Goal: Task Accomplishment & Management: Use online tool/utility

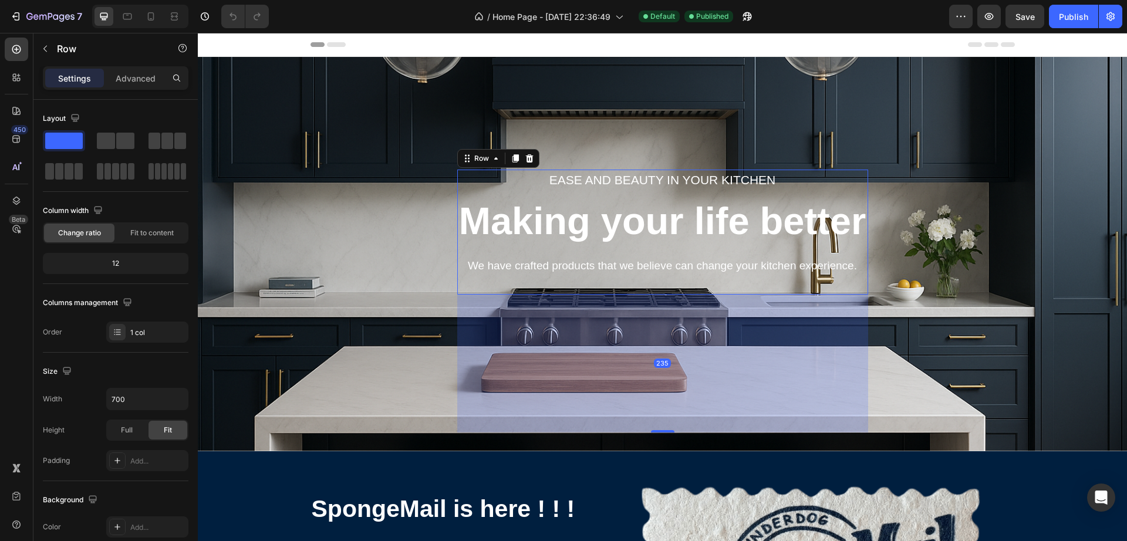
click at [633, 193] on div "Ease and beauty in your kitchen Text block Making your life better Heading We h…" at bounding box center [662, 232] width 411 height 125
click at [1046, 215] on div "Ease and beauty in your kitchen Text block Making your life better Heading We h…" at bounding box center [663, 254] width 912 height 357
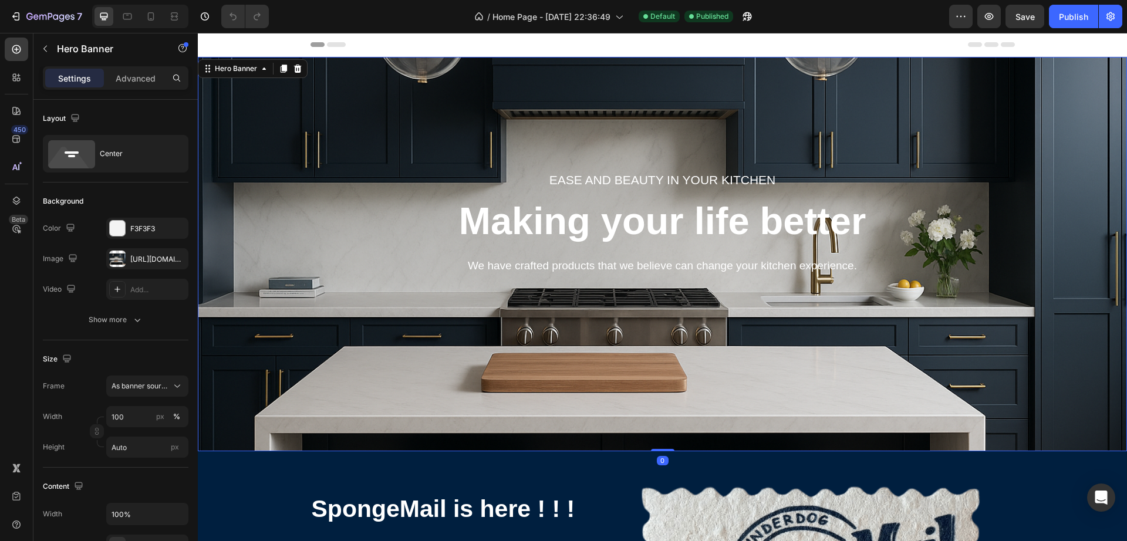
click at [631, 316] on div "Ease and beauty in your kitchen Text block Making your life better Heading We h…" at bounding box center [663, 254] width 912 height 357
click at [12, 76] on icon at bounding box center [17, 78] width 12 height 12
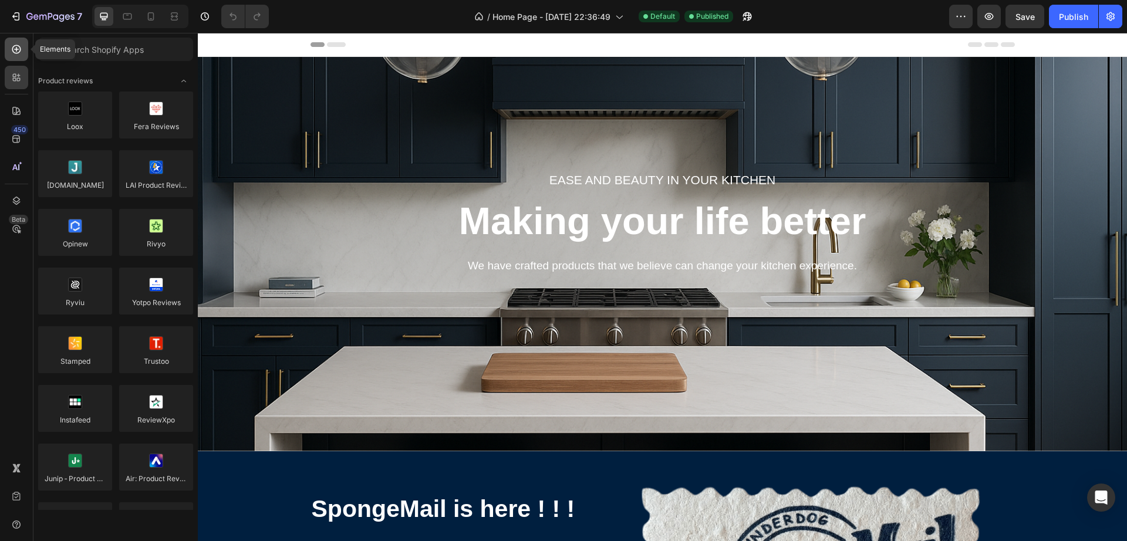
click at [18, 57] on div at bounding box center [16, 49] width 23 height 23
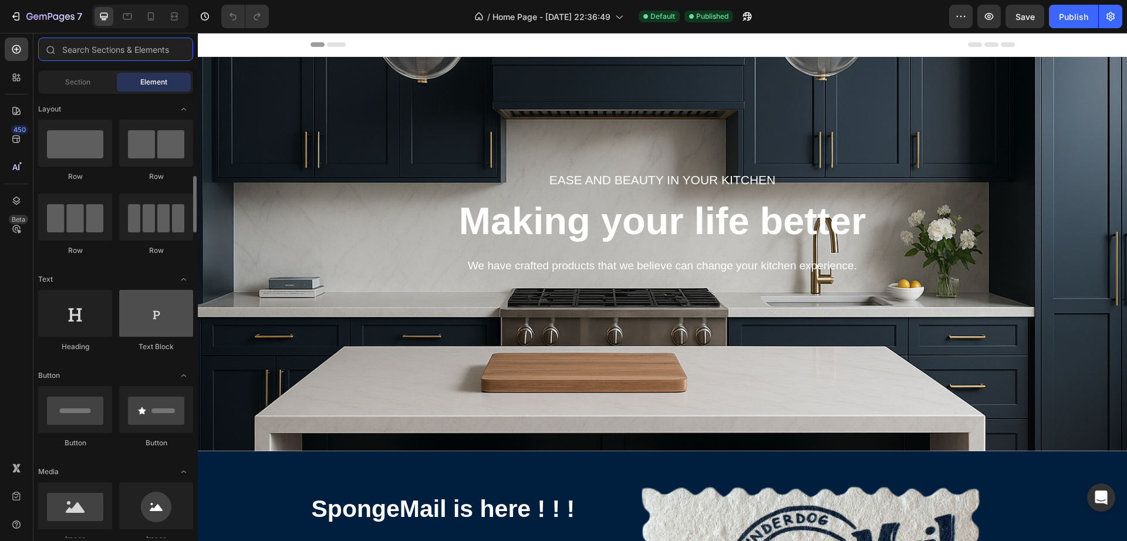
scroll to position [73, 0]
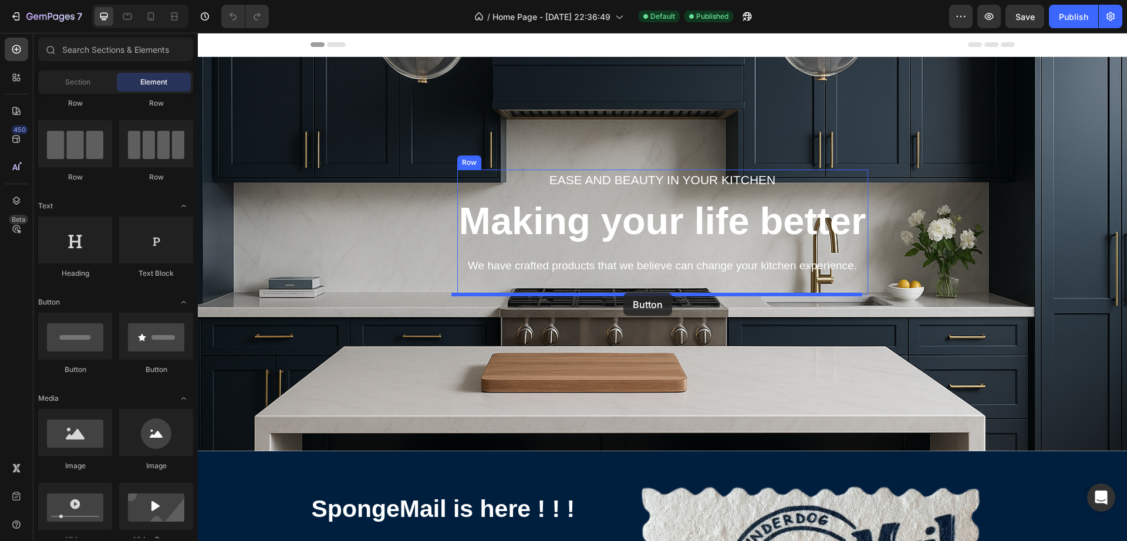
drag, startPoint x: 275, startPoint y: 372, endPoint x: 624, endPoint y: 293, distance: 357.6
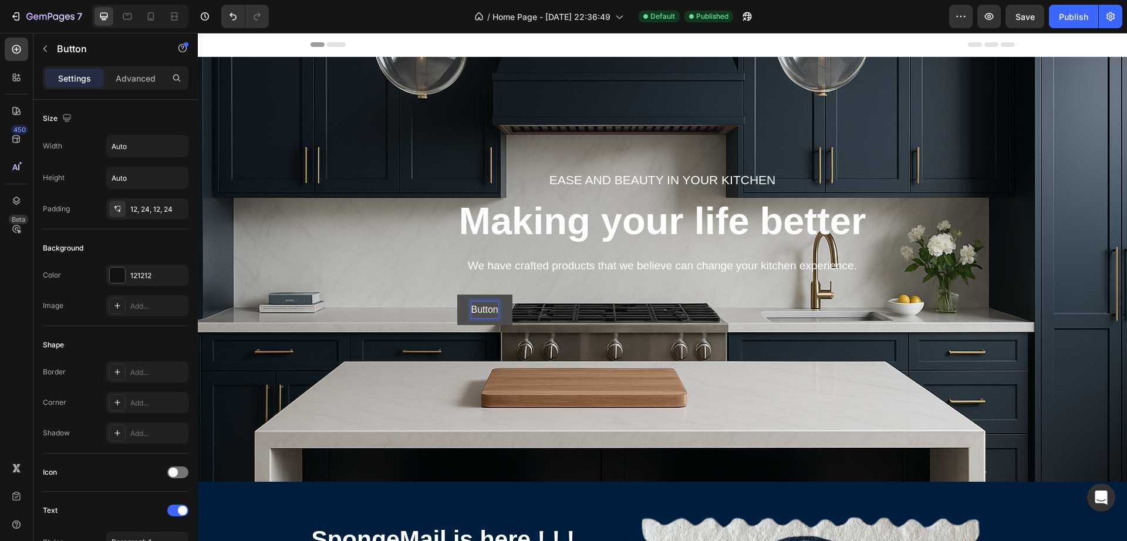
click at [475, 306] on p "Button" at bounding box center [484, 310] width 27 height 17
click at [498, 308] on button "Button" at bounding box center [484, 310] width 55 height 31
click at [481, 308] on p "Button" at bounding box center [484, 310] width 27 height 17
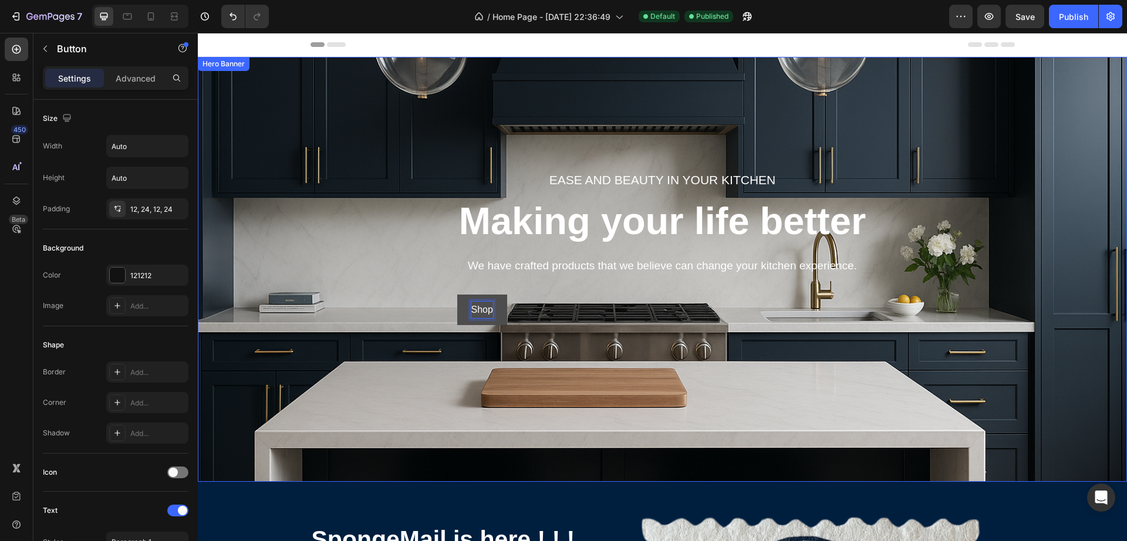
click at [532, 326] on div "Ease and beauty in your kitchen Text block Making your life better Heading We h…" at bounding box center [663, 269] width 912 height 387
click at [485, 299] on button "Shop" at bounding box center [482, 310] width 50 height 31
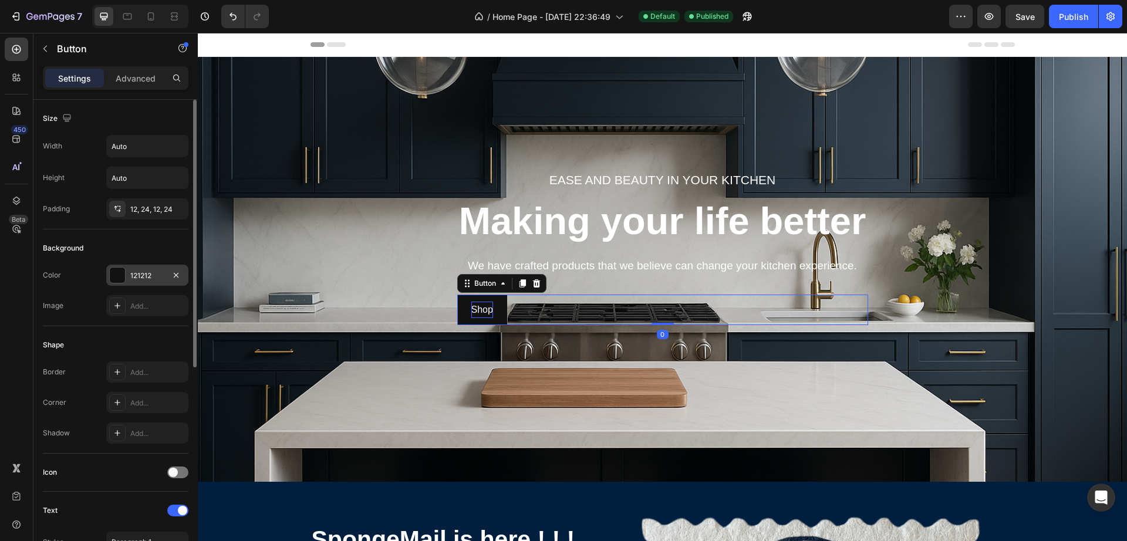
click at [117, 272] on div at bounding box center [117, 275] width 15 height 15
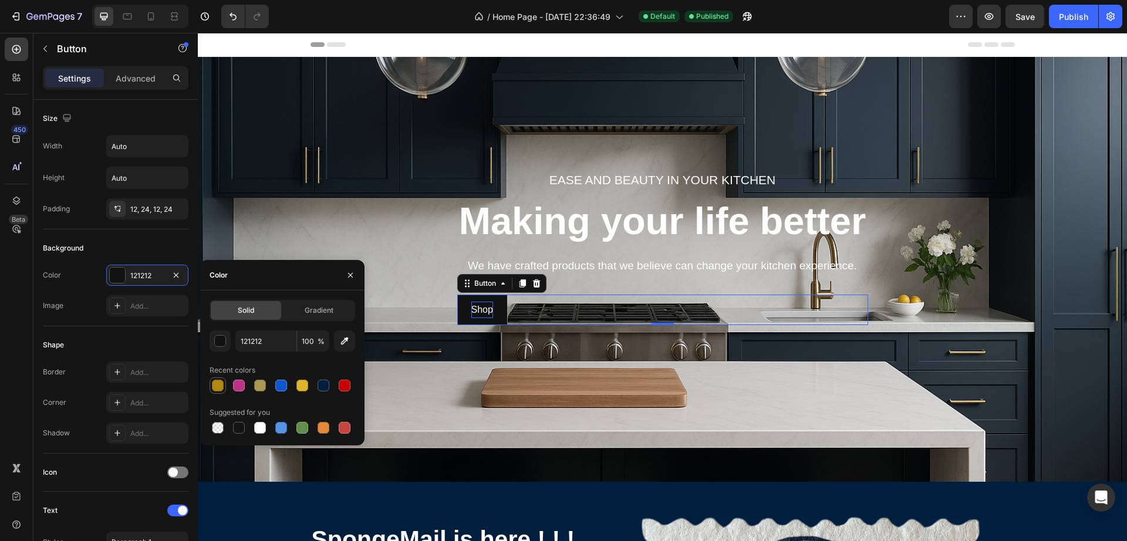
click at [220, 385] on div at bounding box center [218, 386] width 12 height 12
type input "B38812"
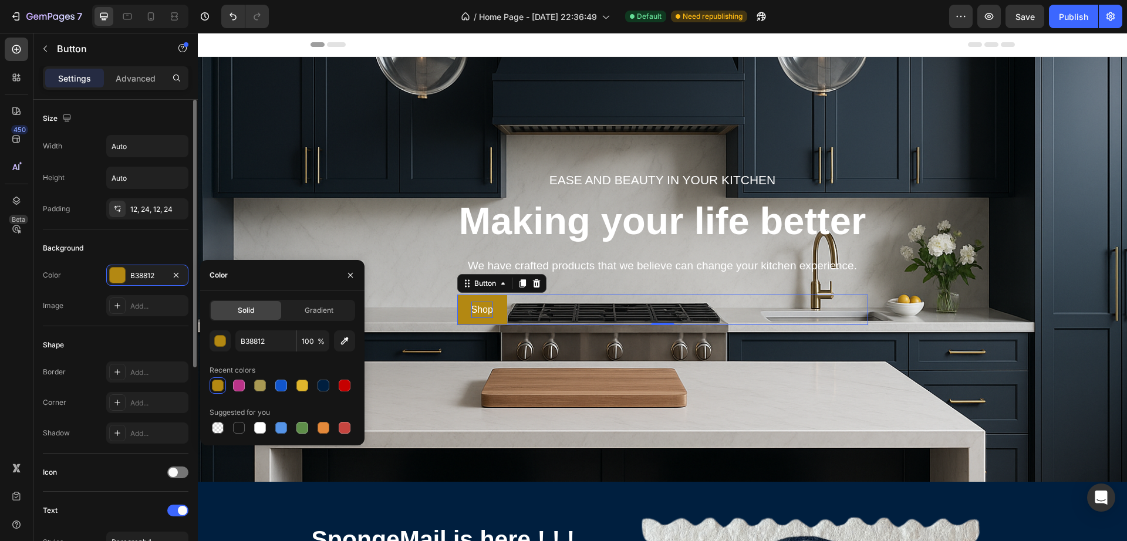
click at [118, 336] on div "Shape" at bounding box center [116, 345] width 146 height 19
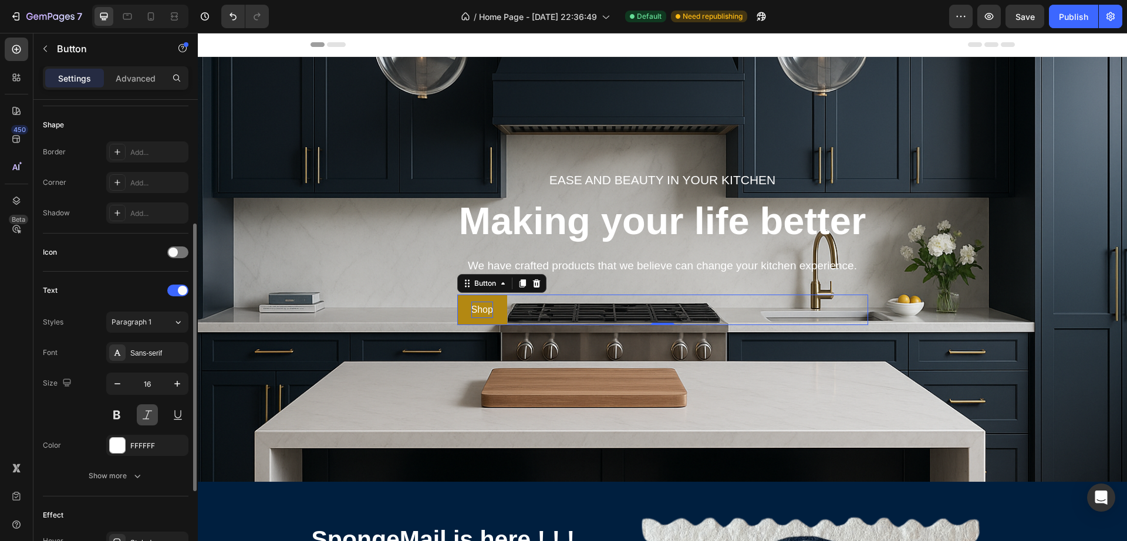
scroll to position [367, 0]
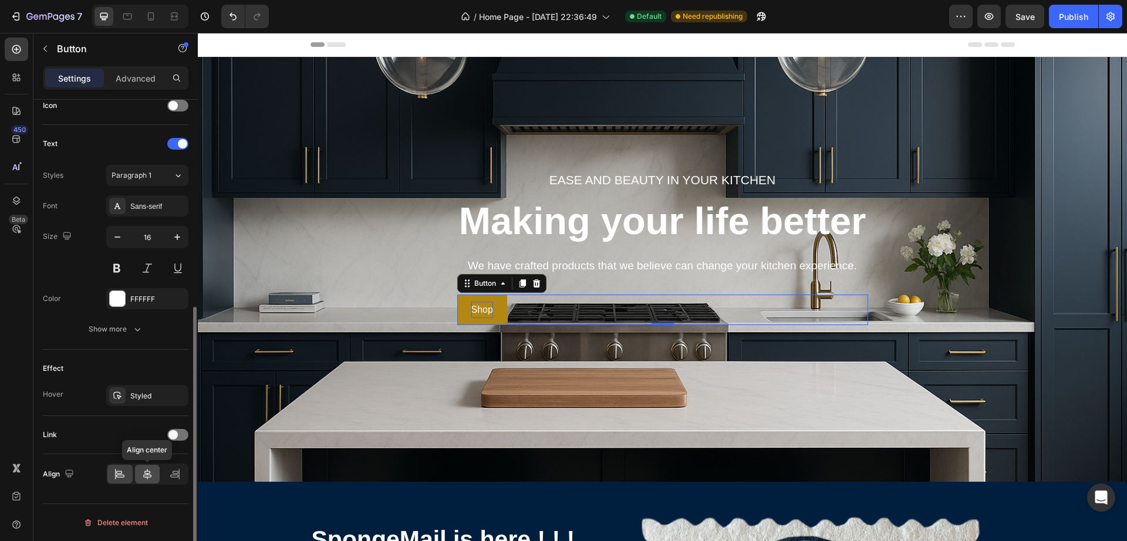
click at [150, 476] on icon at bounding box center [147, 475] width 12 height 12
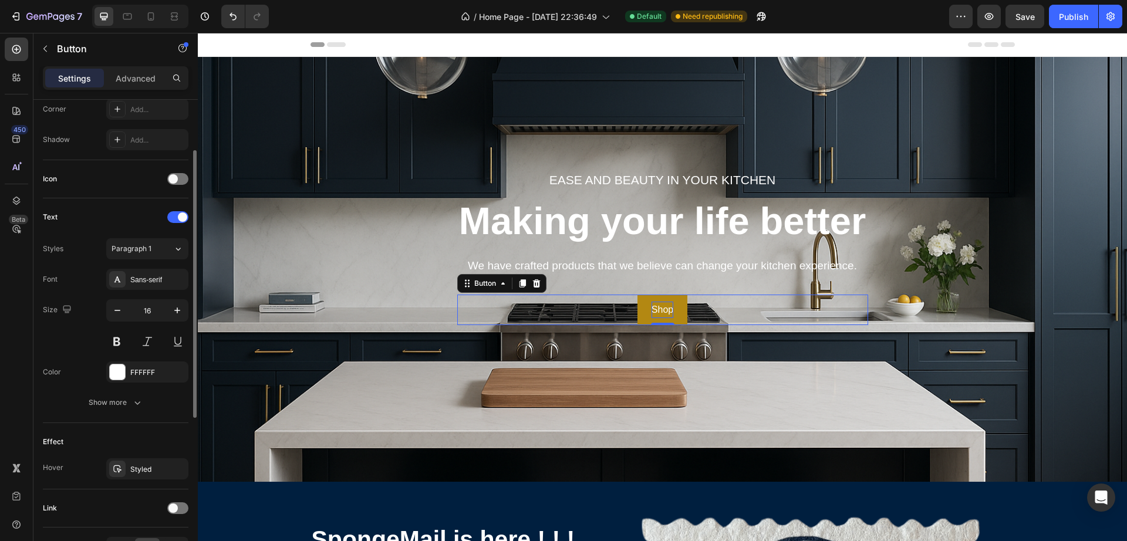
scroll to position [220, 0]
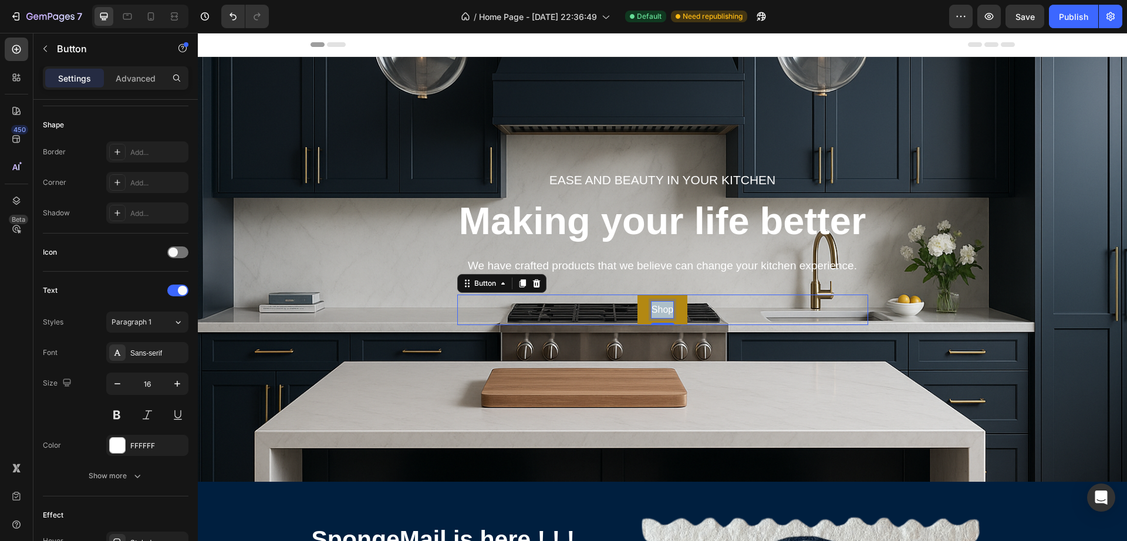
click at [652, 306] on p "Shop" at bounding box center [663, 310] width 22 height 17
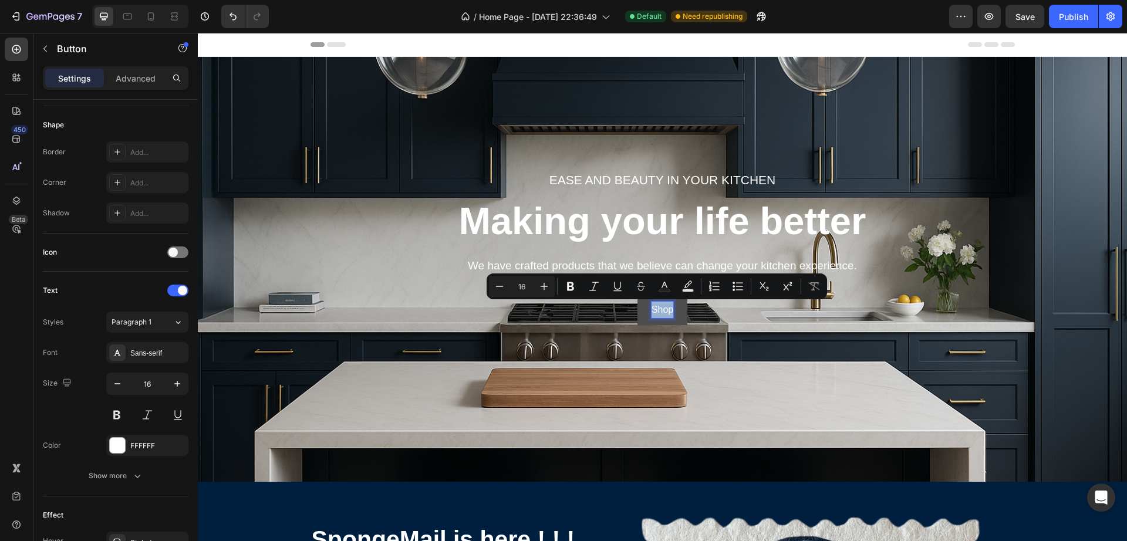
click at [670, 309] on button "Shop" at bounding box center [663, 310] width 50 height 31
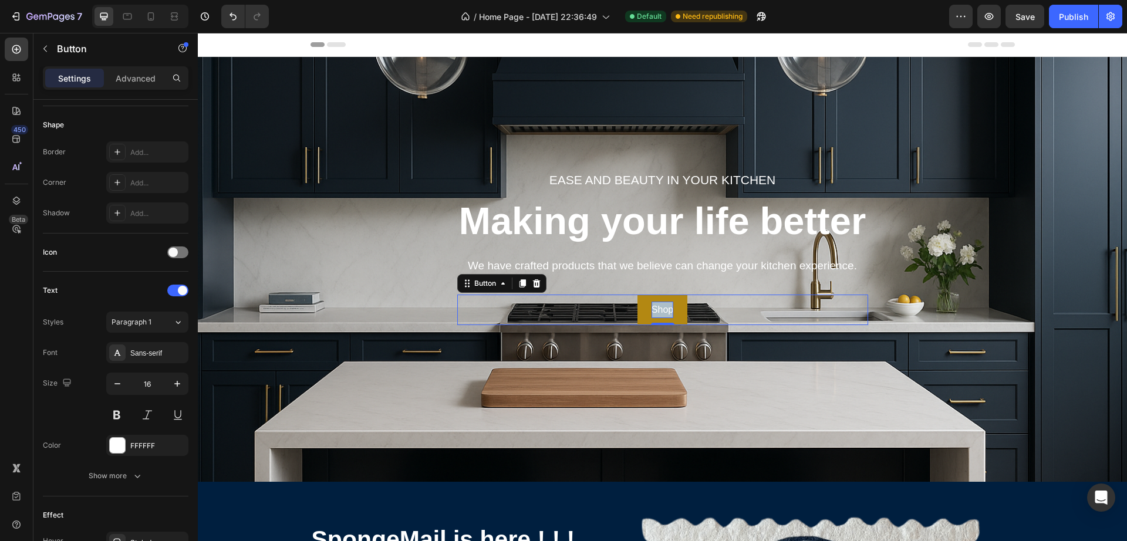
click at [655, 309] on p "Shop" at bounding box center [663, 310] width 22 height 17
click at [665, 312] on p "Shop" at bounding box center [663, 310] width 22 height 17
click at [668, 319] on button "Shop" at bounding box center [663, 310] width 50 height 31
click at [658, 311] on p "Shop" at bounding box center [663, 310] width 22 height 17
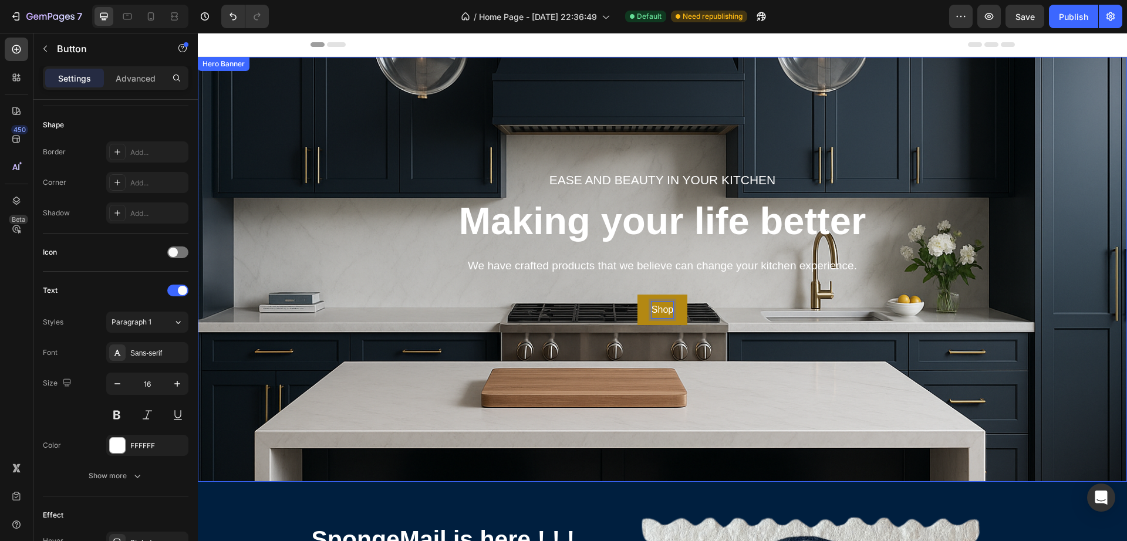
click at [638, 295] on button "Shop" at bounding box center [663, 310] width 50 height 31
click at [554, 379] on div "Ease and beauty in your kitchen Text block Making your life better Heading We h…" at bounding box center [663, 269] width 912 height 387
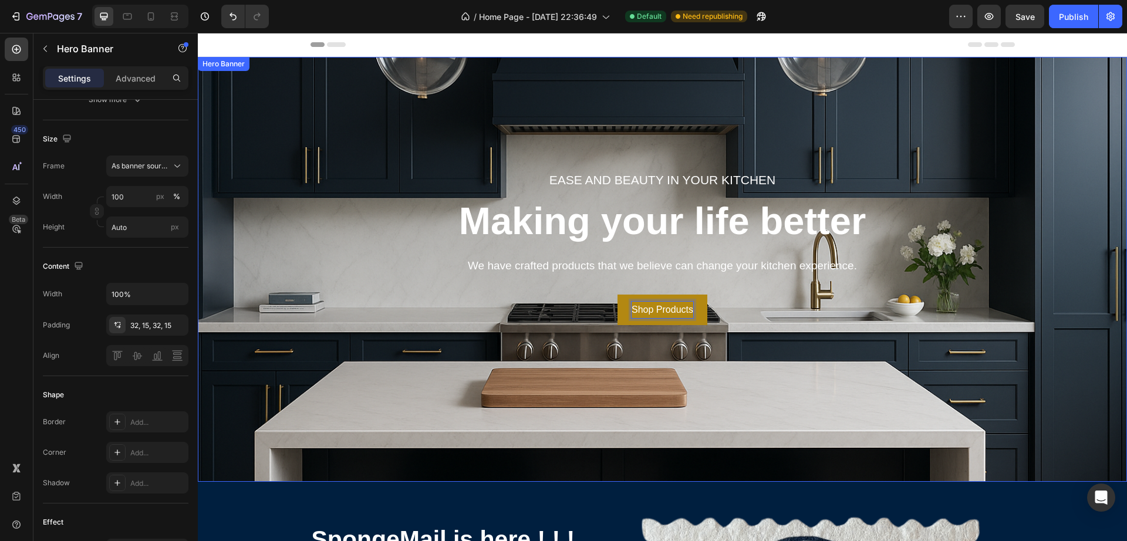
scroll to position [0, 0]
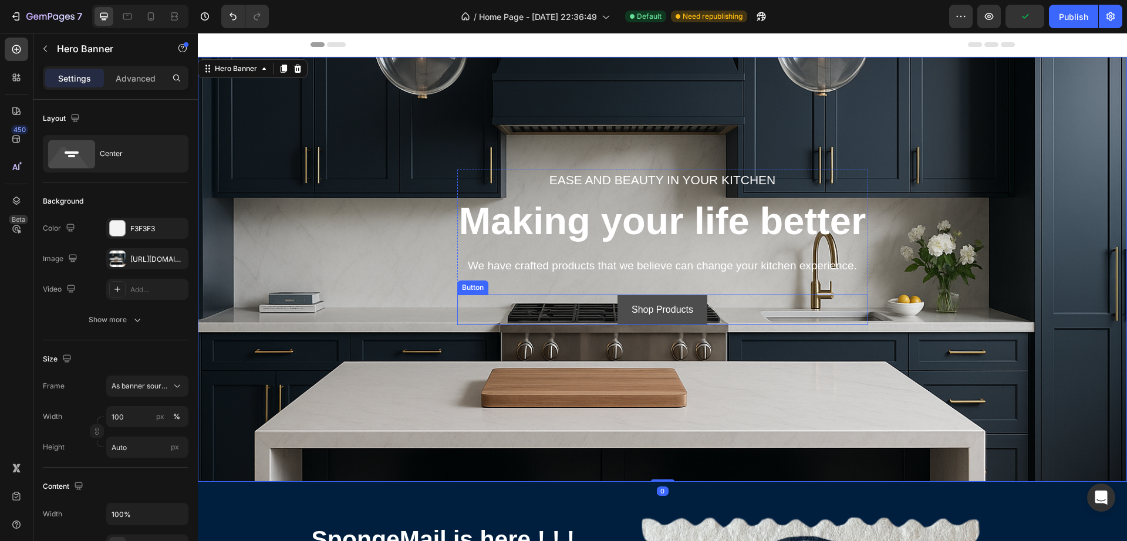
click at [667, 299] on button "Shop Products" at bounding box center [663, 310] width 90 height 31
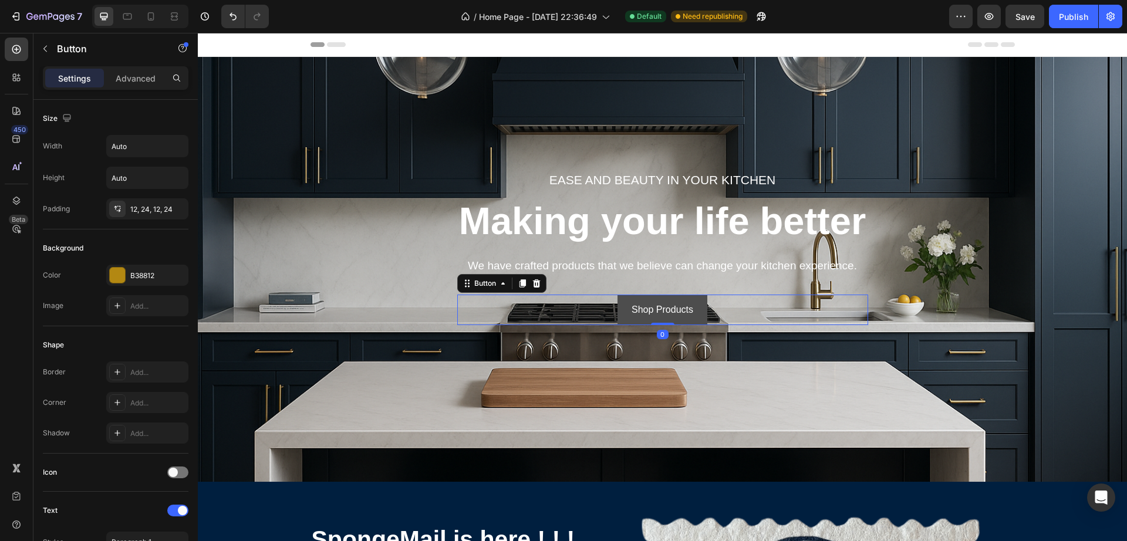
click at [698, 315] on button "Shop Products" at bounding box center [663, 310] width 90 height 31
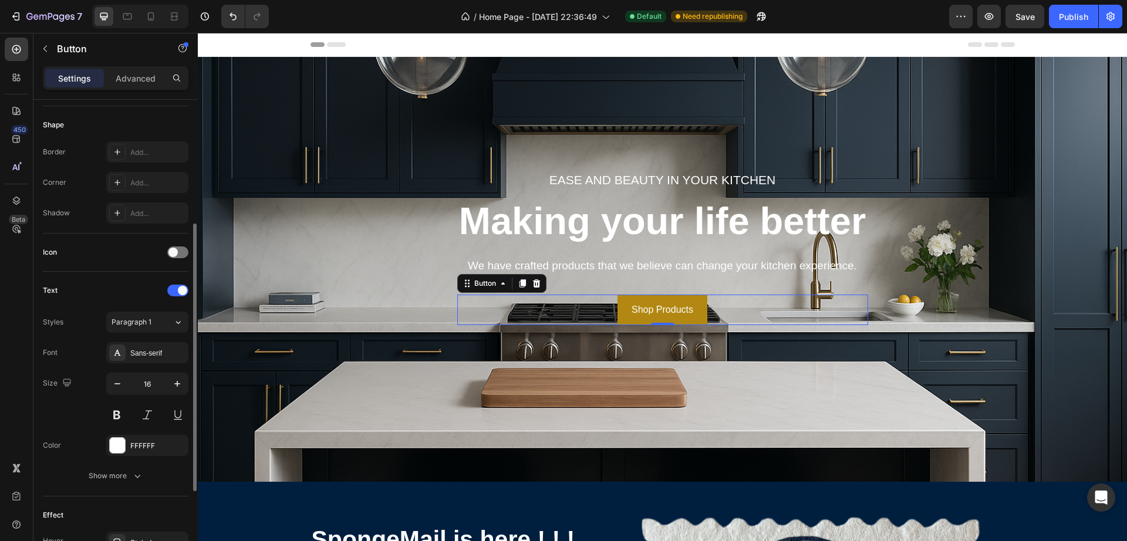
scroll to position [367, 0]
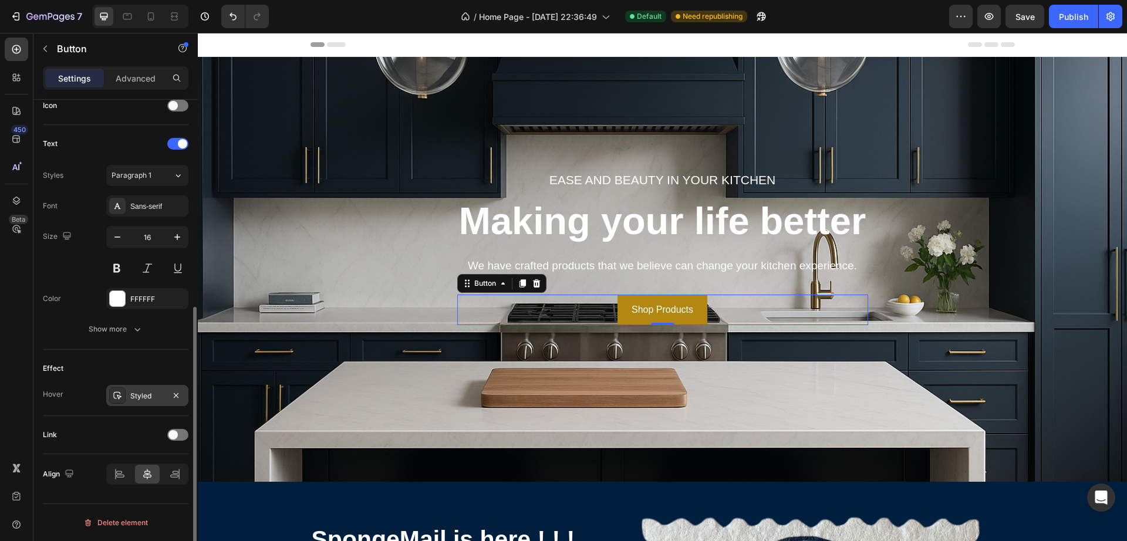
click at [153, 397] on div "Styled" at bounding box center [147, 396] width 34 height 11
click at [146, 355] on div "Effect Hover Styled" at bounding box center [116, 383] width 146 height 66
click at [177, 429] on div at bounding box center [177, 435] width 21 height 12
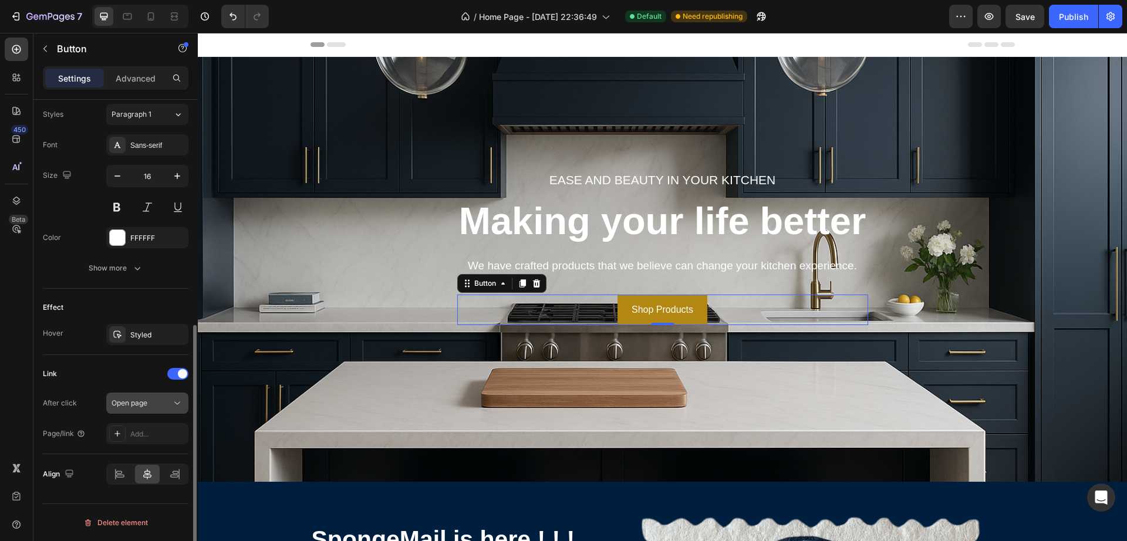
click at [153, 404] on div "Open page" at bounding box center [142, 403] width 60 height 11
click at [151, 396] on button "Open page" at bounding box center [147, 403] width 82 height 21
click at [131, 431] on div "Add..." at bounding box center [157, 434] width 55 height 11
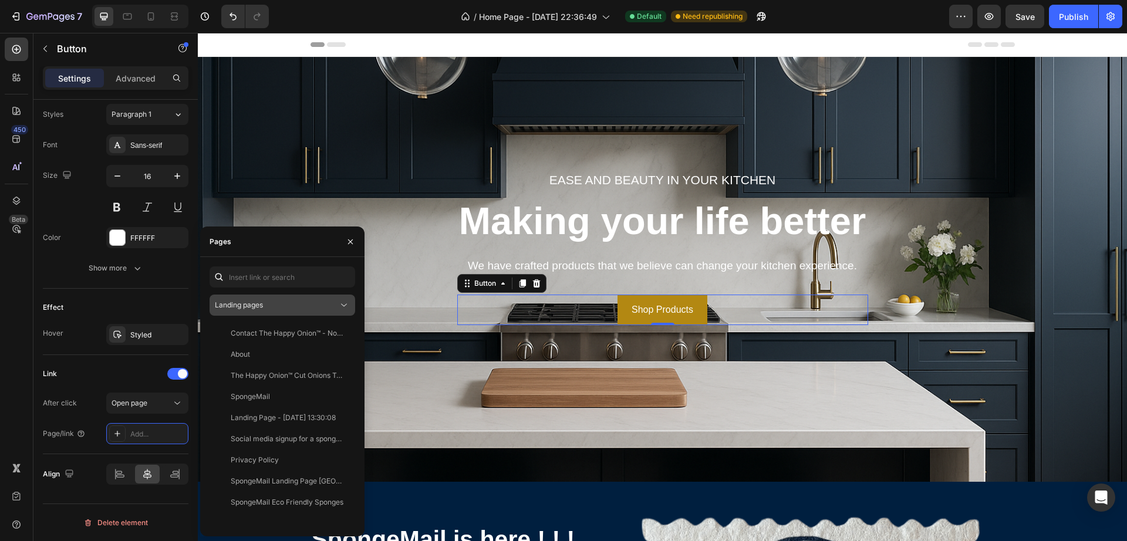
click at [314, 309] on div "Landing pages" at bounding box center [276, 305] width 123 height 11
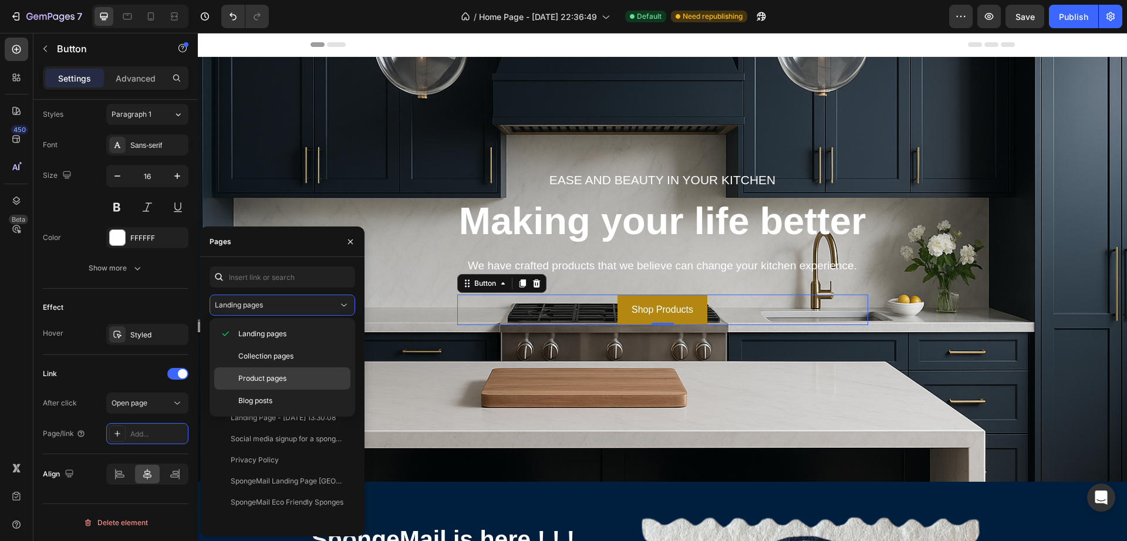
click at [282, 375] on span "Product pages" at bounding box center [262, 378] width 48 height 11
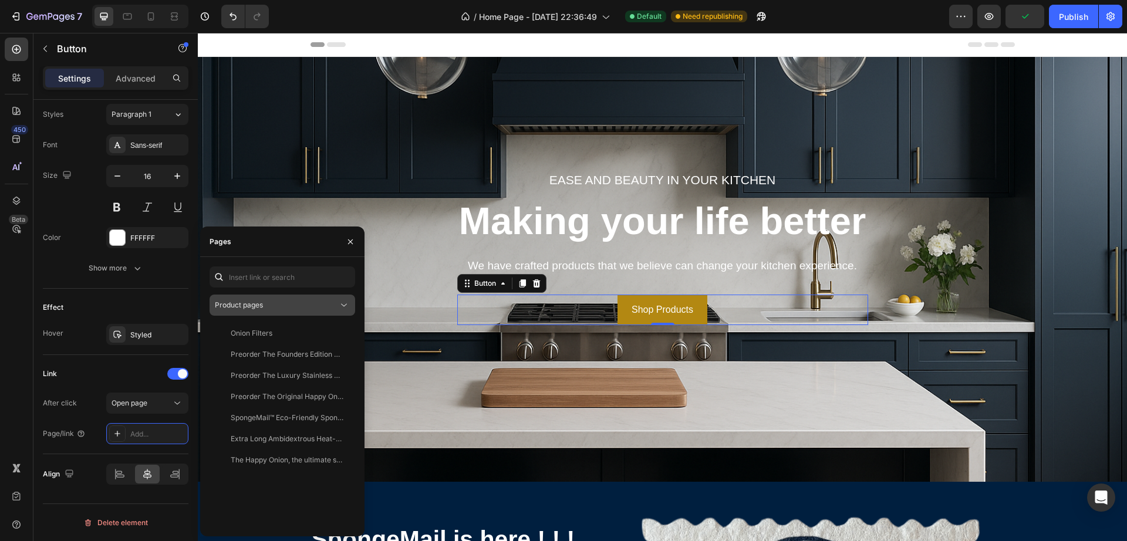
click at [288, 309] on div "Product pages" at bounding box center [276, 305] width 123 height 11
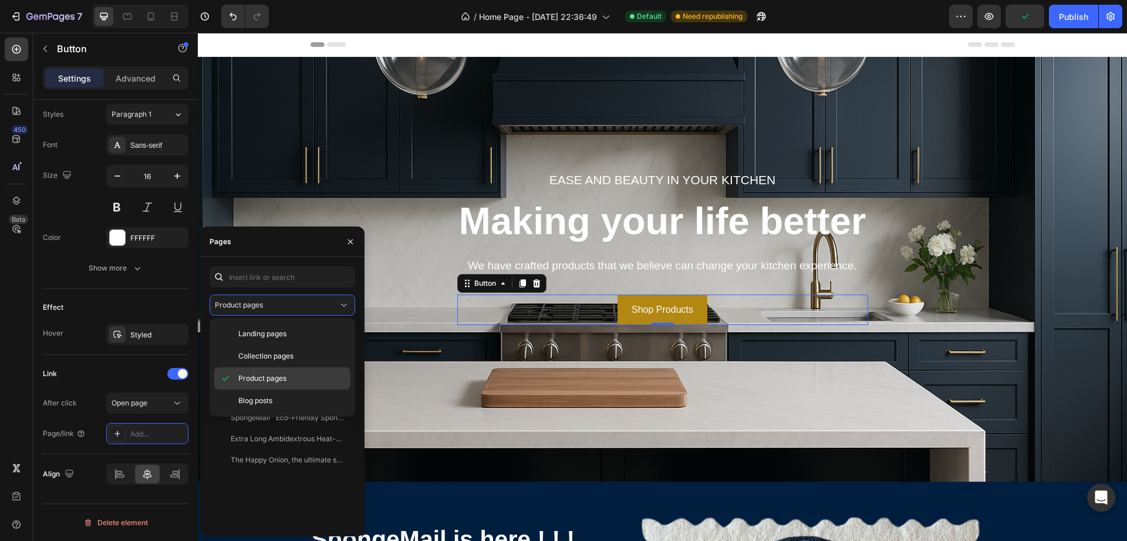
click at [267, 375] on span "Product pages" at bounding box center [262, 378] width 48 height 11
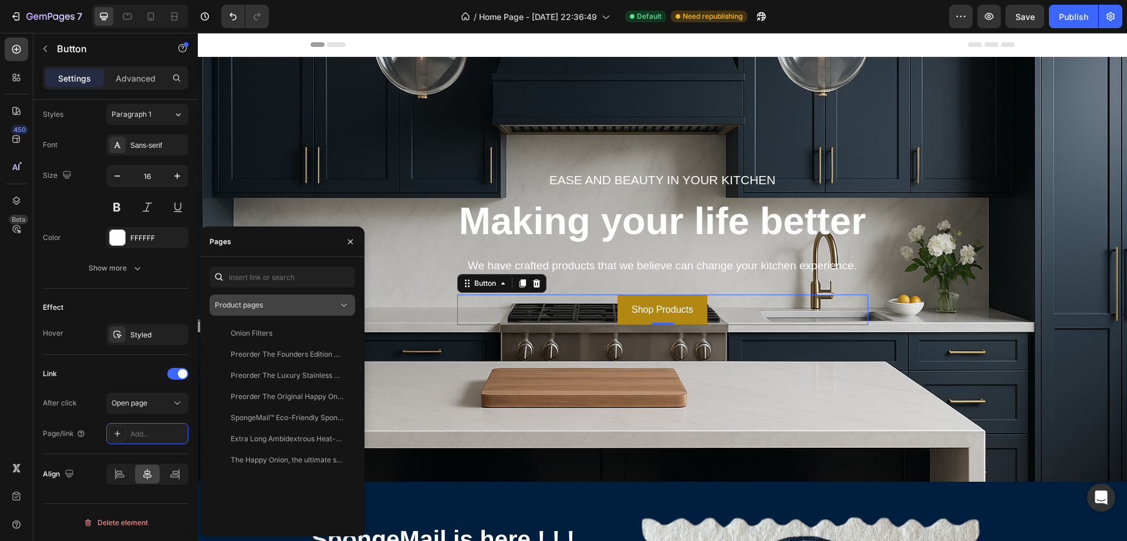
click at [244, 301] on span "Product pages" at bounding box center [239, 305] width 48 height 9
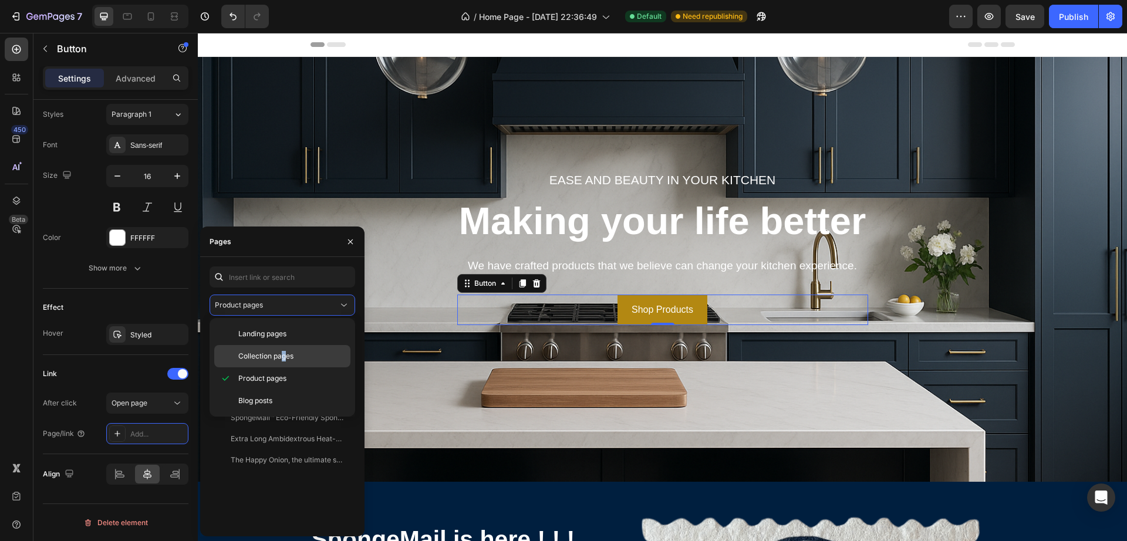
click at [285, 353] on span "Collection pages" at bounding box center [265, 356] width 55 height 11
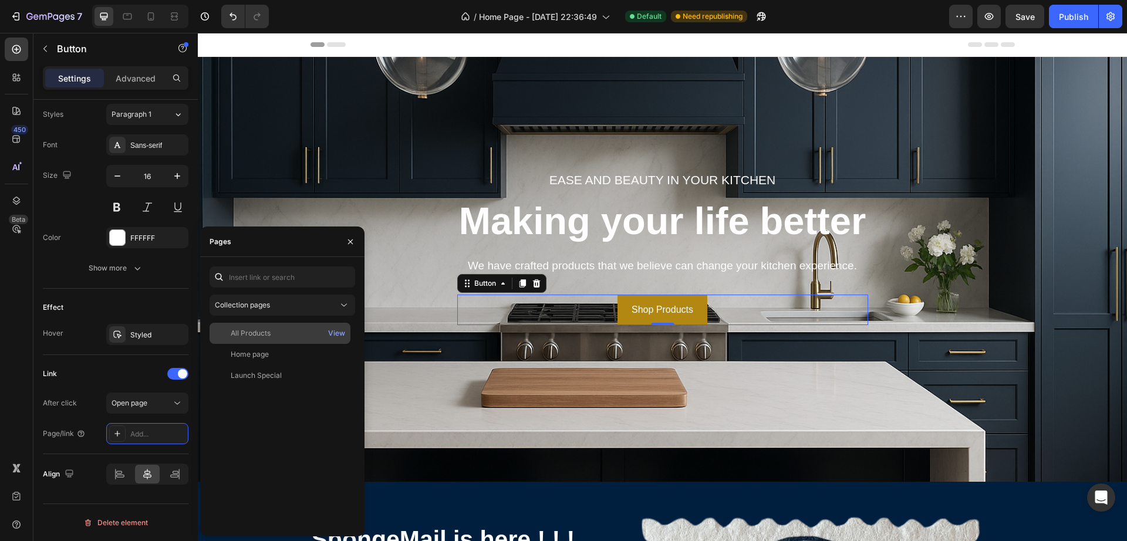
click at [255, 338] on div "All Products" at bounding box center [251, 333] width 40 height 11
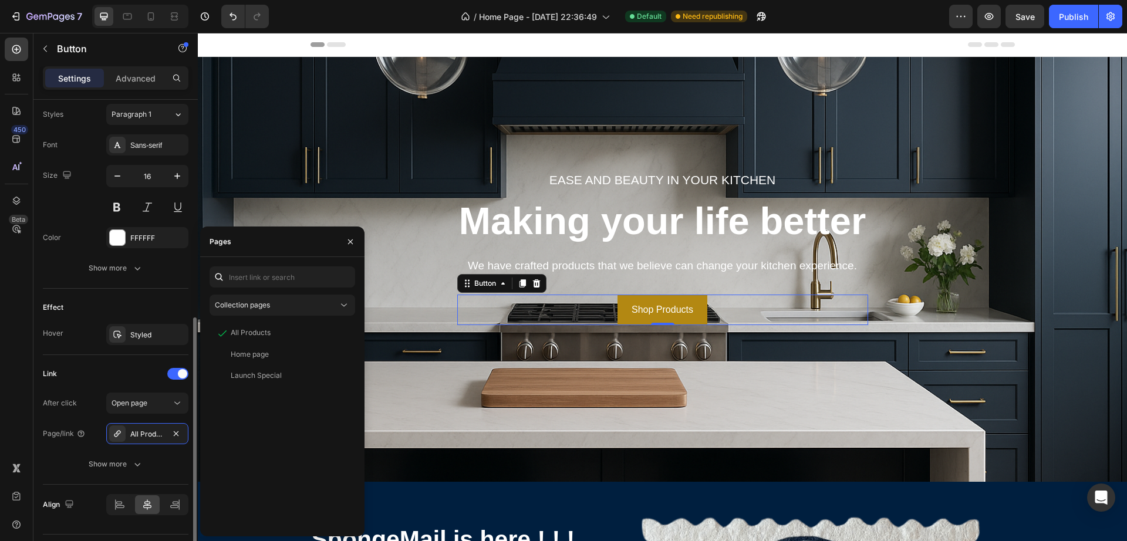
click at [83, 371] on div "Link" at bounding box center [116, 374] width 146 height 19
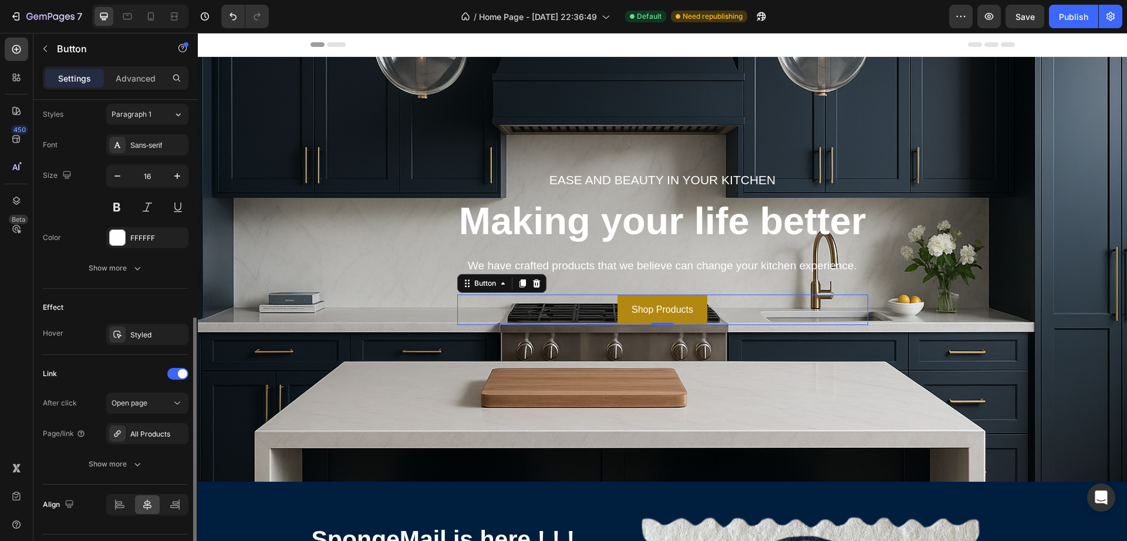
scroll to position [459, 0]
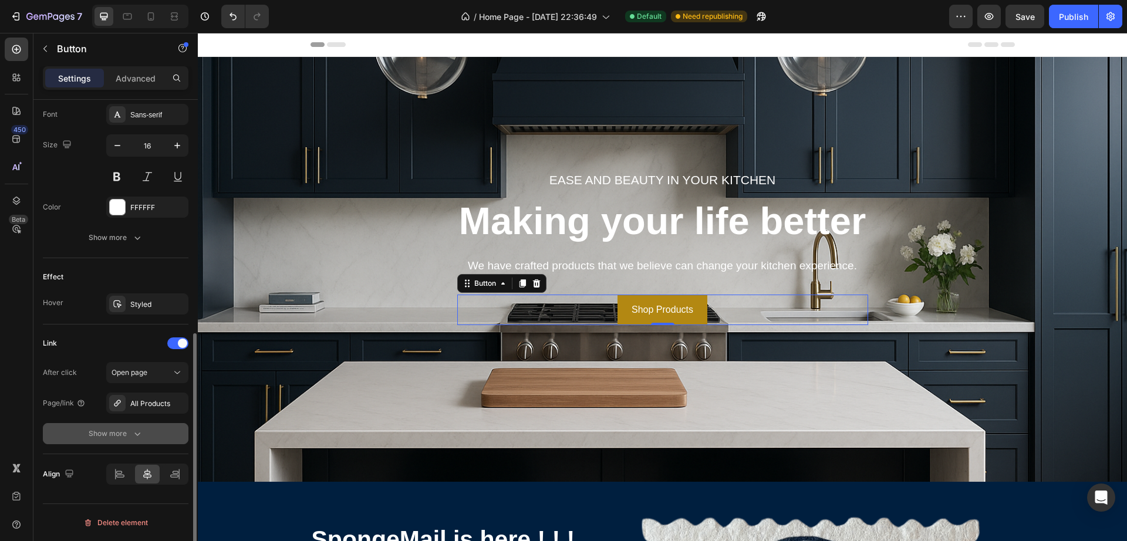
click at [137, 432] on icon "button" at bounding box center [138, 434] width 12 height 12
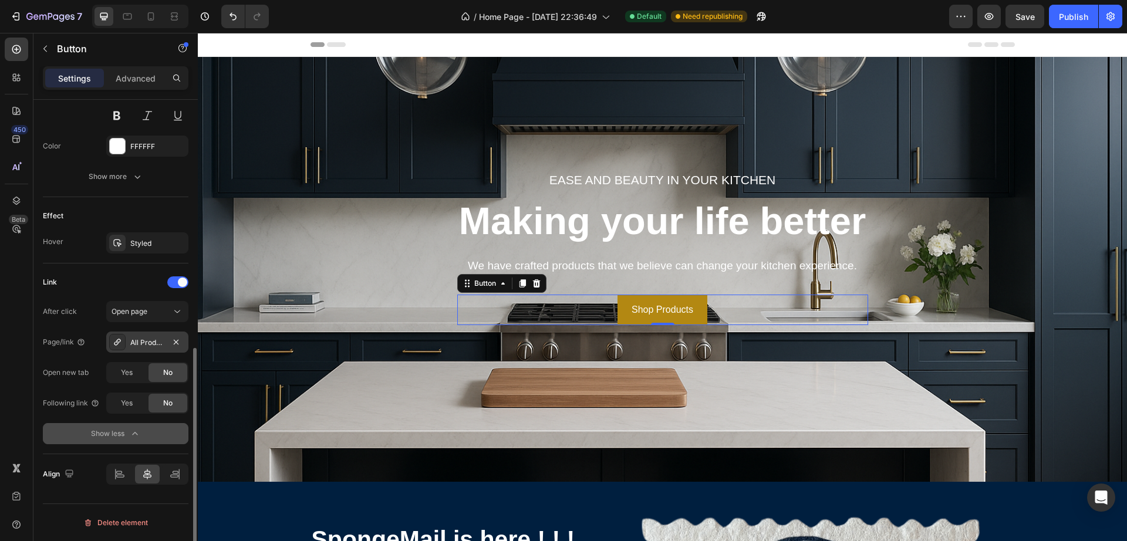
scroll to position [446, 0]
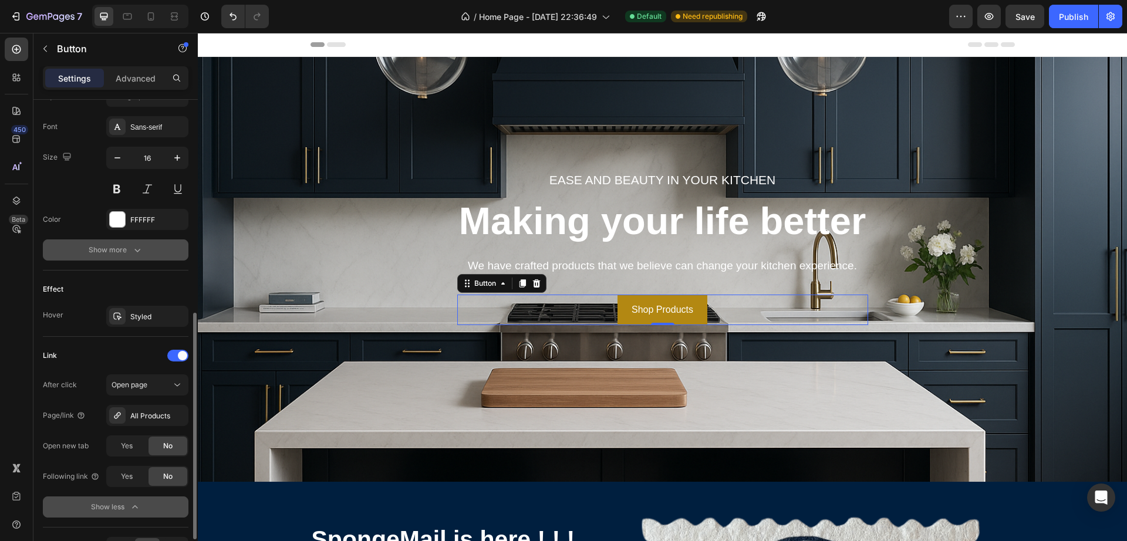
click at [130, 242] on button "Show more" at bounding box center [116, 250] width 146 height 21
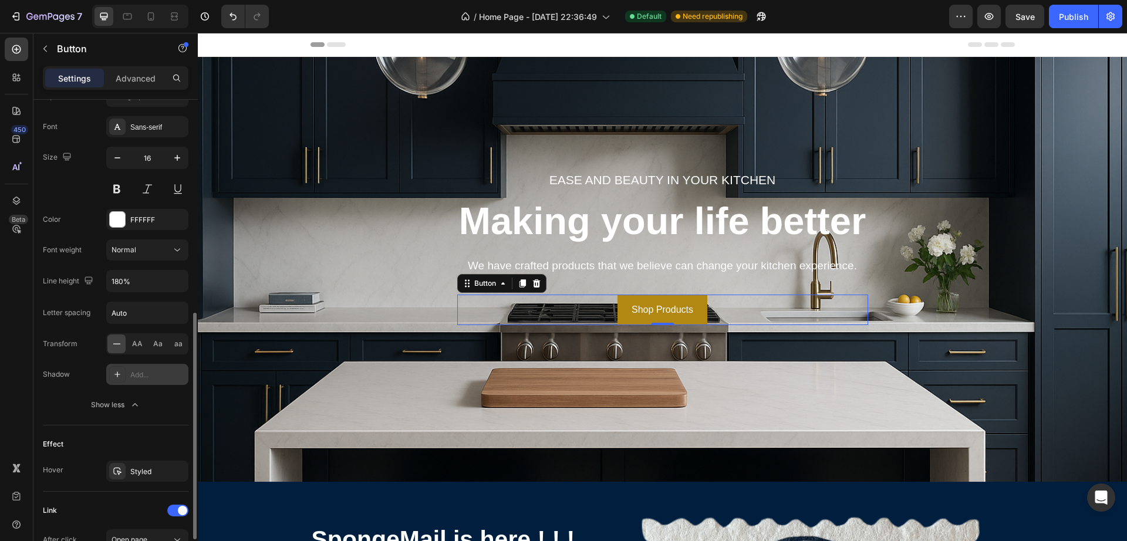
click at [140, 375] on div "Add..." at bounding box center [157, 375] width 55 height 11
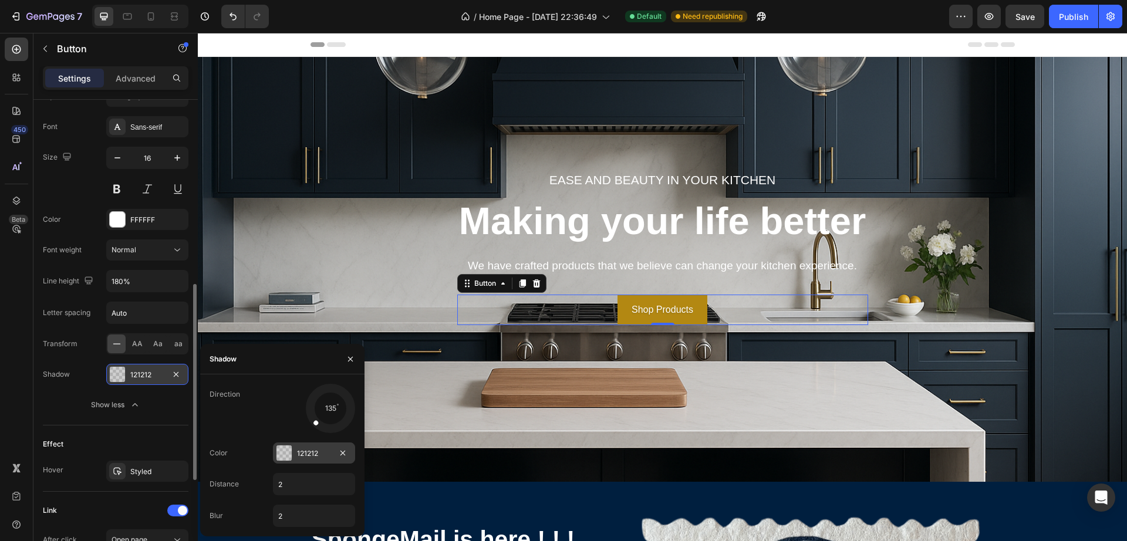
click at [292, 453] on div at bounding box center [284, 453] width 16 height 16
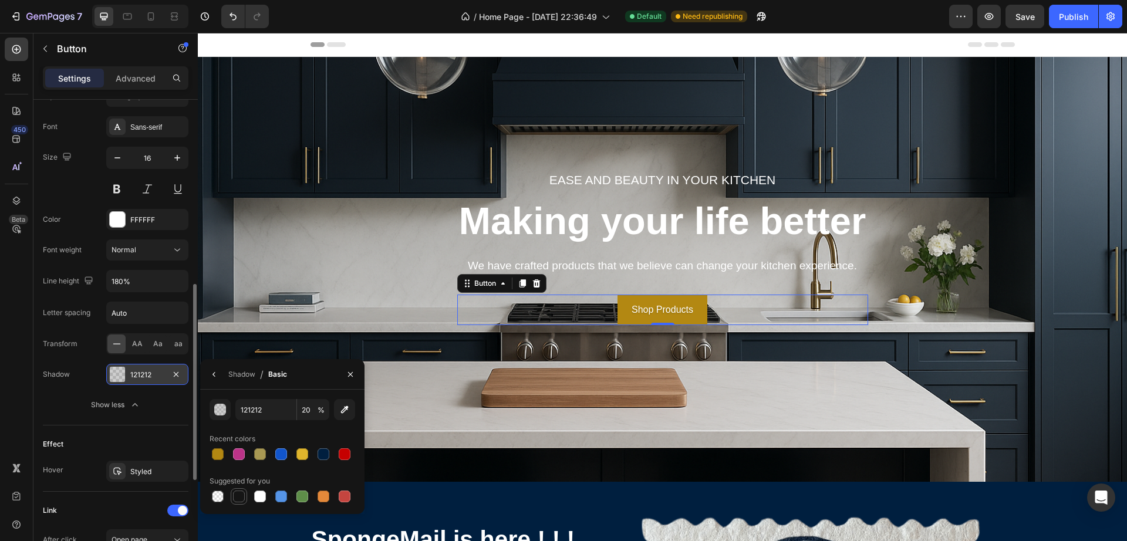
click at [243, 495] on div at bounding box center [239, 497] width 12 height 12
type input "151515"
type input "100"
click at [154, 404] on button "Show less" at bounding box center [116, 405] width 146 height 21
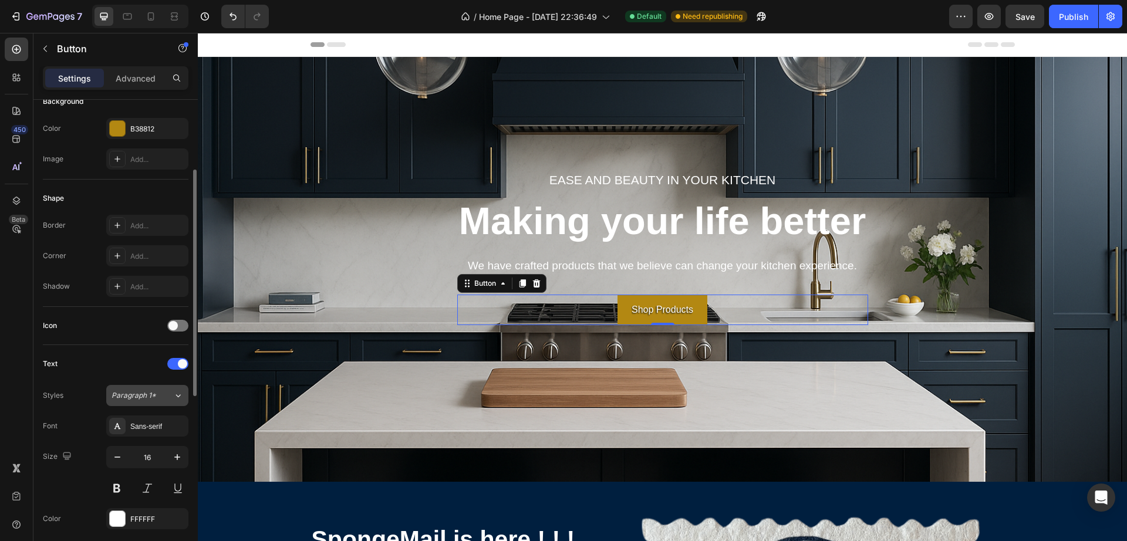
scroll to position [220, 0]
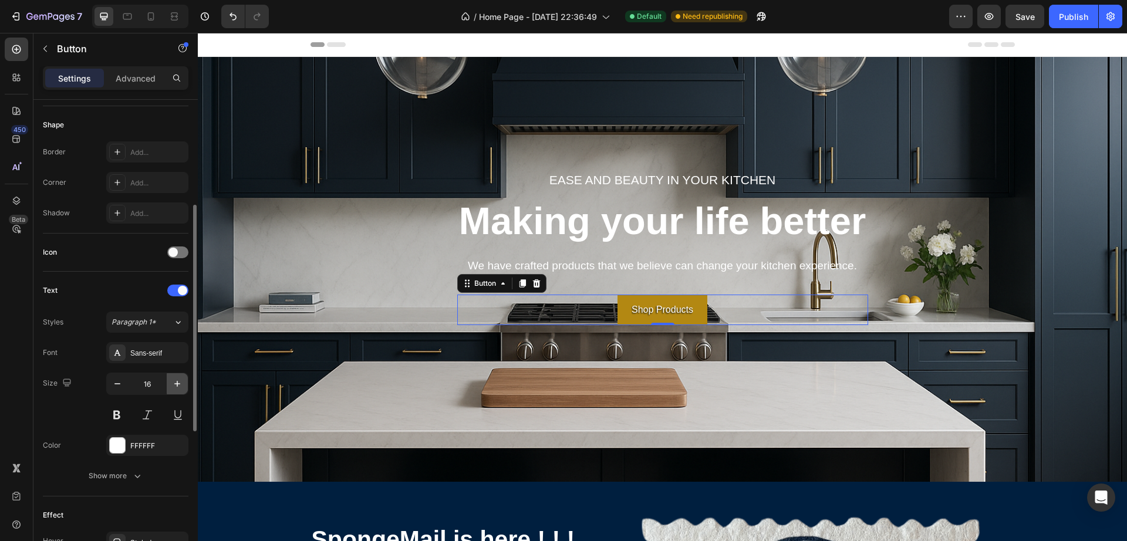
click at [183, 382] on icon "button" at bounding box center [177, 384] width 12 height 12
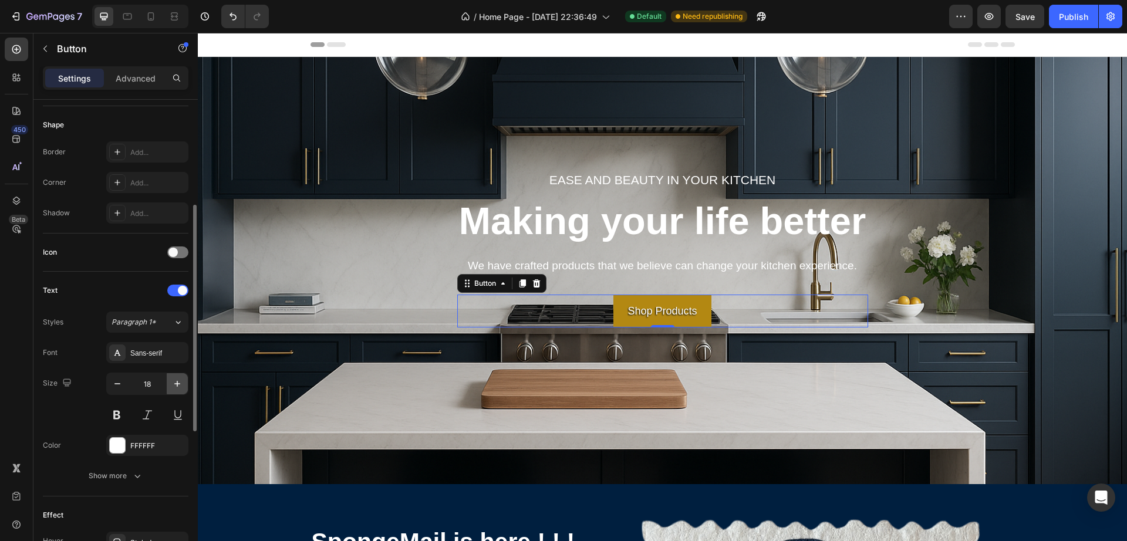
click at [183, 382] on icon "button" at bounding box center [177, 384] width 12 height 12
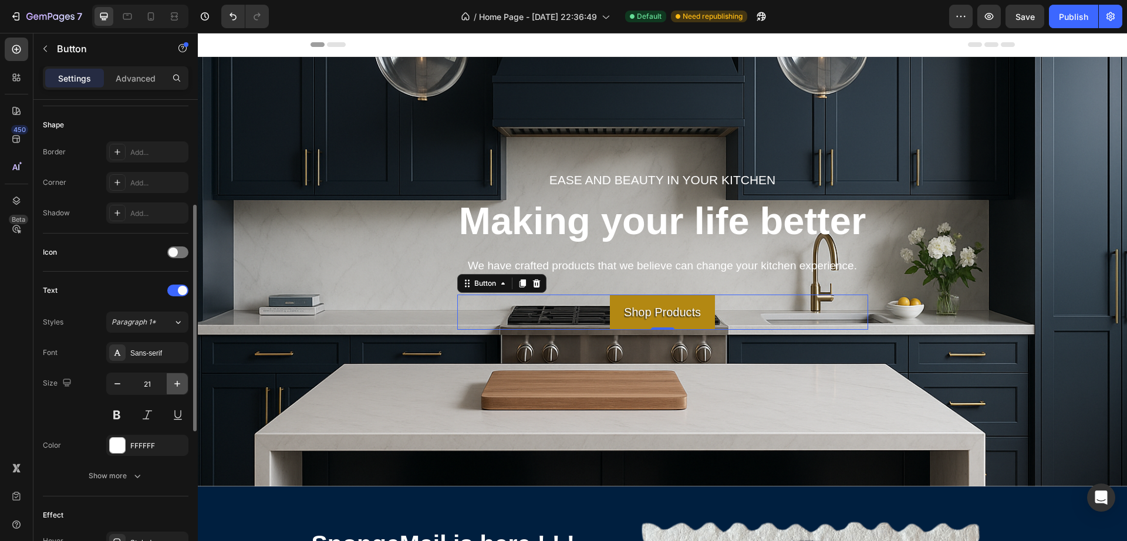
click at [183, 382] on icon "button" at bounding box center [177, 384] width 12 height 12
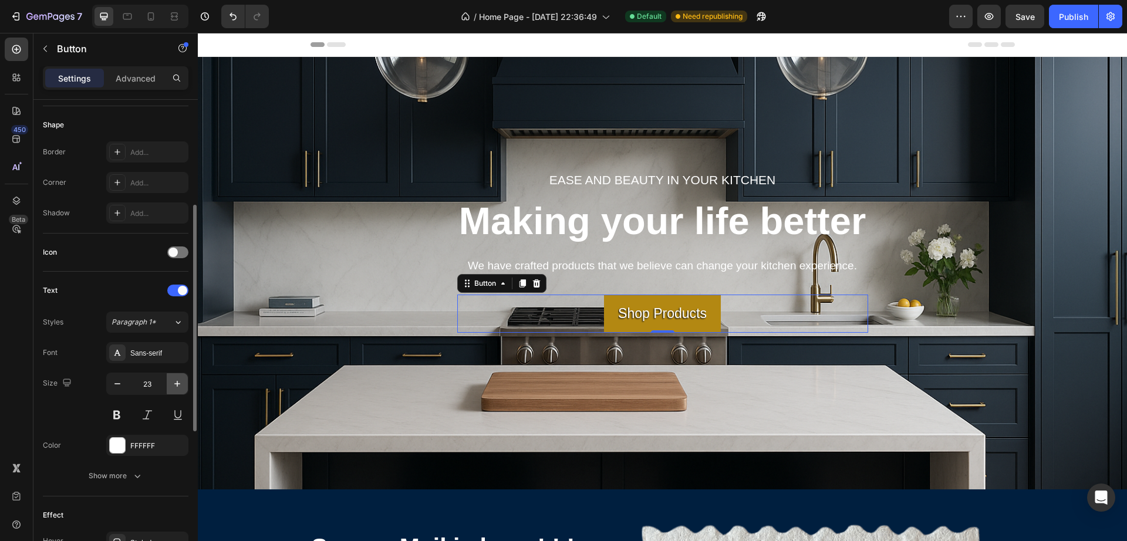
click at [183, 382] on icon "button" at bounding box center [177, 384] width 12 height 12
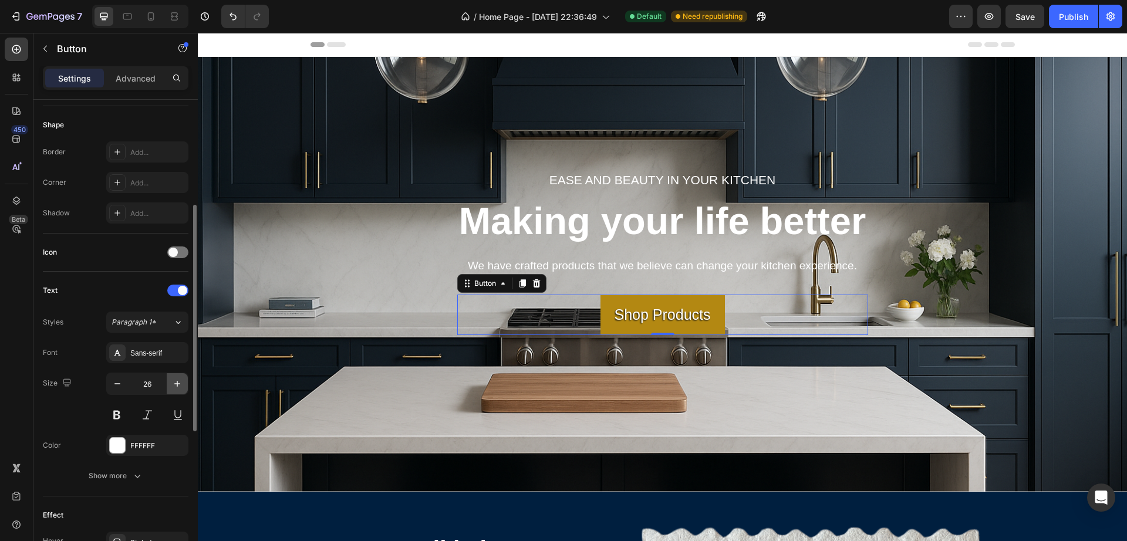
click at [183, 382] on icon "button" at bounding box center [177, 384] width 12 height 12
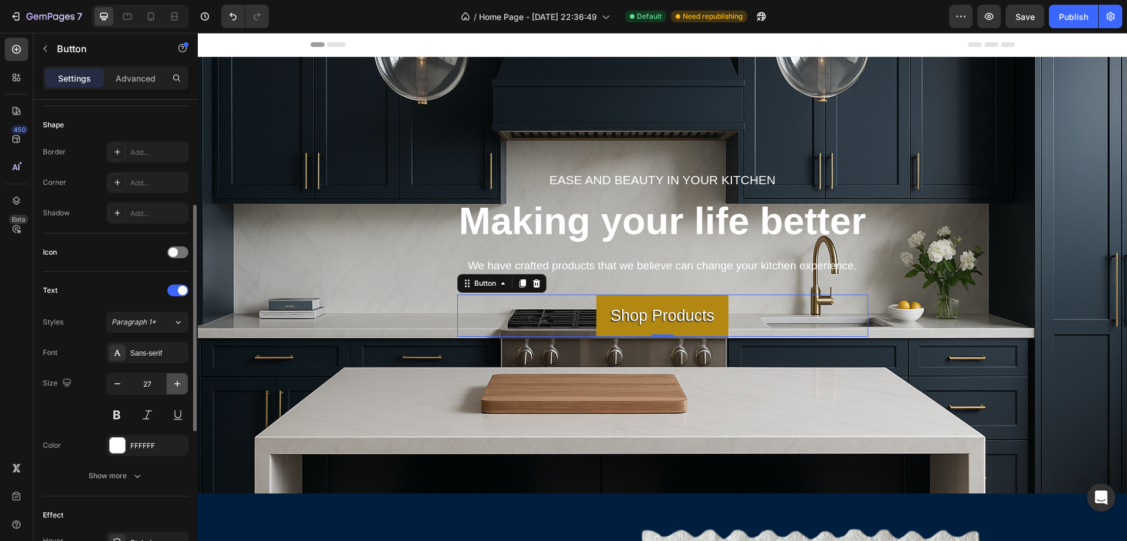
click at [183, 382] on icon "button" at bounding box center [177, 384] width 12 height 12
type input "28"
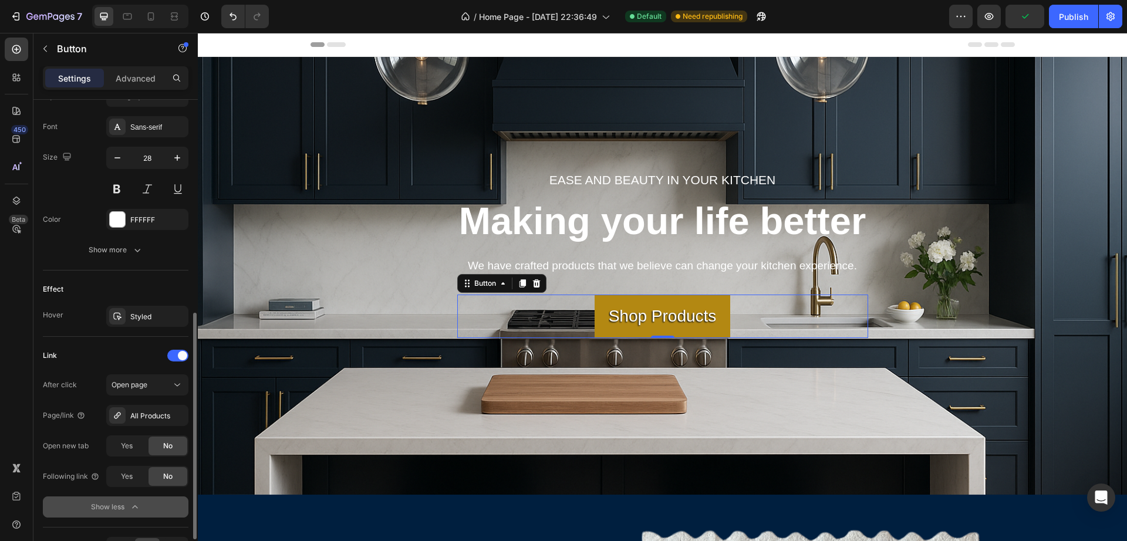
scroll to position [373, 0]
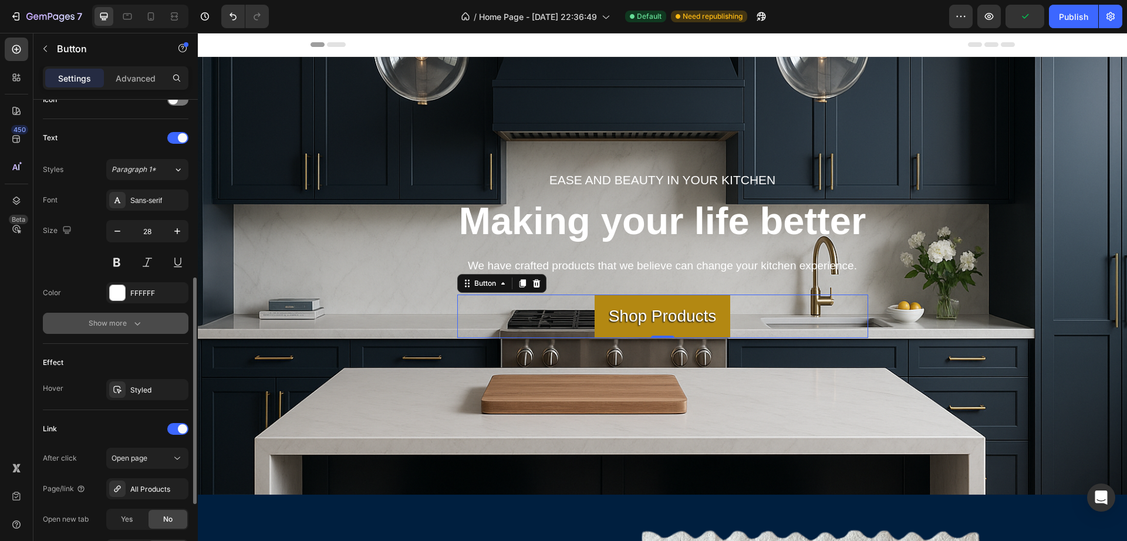
click at [133, 316] on button "Show more" at bounding box center [116, 323] width 146 height 21
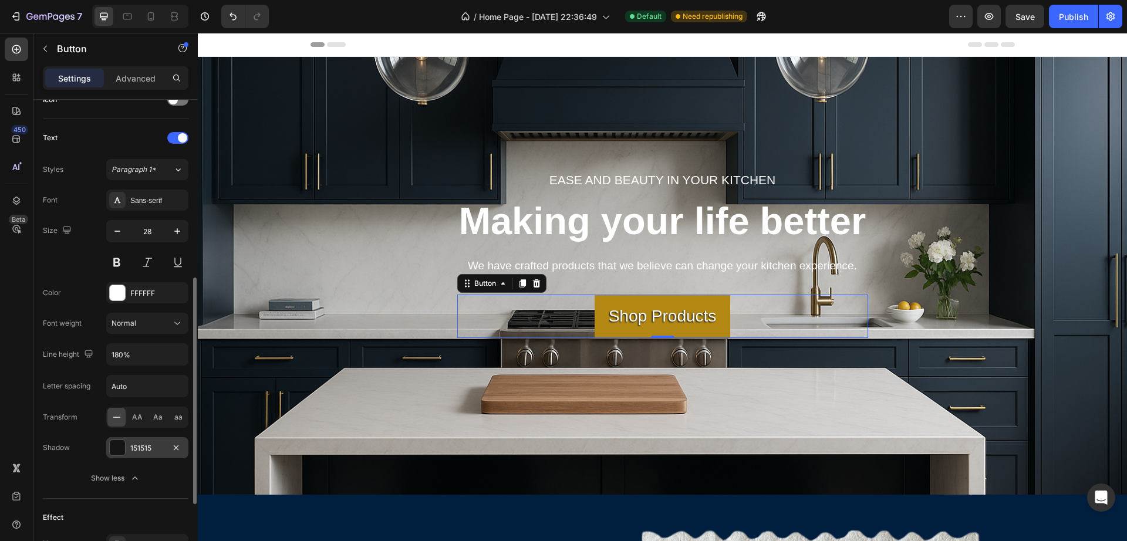
click at [129, 445] on div "151515" at bounding box center [147, 447] width 82 height 21
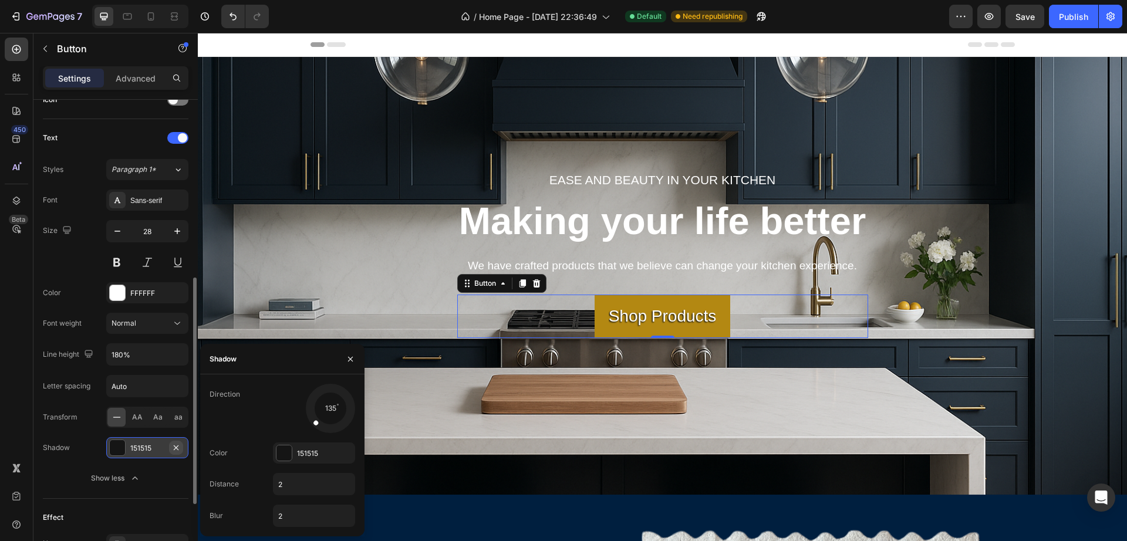
click at [178, 448] on icon "button" at bounding box center [175, 447] width 9 height 9
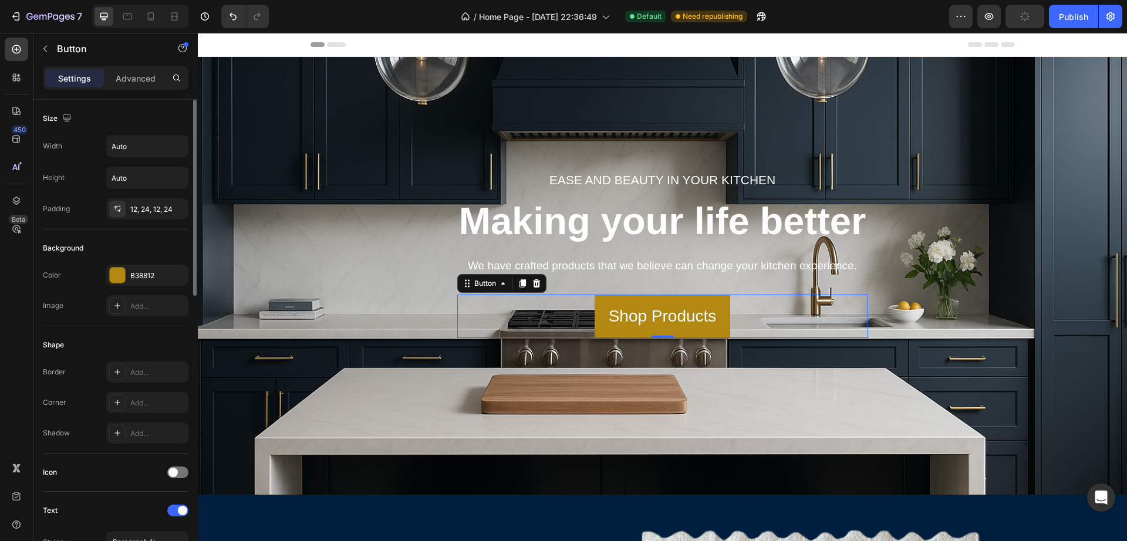
scroll to position [0, 0]
click at [147, 82] on p "Advanced" at bounding box center [136, 78] width 40 height 12
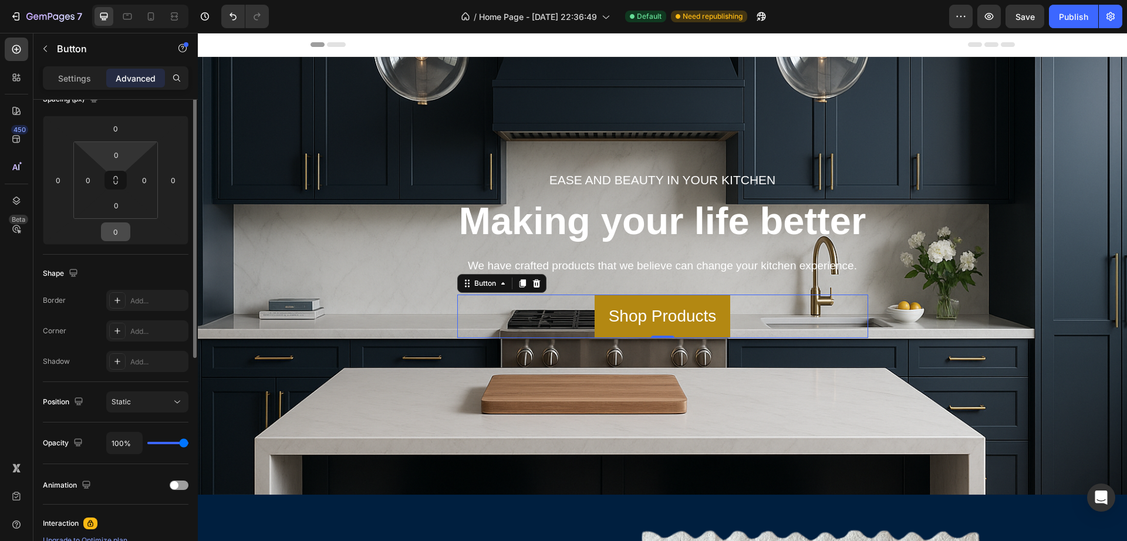
scroll to position [220, 0]
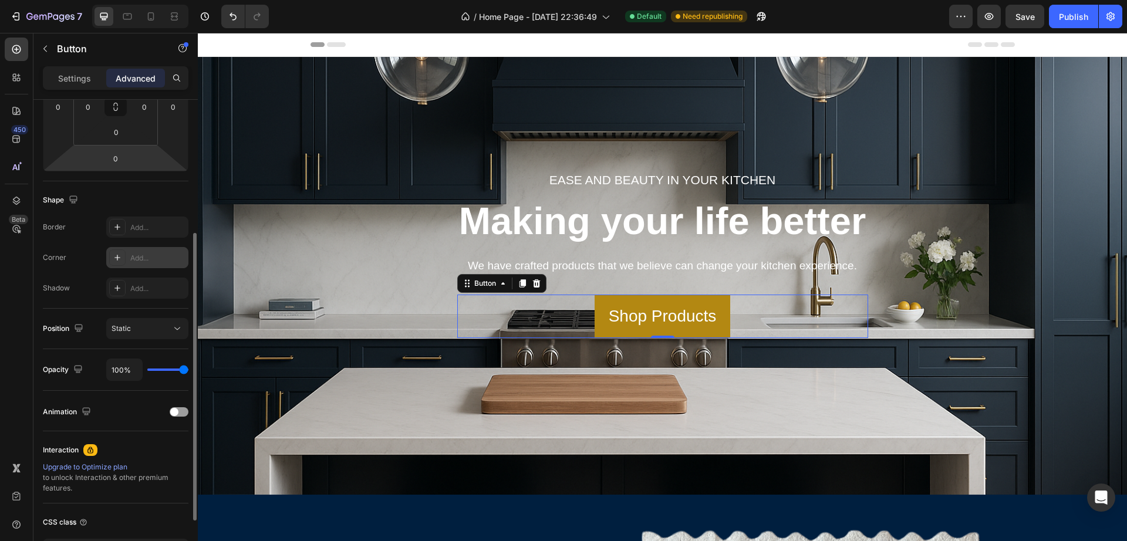
click at [147, 258] on div "Add..." at bounding box center [157, 258] width 55 height 11
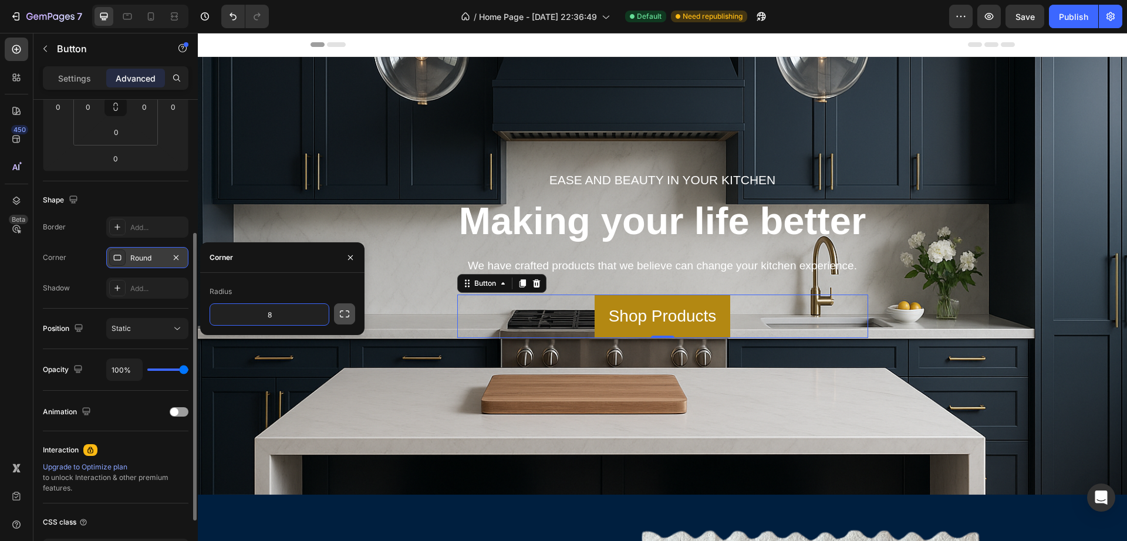
click at [340, 315] on icon "button" at bounding box center [345, 314] width 12 height 12
click at [301, 285] on div "Radius" at bounding box center [283, 291] width 146 height 19
click at [342, 316] on icon "button" at bounding box center [345, 314] width 12 height 12
click at [136, 254] on div "Round" at bounding box center [147, 258] width 34 height 11
click at [217, 291] on div "Radius" at bounding box center [221, 292] width 22 height 11
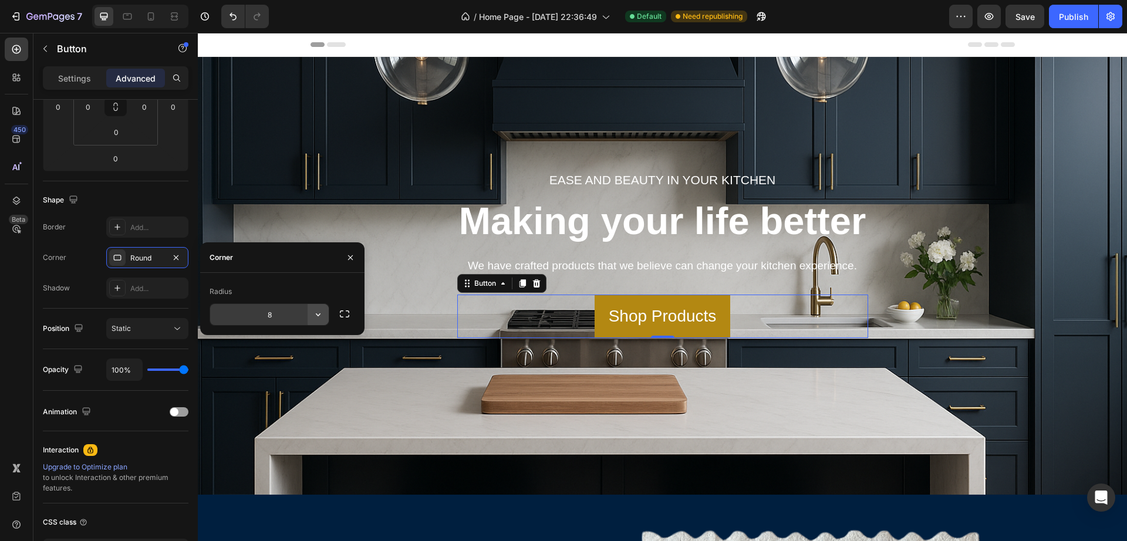
click at [328, 318] on button "button" at bounding box center [318, 314] width 21 height 21
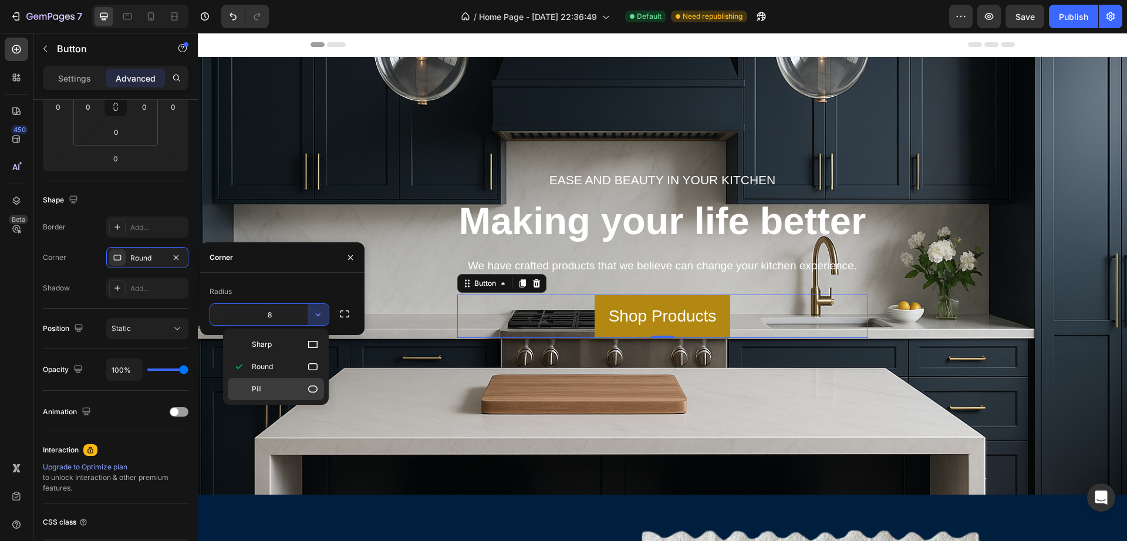
click at [269, 387] on p "Pill" at bounding box center [285, 389] width 67 height 12
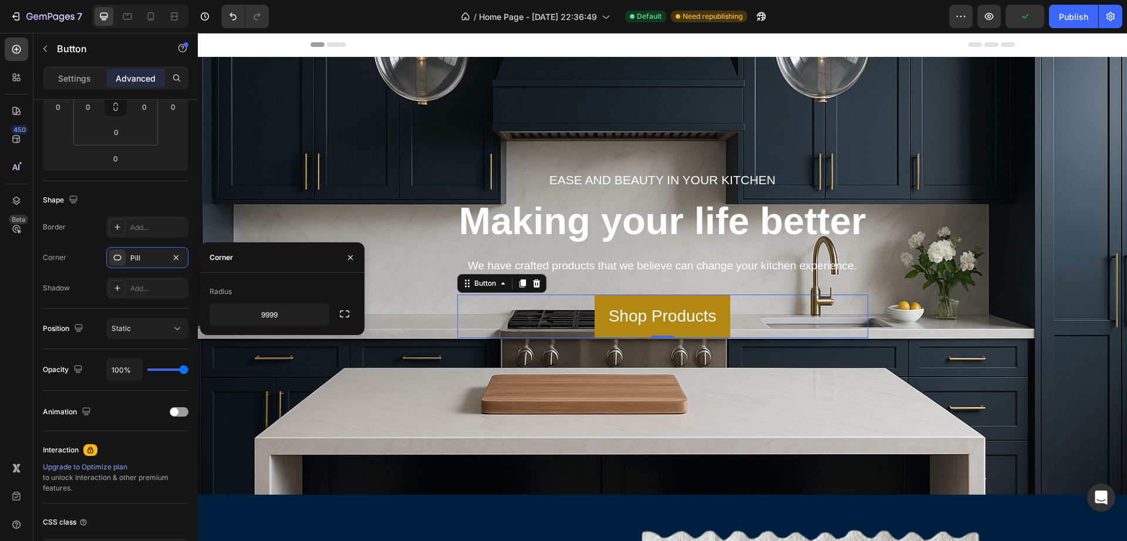
click at [289, 294] on div "Radius" at bounding box center [283, 291] width 146 height 19
click at [143, 251] on div "Pill" at bounding box center [147, 257] width 82 height 21
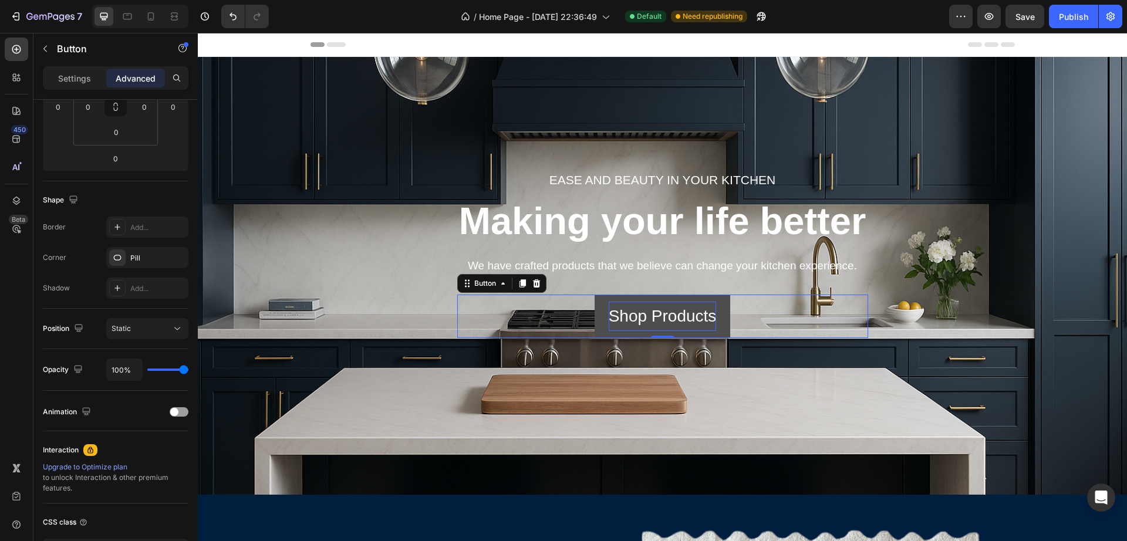
click at [693, 316] on p "Shop Products" at bounding box center [663, 316] width 108 height 29
click at [715, 304] on link "Shop Products" at bounding box center [663, 316] width 136 height 43
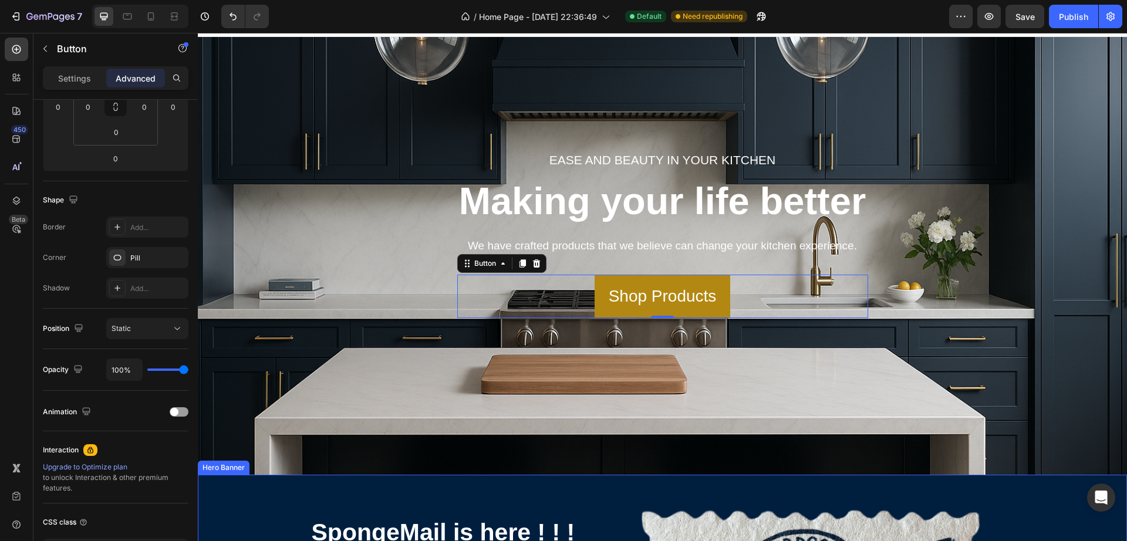
scroll to position [0, 0]
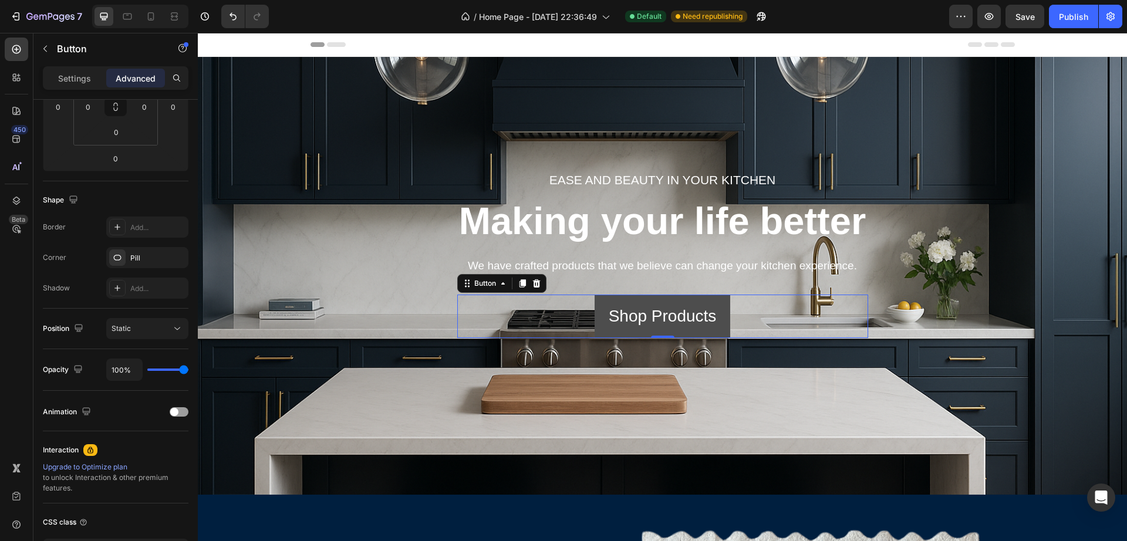
click at [716, 302] on link "Shop Products" at bounding box center [663, 316] width 136 height 43
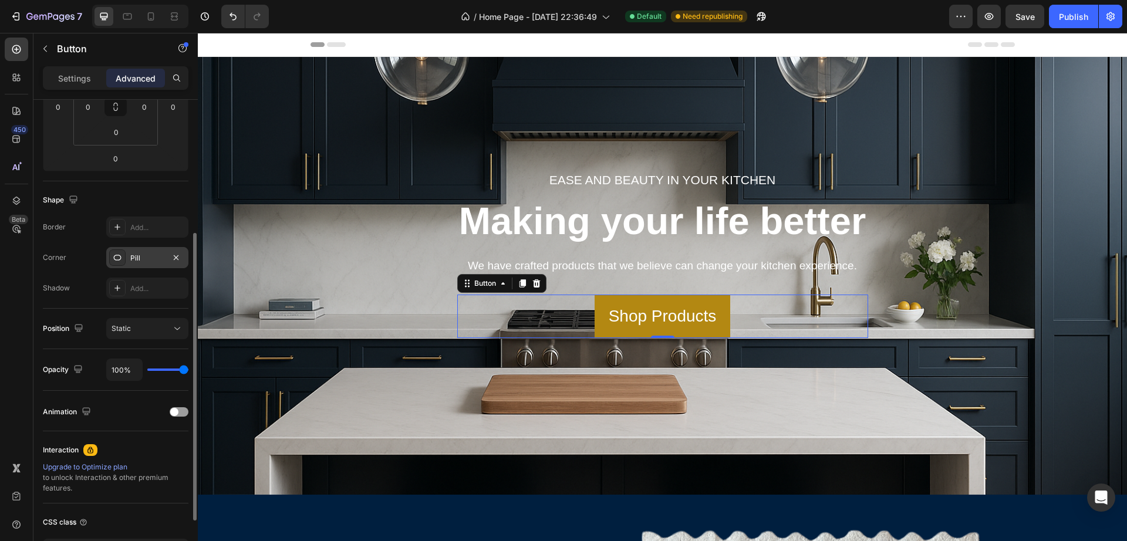
click at [139, 257] on div "Pill" at bounding box center [147, 258] width 34 height 11
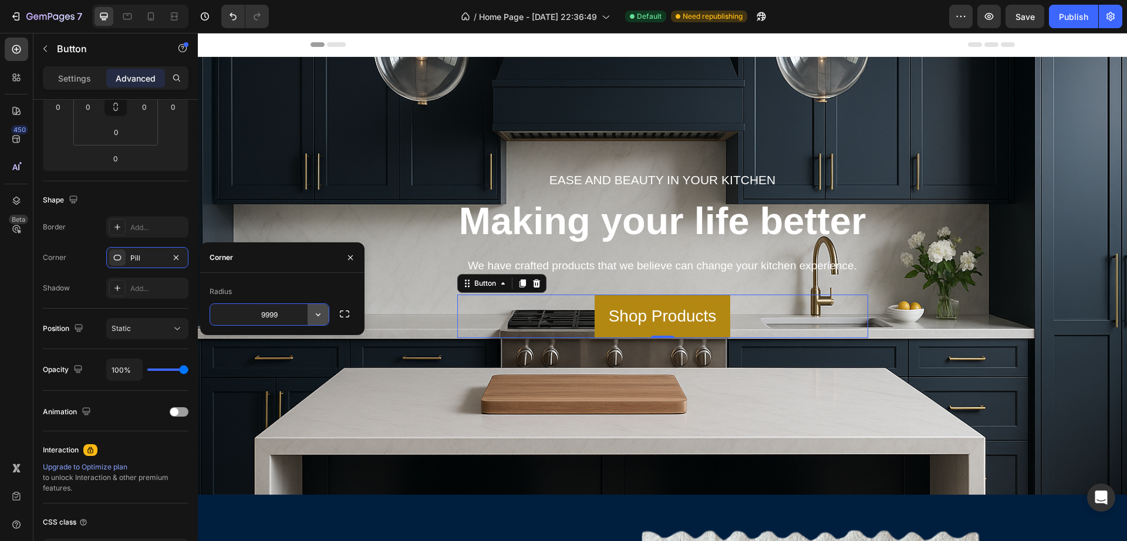
click at [313, 315] on icon "button" at bounding box center [318, 315] width 12 height 12
click at [264, 347] on span "Sharp" at bounding box center [262, 344] width 20 height 11
click at [314, 314] on icon "button" at bounding box center [318, 315] width 12 height 12
click at [278, 363] on p "Round" at bounding box center [285, 367] width 67 height 12
click at [321, 315] on icon "button" at bounding box center [318, 315] width 12 height 12
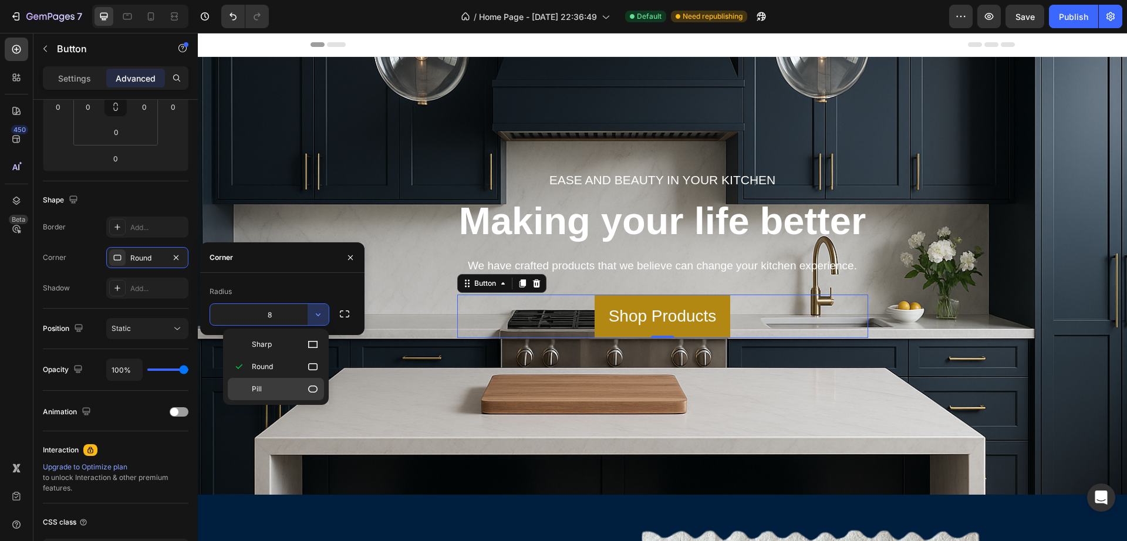
click at [267, 386] on p "Pill" at bounding box center [285, 389] width 67 height 12
type input "9999"
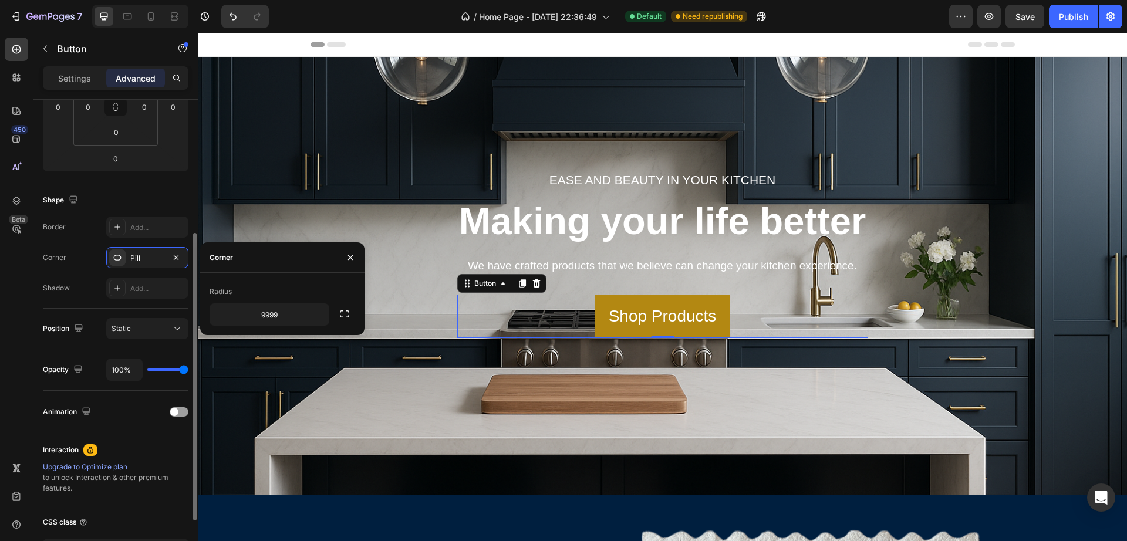
click at [171, 201] on div "Shape" at bounding box center [116, 200] width 146 height 19
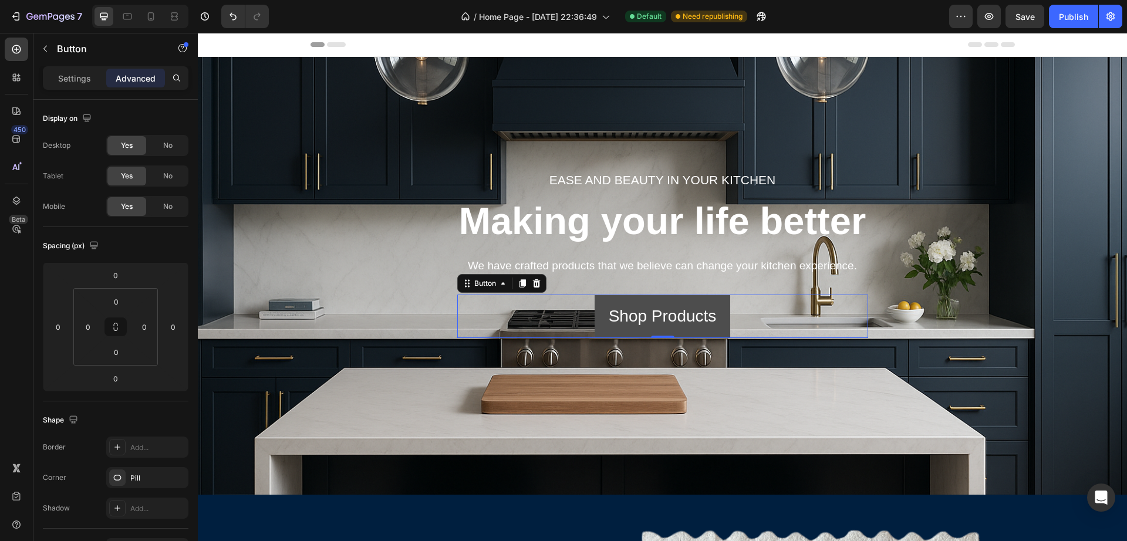
click at [722, 320] on link "Shop Products" at bounding box center [663, 316] width 136 height 43
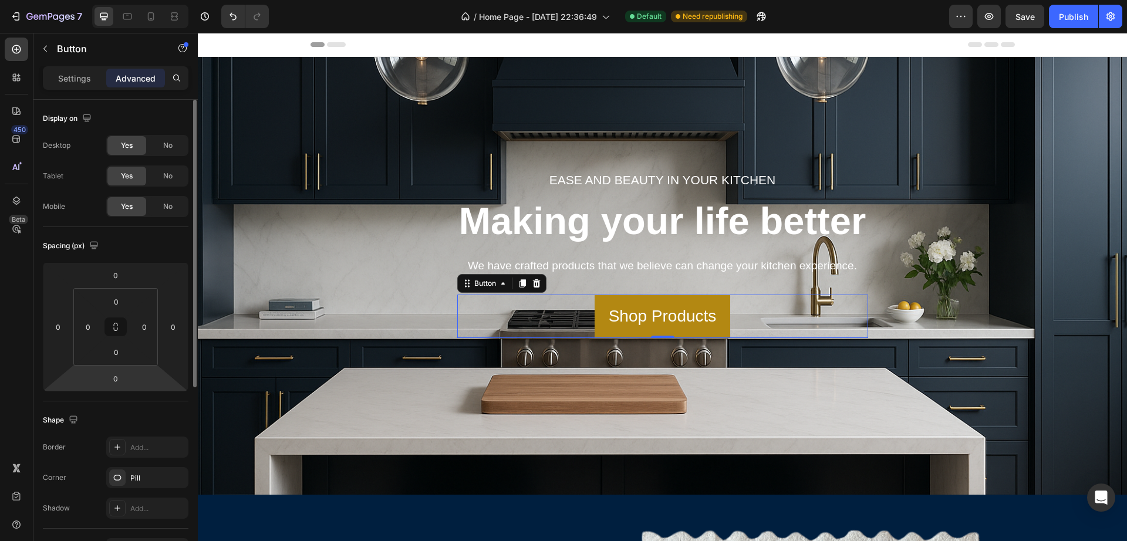
scroll to position [147, 0]
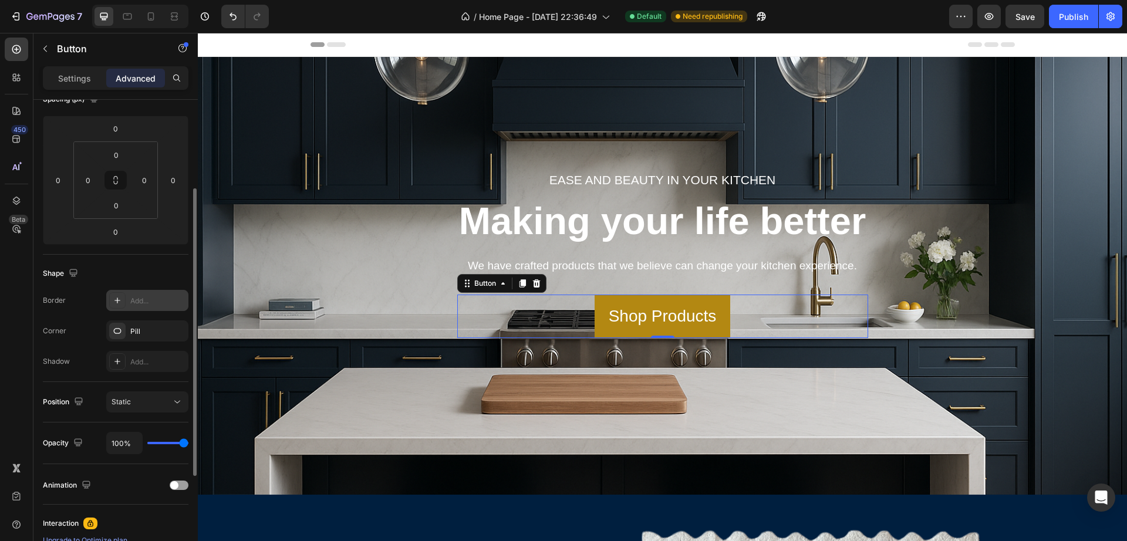
click at [151, 304] on div "Add..." at bounding box center [157, 301] width 55 height 11
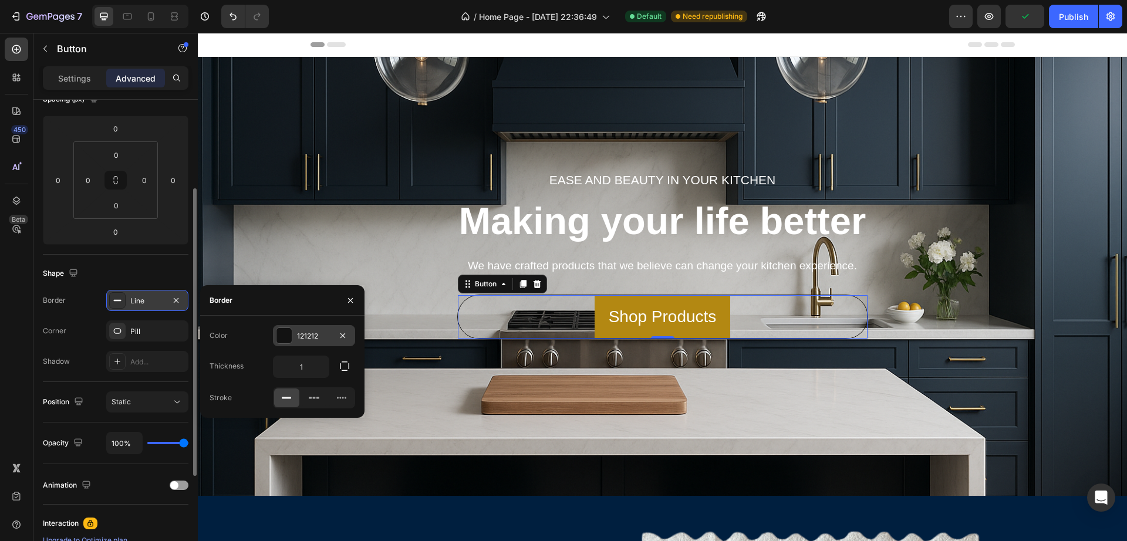
click at [281, 338] on div at bounding box center [284, 335] width 15 height 15
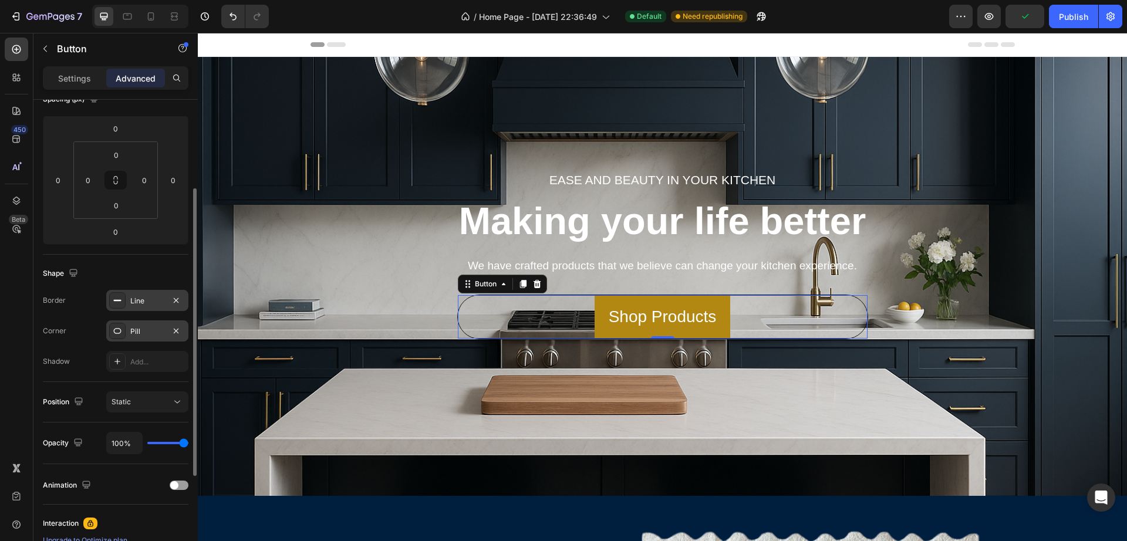
click at [145, 332] on div "Pill" at bounding box center [147, 331] width 34 height 11
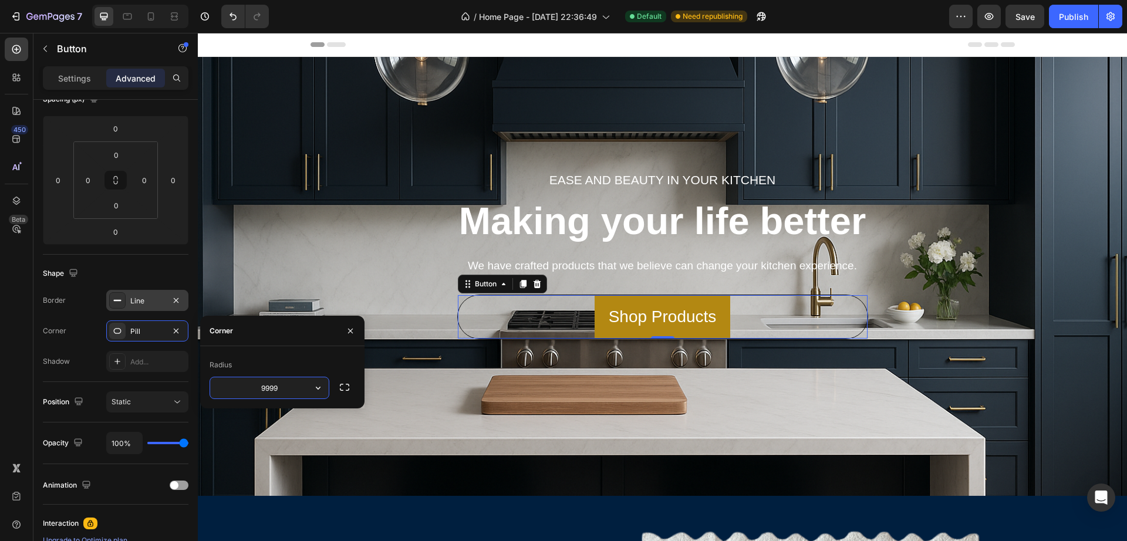
click at [272, 392] on input "9999" at bounding box center [269, 388] width 119 height 21
drag, startPoint x: 349, startPoint y: 333, endPoint x: 92, endPoint y: 299, distance: 258.8
click at [349, 333] on icon "button" at bounding box center [350, 330] width 9 height 9
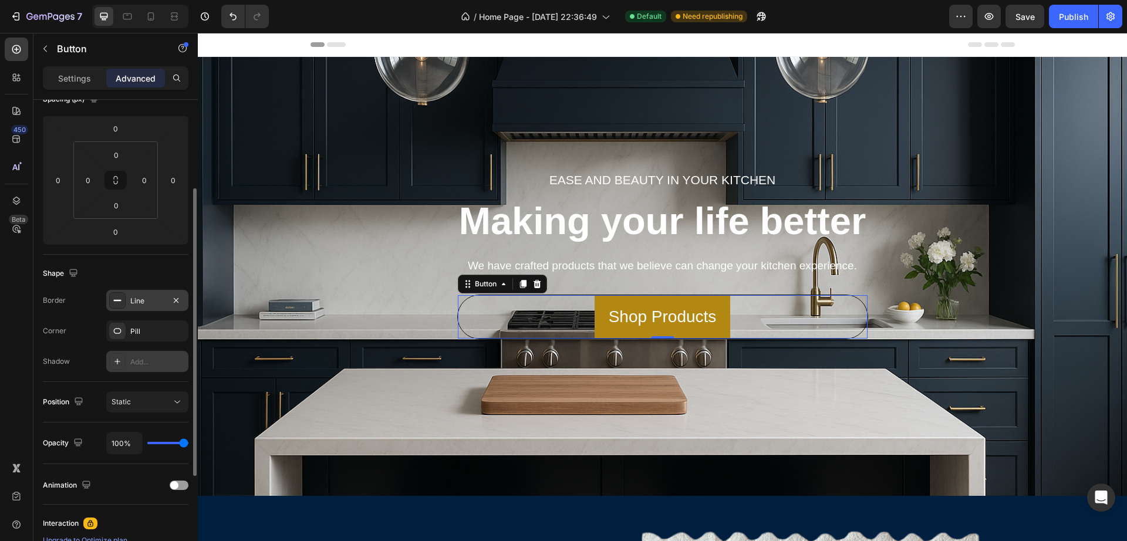
click at [150, 370] on div "Add..." at bounding box center [147, 361] width 82 height 21
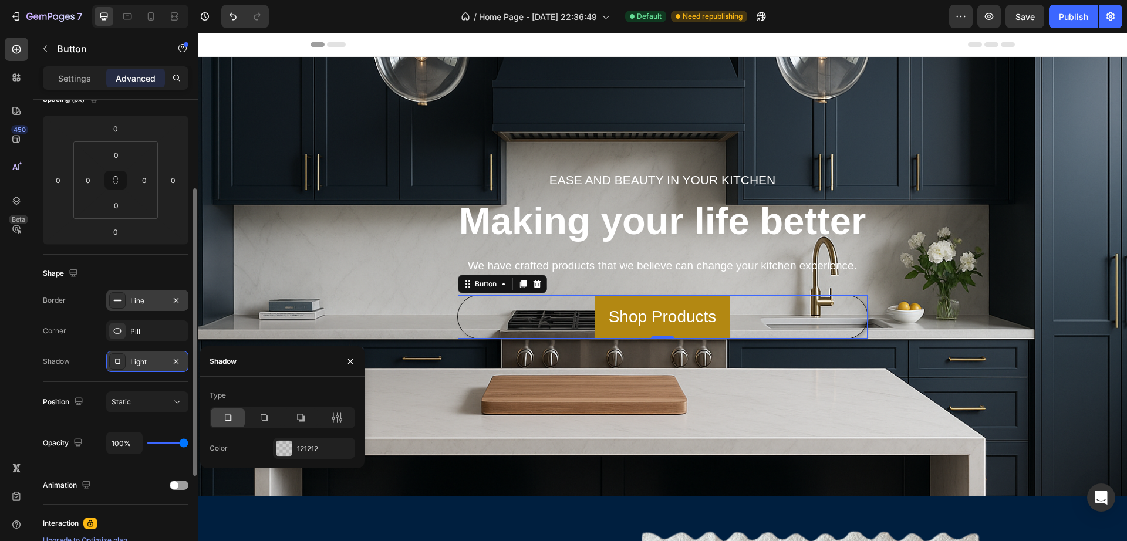
click at [149, 357] on div "Light" at bounding box center [147, 362] width 34 height 11
click at [571, 302] on div "Shop Products Button 0" at bounding box center [662, 317] width 411 height 45
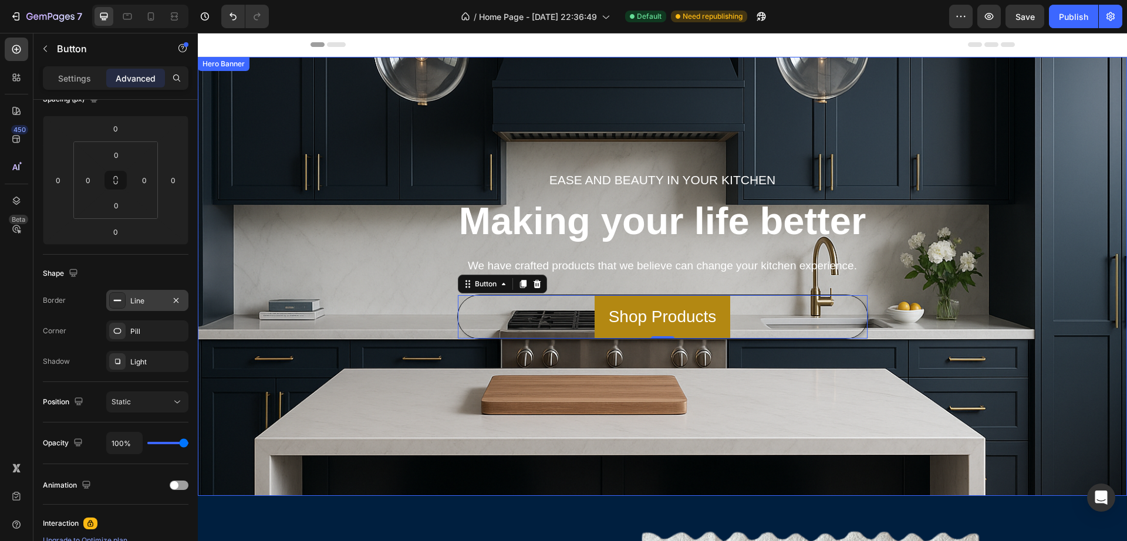
click at [401, 362] on div "Ease and beauty in your kitchen Text block Making your life better Heading We h…" at bounding box center [663, 277] width 912 height 402
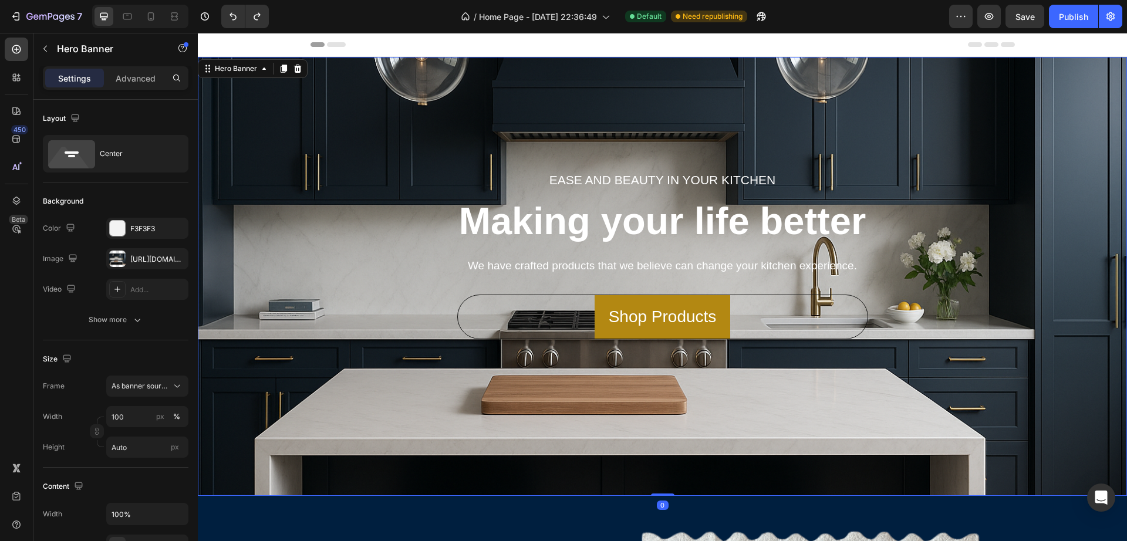
click at [562, 370] on div "Ease and beauty in your kitchen Text block Making your life better Heading We h…" at bounding box center [663, 277] width 912 height 402
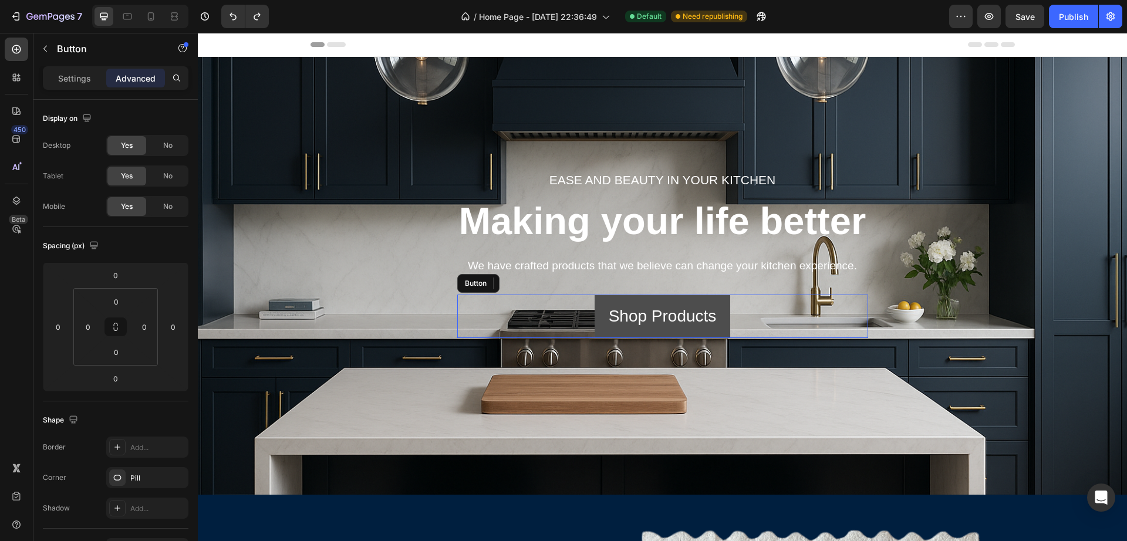
click at [719, 302] on link "Shop Products" at bounding box center [663, 316] width 136 height 43
click at [595, 302] on link "Shop Products" at bounding box center [663, 316] width 136 height 43
click at [601, 306] on link "Shop Products" at bounding box center [663, 316] width 136 height 43
click at [596, 306] on link "Shop Products" at bounding box center [663, 316] width 136 height 43
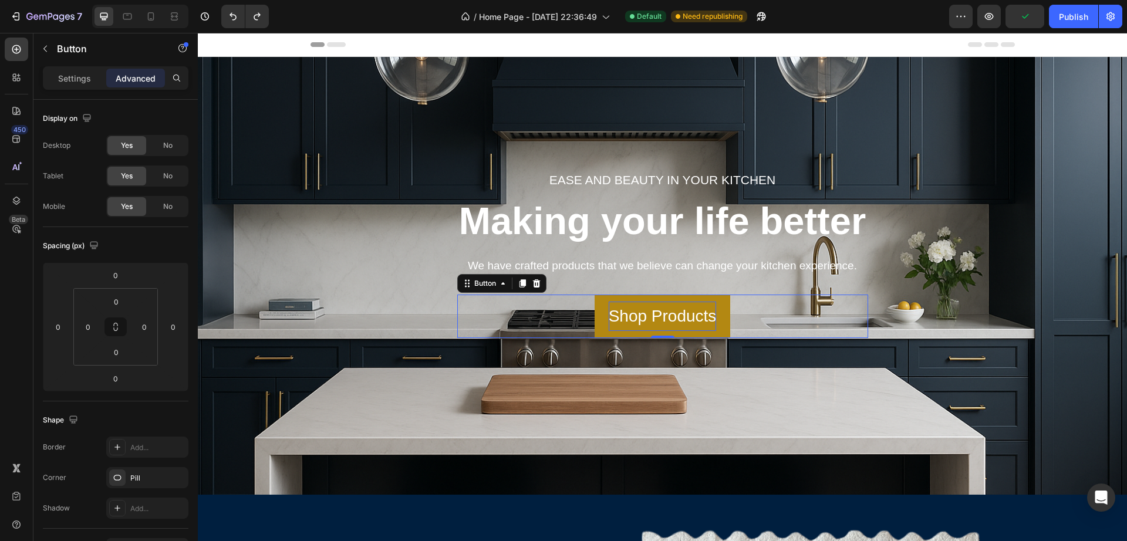
click at [610, 366] on div "Ease and beauty in your kitchen Text block Making your life better Heading We h…" at bounding box center [663, 276] width 912 height 400
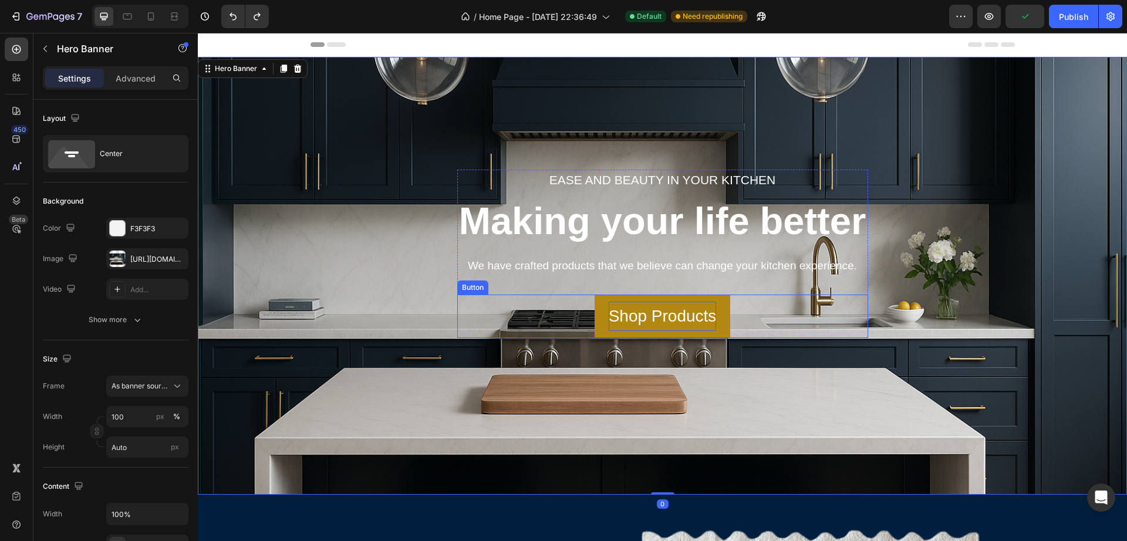
click at [699, 314] on p "Shop Products" at bounding box center [663, 316] width 108 height 29
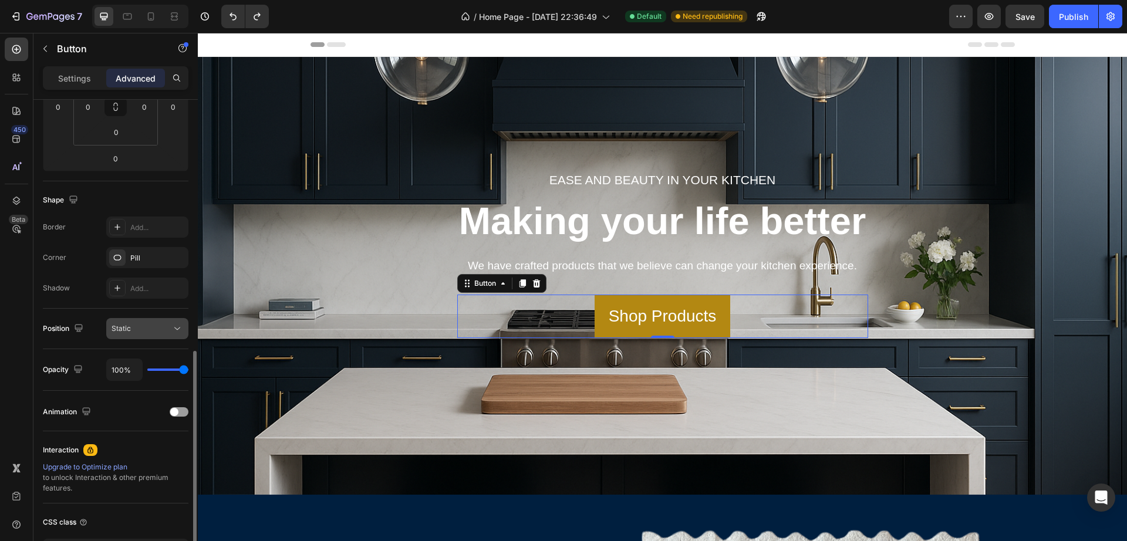
scroll to position [294, 0]
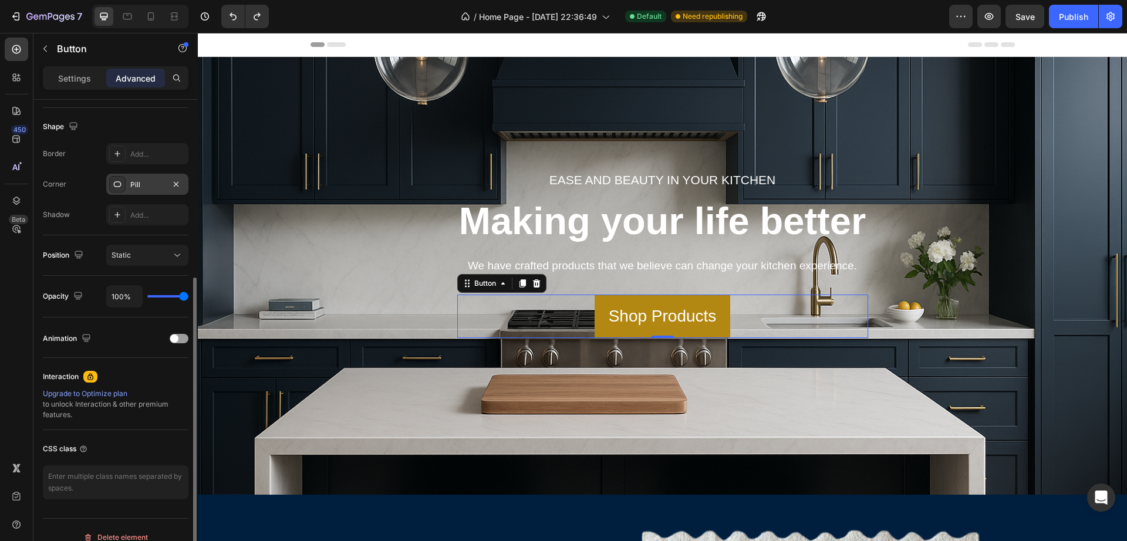
click at [144, 187] on div "Pill" at bounding box center [147, 185] width 34 height 11
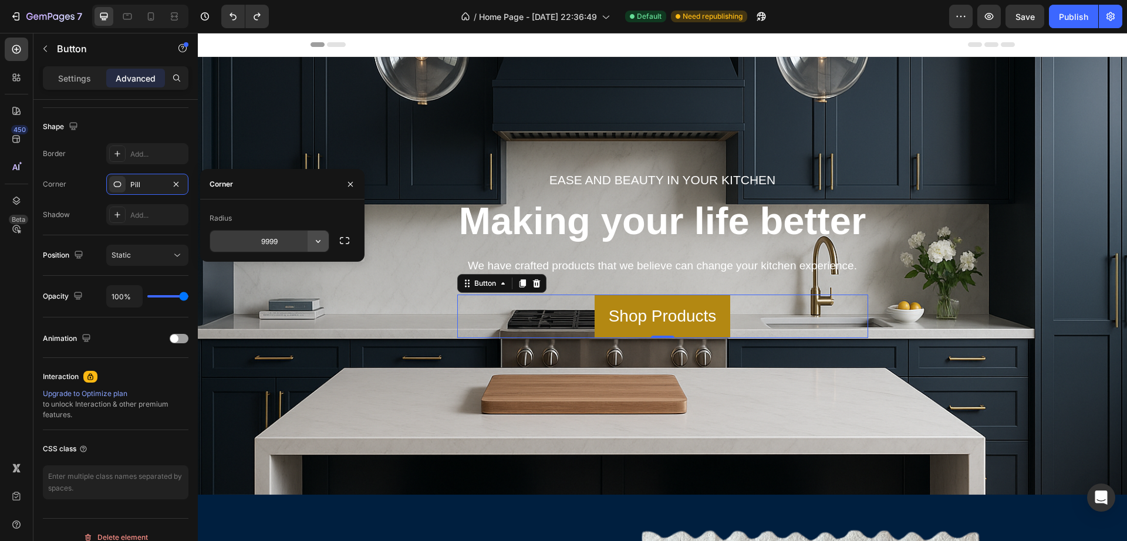
click at [315, 241] on icon "button" at bounding box center [318, 241] width 12 height 12
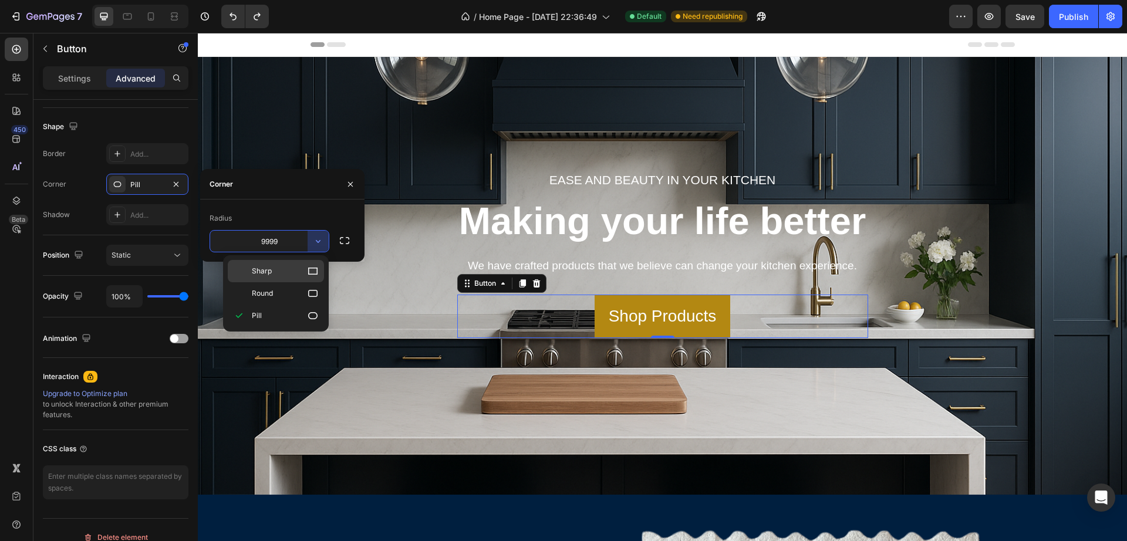
click at [265, 272] on span "Sharp" at bounding box center [262, 271] width 20 height 11
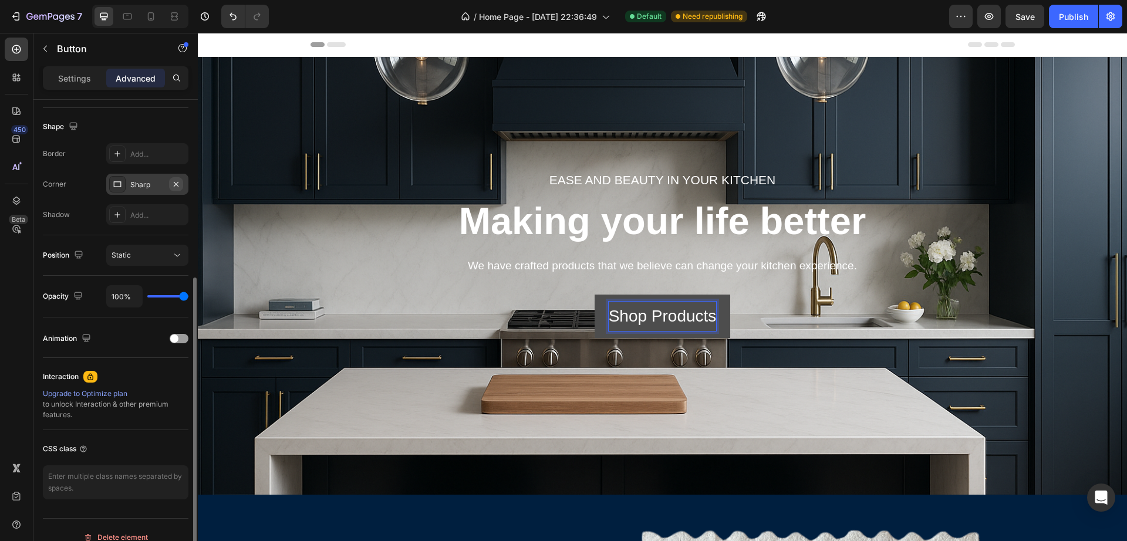
scroll to position [220, 0]
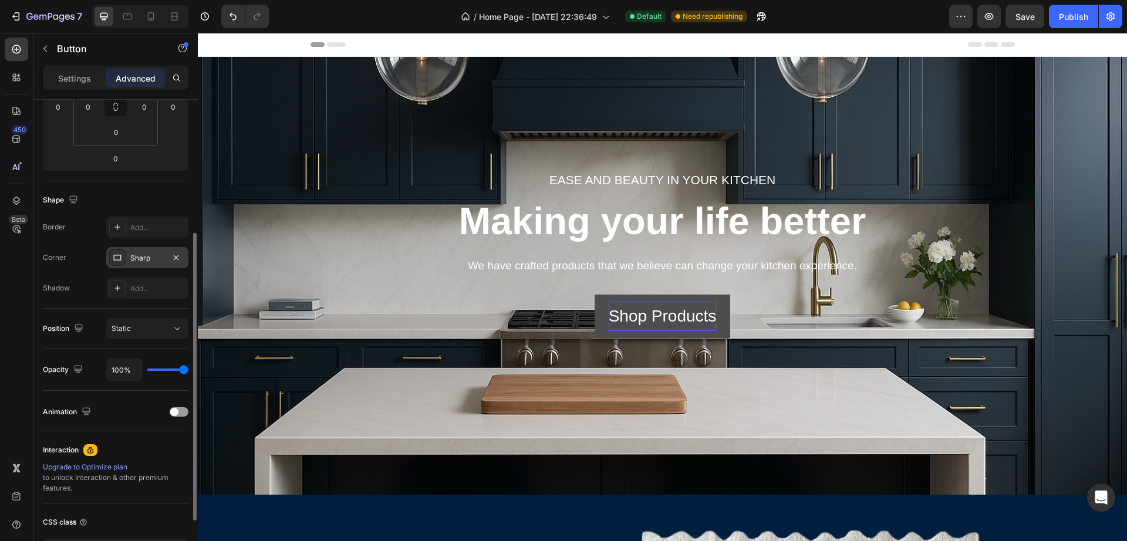
click at [158, 262] on div "Sharp" at bounding box center [147, 258] width 34 height 11
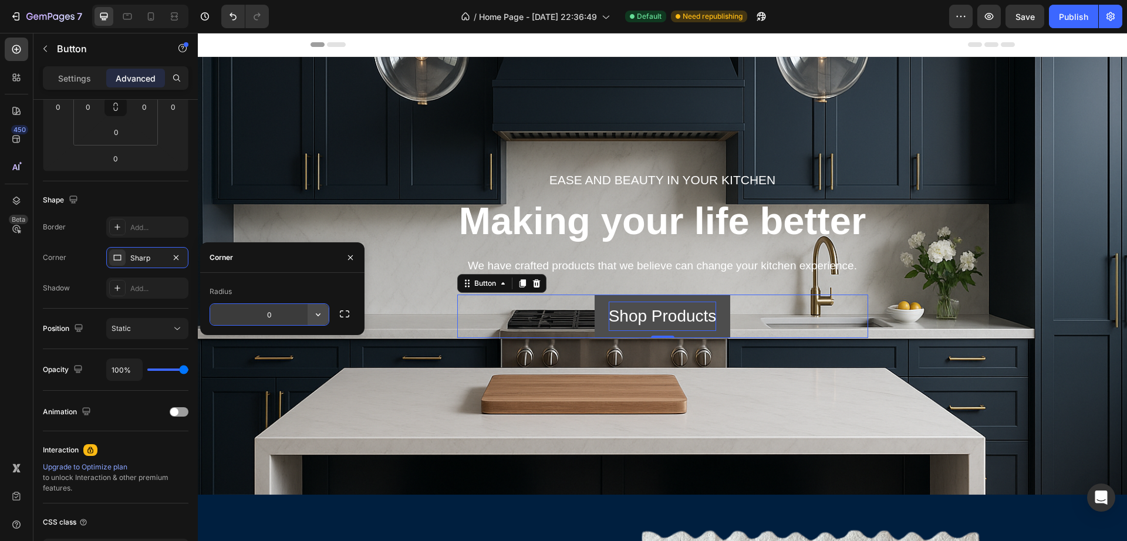
click at [315, 318] on icon "button" at bounding box center [318, 315] width 12 height 12
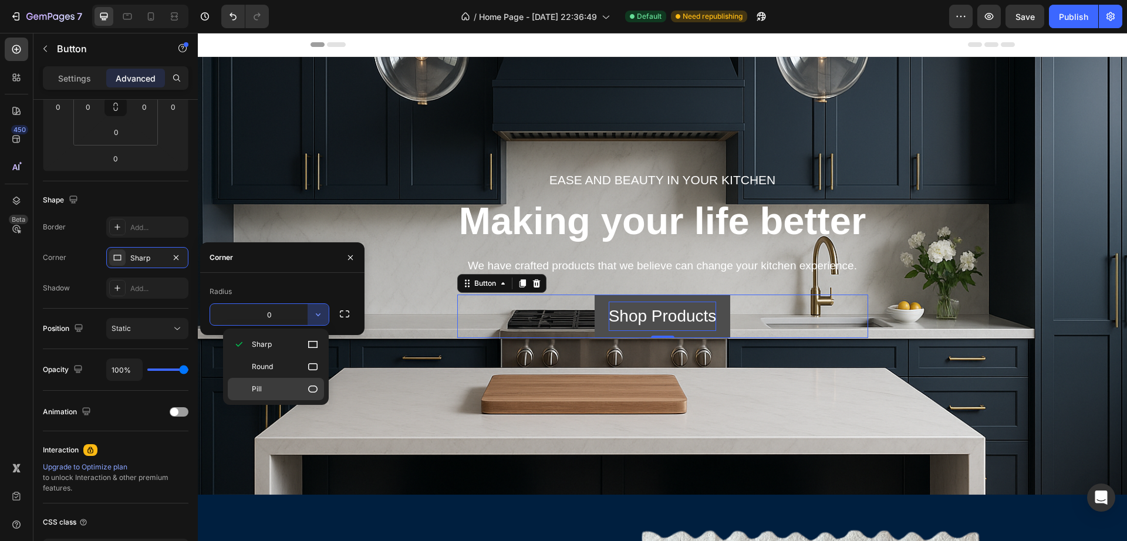
click at [286, 389] on p "Pill" at bounding box center [285, 389] width 67 height 12
type input "9999"
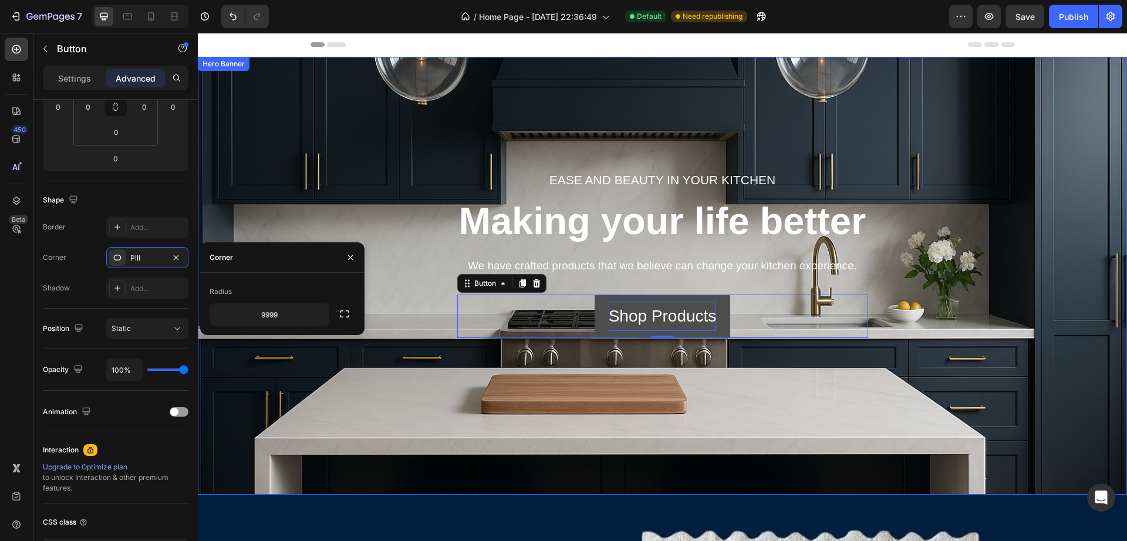
click at [601, 365] on div "Ease and beauty in your kitchen Text block Making your life better Heading We h…" at bounding box center [663, 276] width 912 height 400
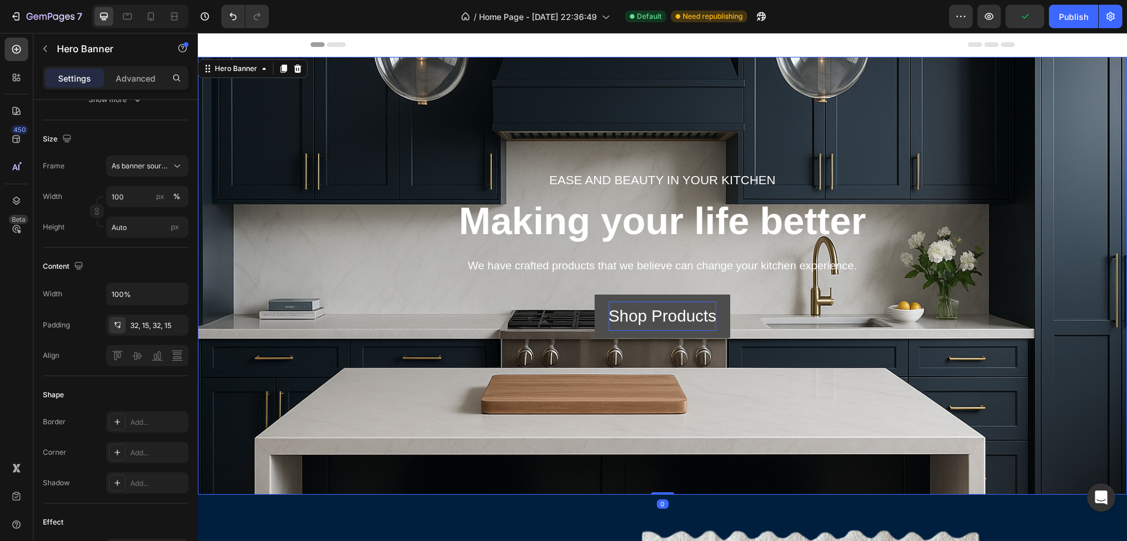
scroll to position [0, 0]
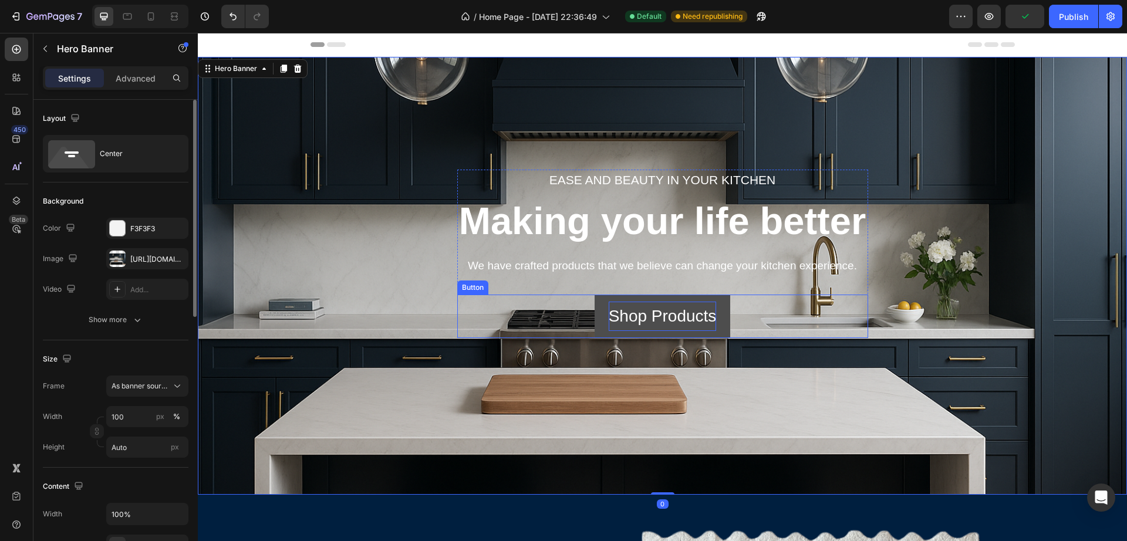
click at [646, 314] on p "Shop Products" at bounding box center [663, 316] width 108 height 29
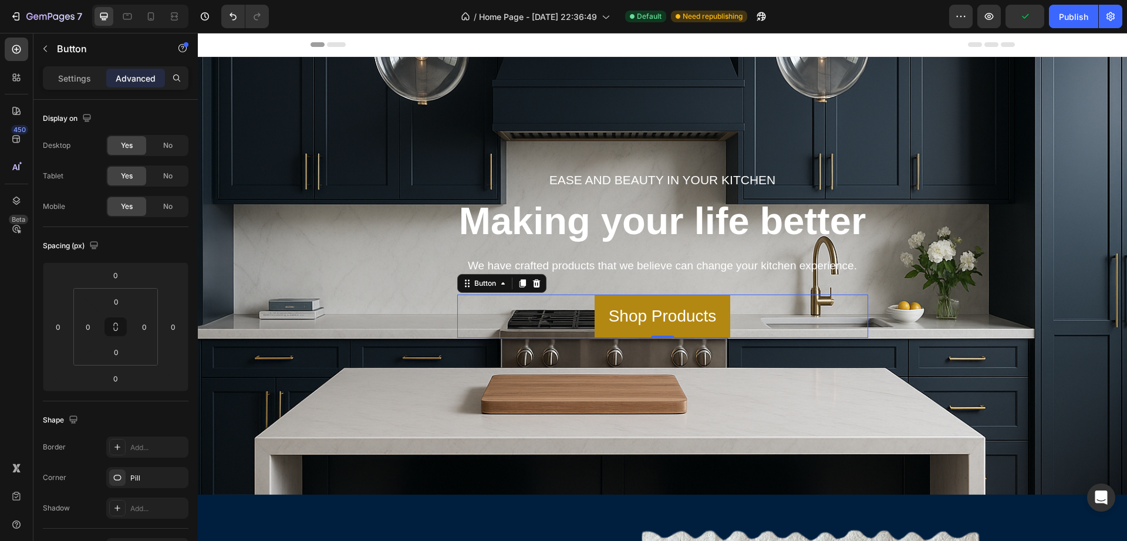
click at [727, 299] on div "Shop Products Button 0" at bounding box center [662, 316] width 411 height 43
click at [716, 300] on link "Shop Products" at bounding box center [663, 316] width 136 height 43
click at [855, 308] on div "Shop Products Button 0" at bounding box center [662, 316] width 411 height 43
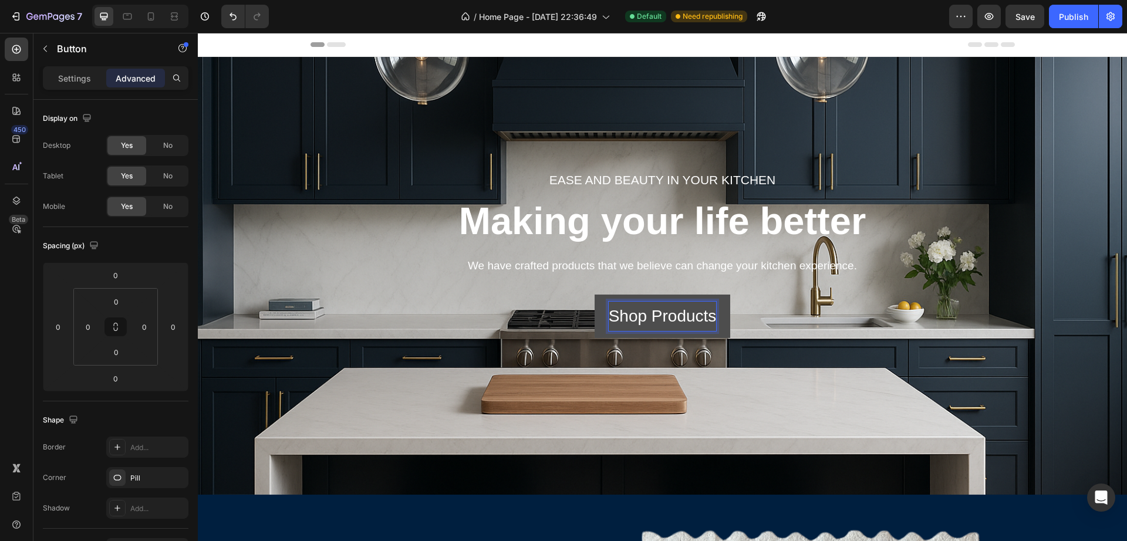
click at [716, 298] on link "Shop Products" at bounding box center [663, 316] width 136 height 43
click at [673, 305] on p "Shop Products" at bounding box center [663, 316] width 108 height 29
click at [666, 309] on p "Shop Products" at bounding box center [663, 316] width 108 height 29
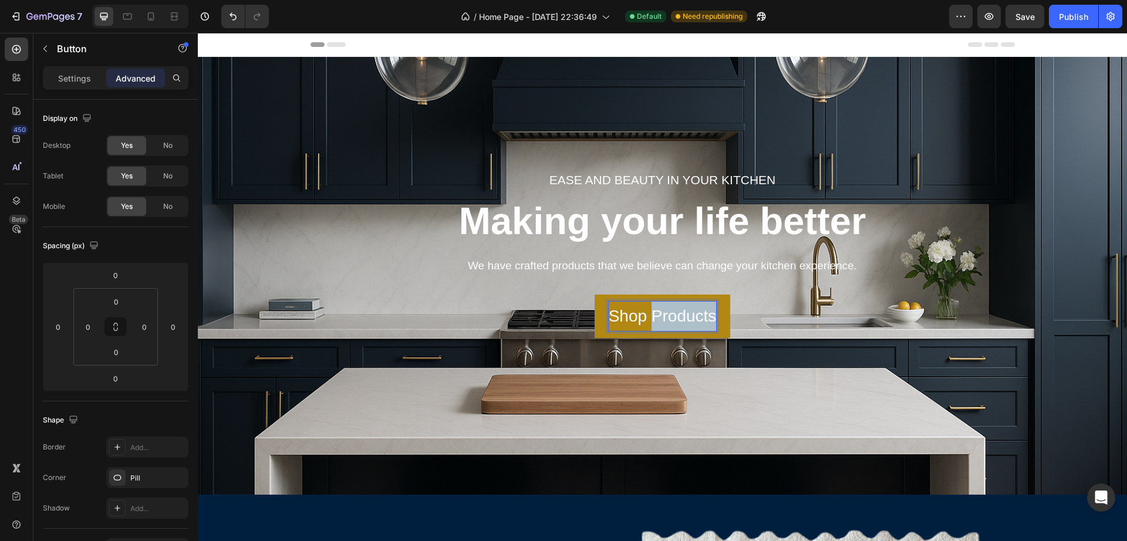
click at [666, 309] on p "Shop Products" at bounding box center [663, 316] width 108 height 29
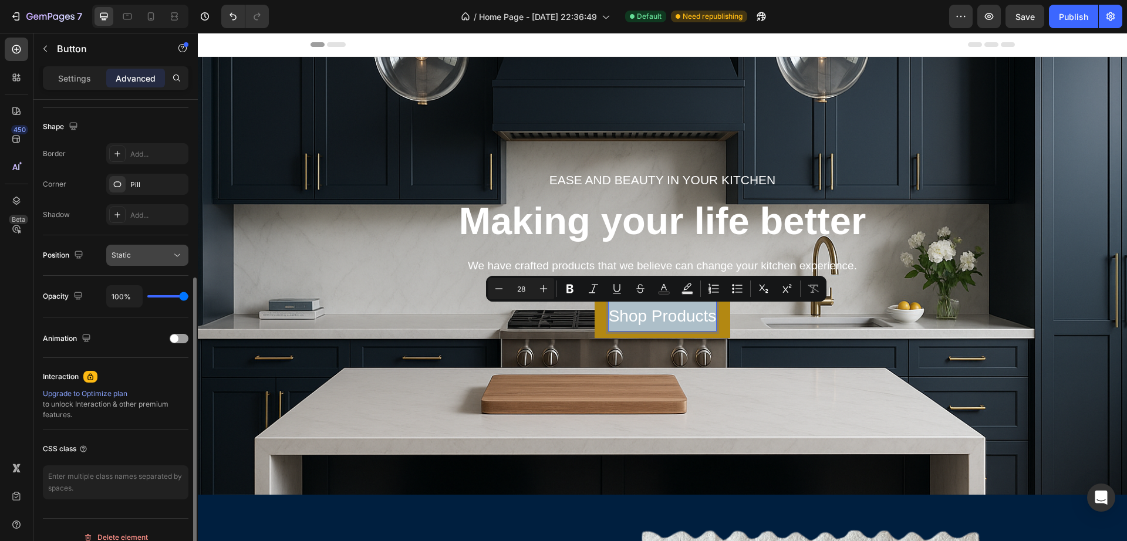
scroll to position [220, 0]
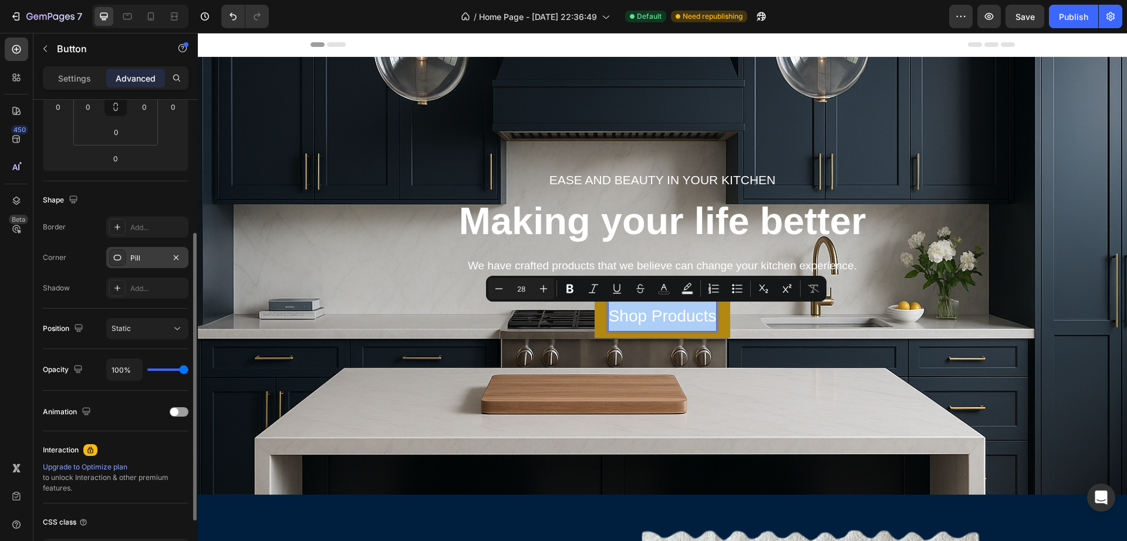
click at [156, 256] on div "Pill" at bounding box center [147, 258] width 34 height 11
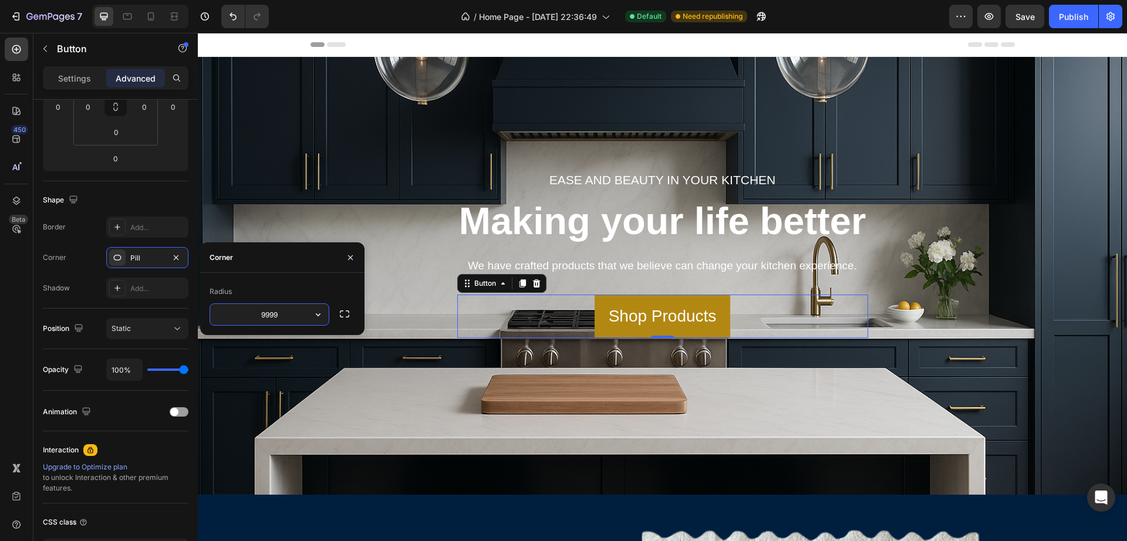
click at [305, 317] on input "9999" at bounding box center [269, 314] width 119 height 21
click at [315, 316] on icon "button" at bounding box center [318, 315] width 12 height 12
click at [257, 349] on span "Sharp" at bounding box center [262, 344] width 20 height 11
click at [312, 314] on icon "button" at bounding box center [318, 315] width 12 height 12
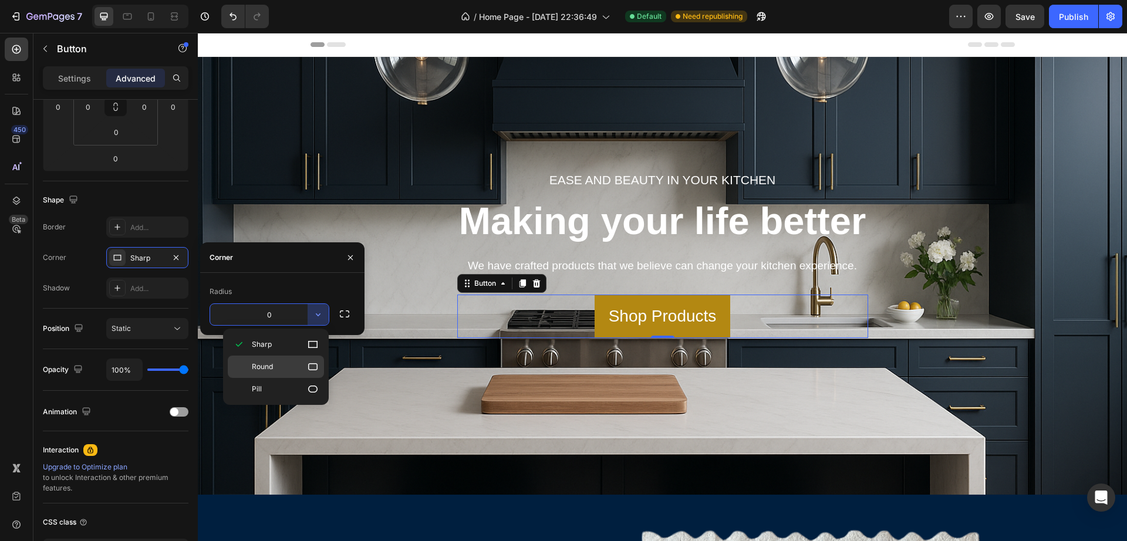
drag, startPoint x: 273, startPoint y: 362, endPoint x: 75, endPoint y: 329, distance: 200.6
click at [273, 378] on div "Round" at bounding box center [276, 389] width 96 height 22
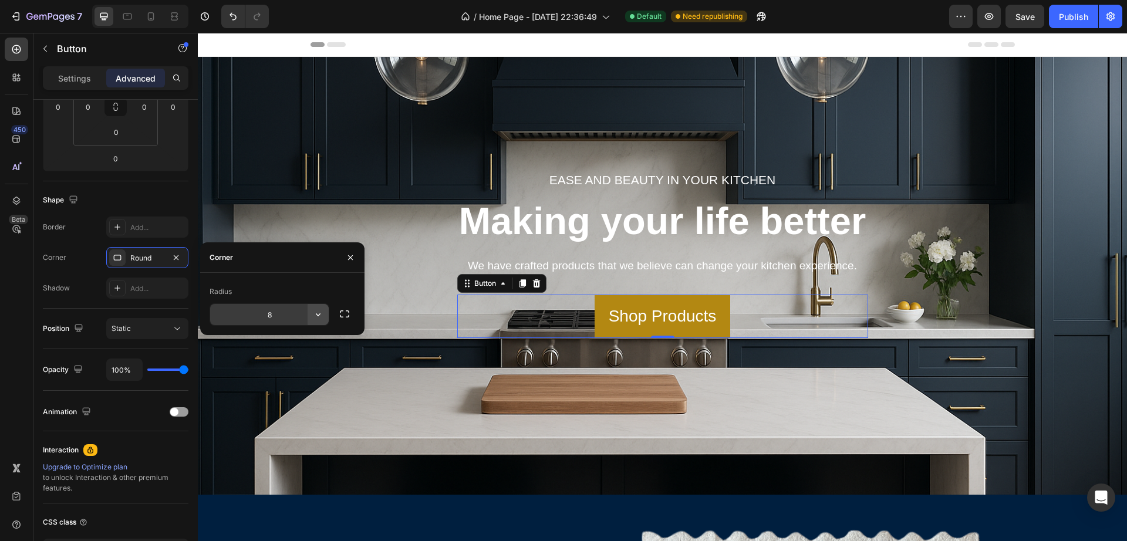
click at [324, 318] on button "button" at bounding box center [318, 314] width 21 height 21
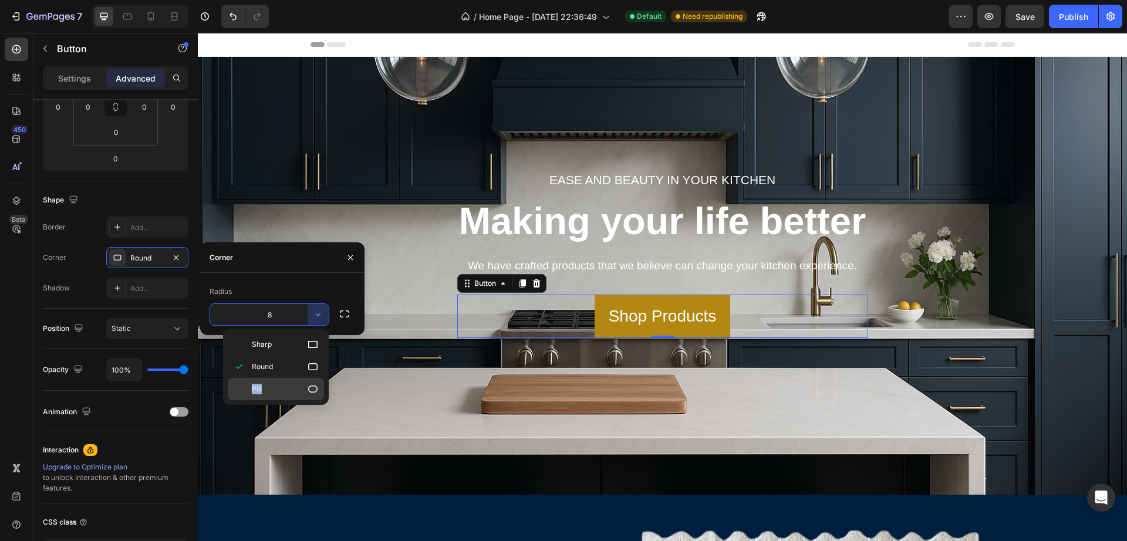
drag, startPoint x: 288, startPoint y: 375, endPoint x: 285, endPoint y: 387, distance: 12.8
click at [285, 387] on div "Sharp Round Pill" at bounding box center [276, 366] width 96 height 67
click at [263, 392] on p "Pill" at bounding box center [285, 389] width 67 height 12
type input "9999"
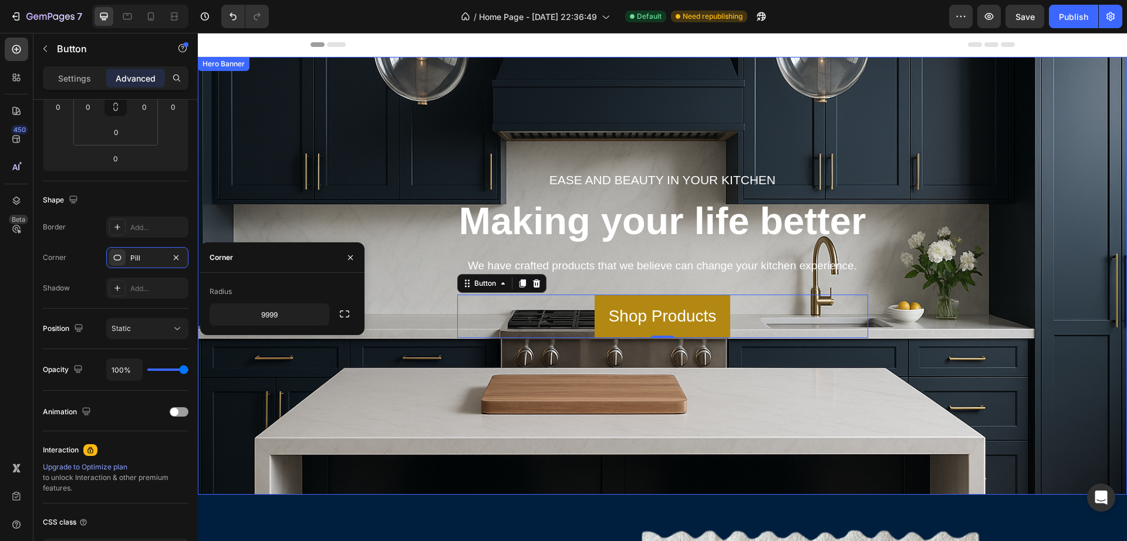
click at [400, 323] on div "Ease and beauty in your kitchen Text block Making your life better Heading We h…" at bounding box center [663, 276] width 912 height 400
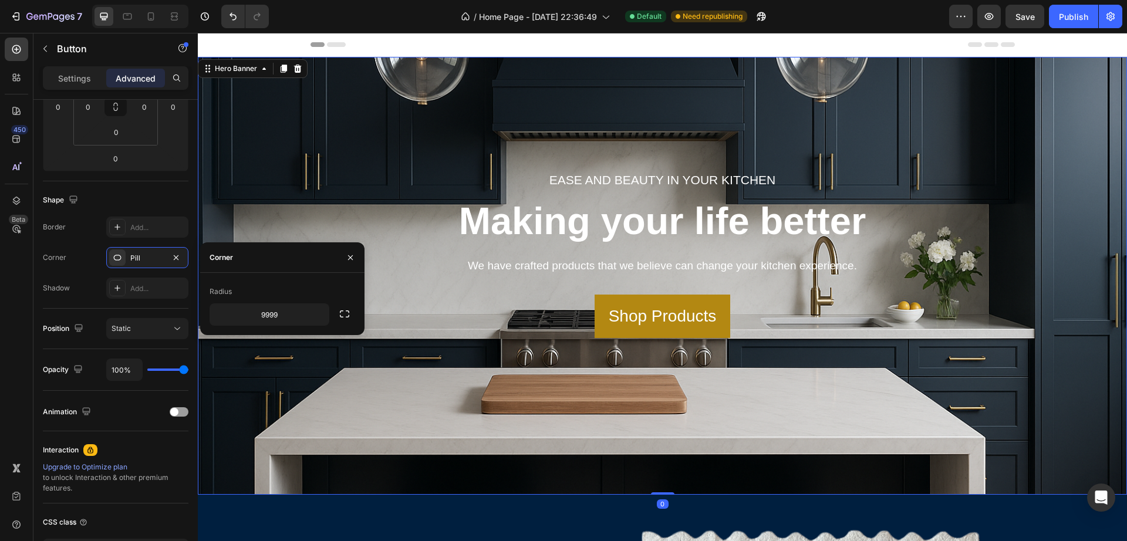
scroll to position [0, 0]
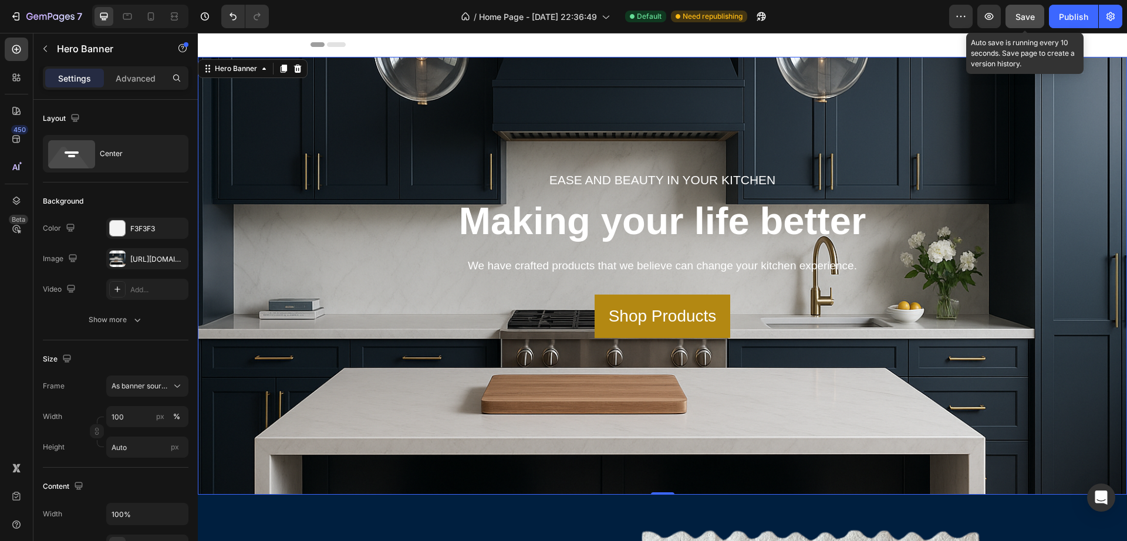
click at [1027, 18] on span "Save" at bounding box center [1025, 17] width 19 height 10
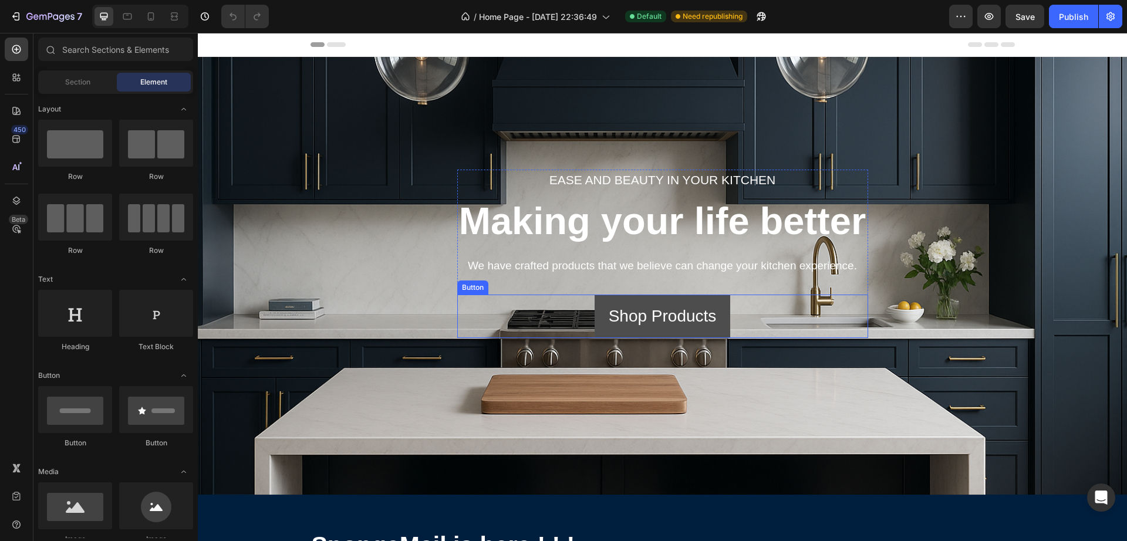
click at [712, 313] on link "Shop Products" at bounding box center [663, 316] width 136 height 43
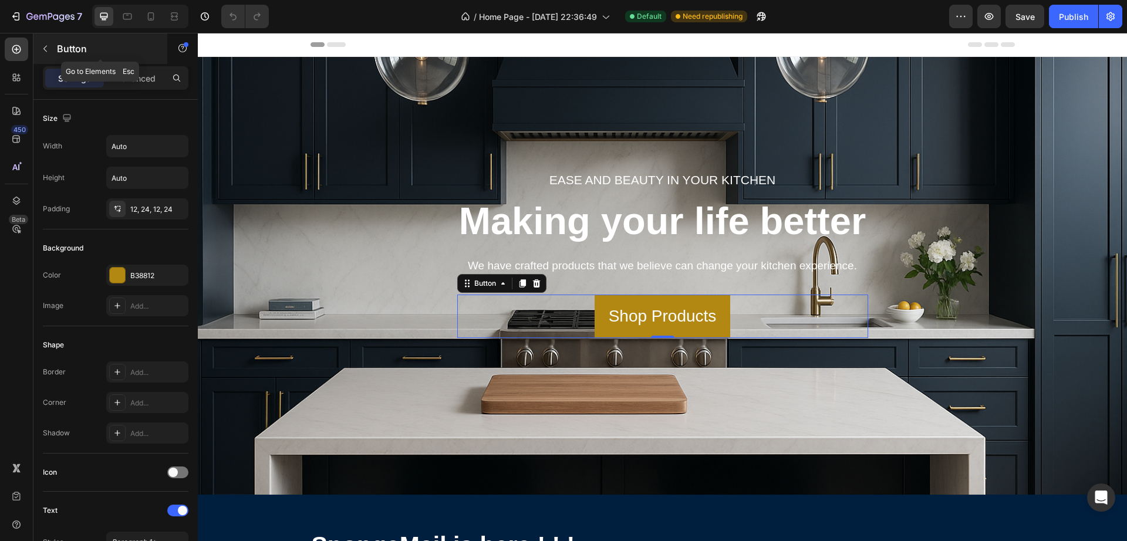
click at [131, 63] on div "Button" at bounding box center [100, 48] width 134 height 31
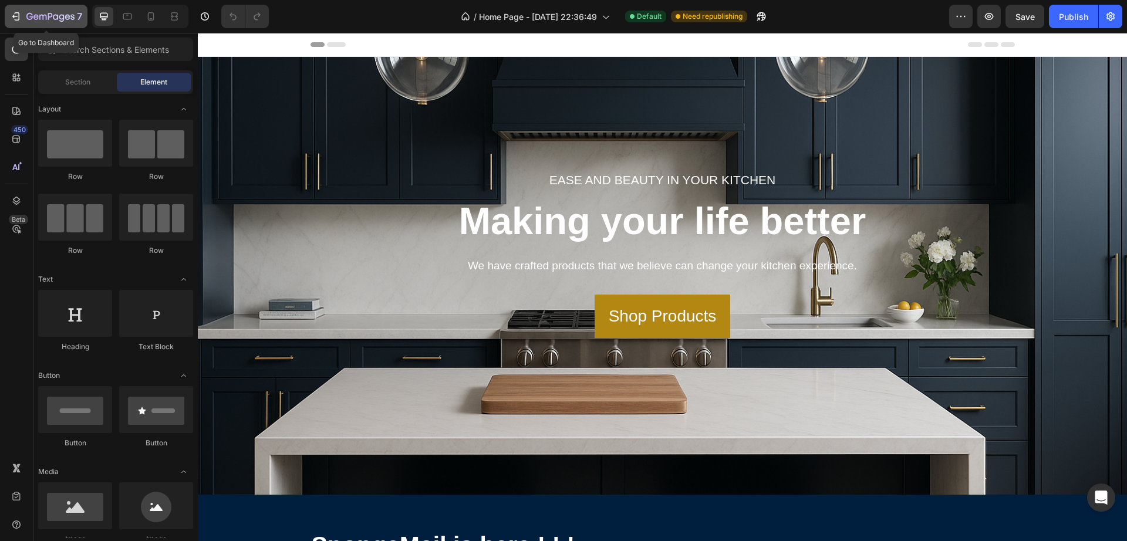
click at [12, 26] on button "7" at bounding box center [46, 16] width 83 height 23
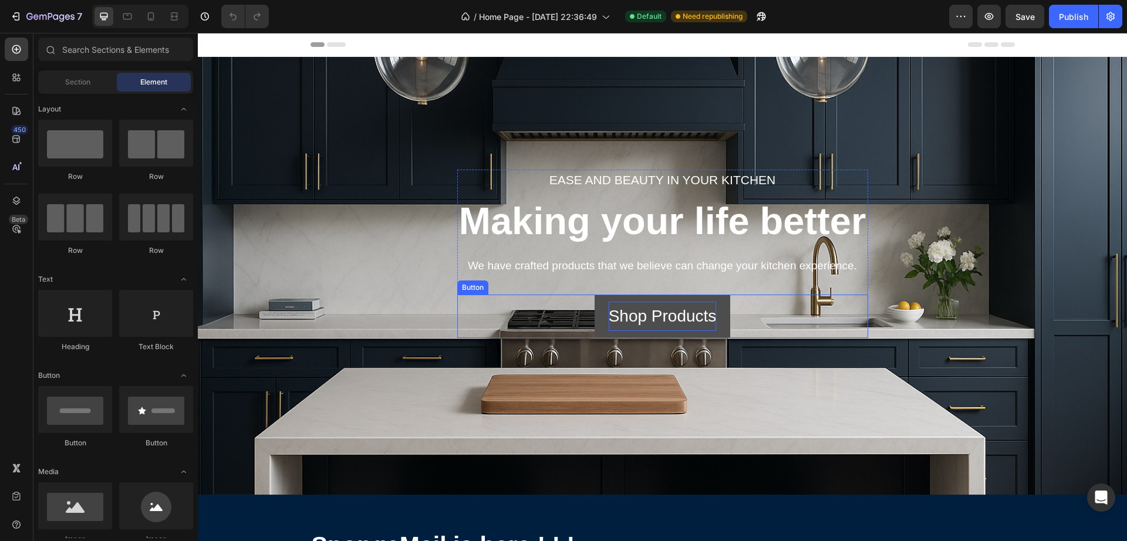
click at [700, 315] on p "Shop Products" at bounding box center [663, 316] width 108 height 29
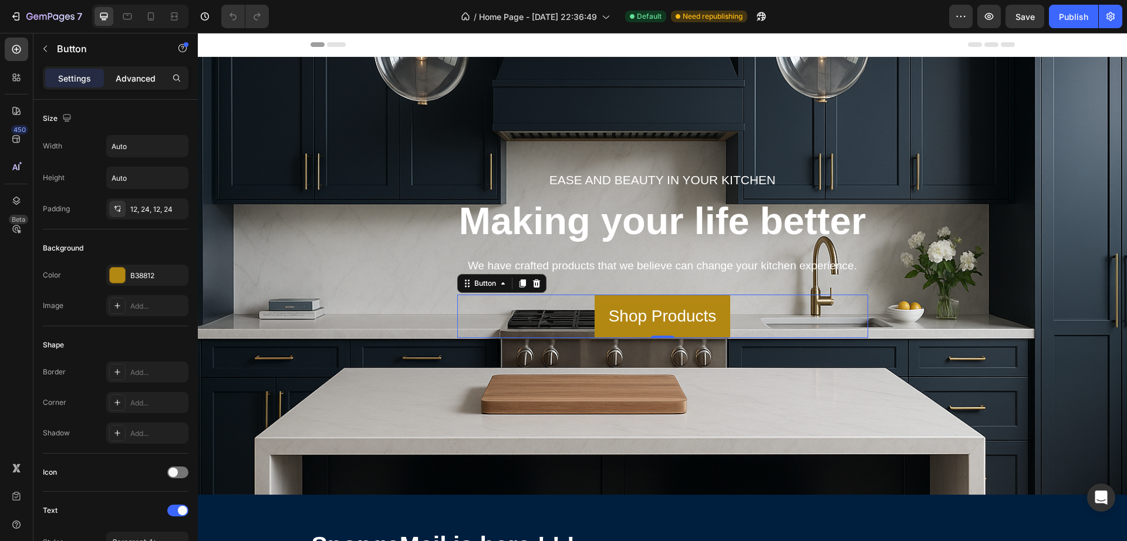
click at [137, 75] on p "Advanced" at bounding box center [136, 78] width 40 height 12
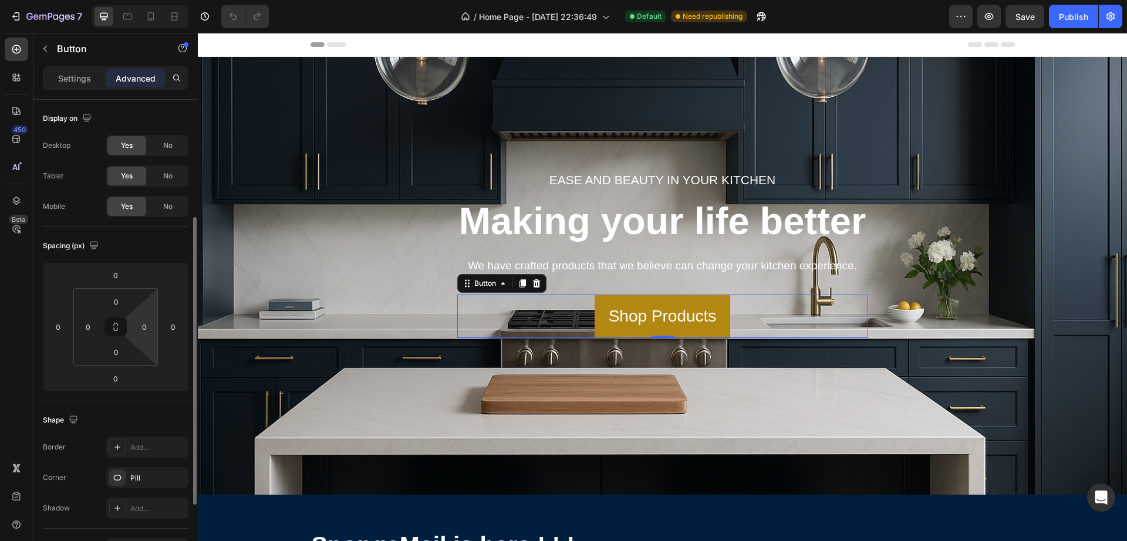
scroll to position [220, 0]
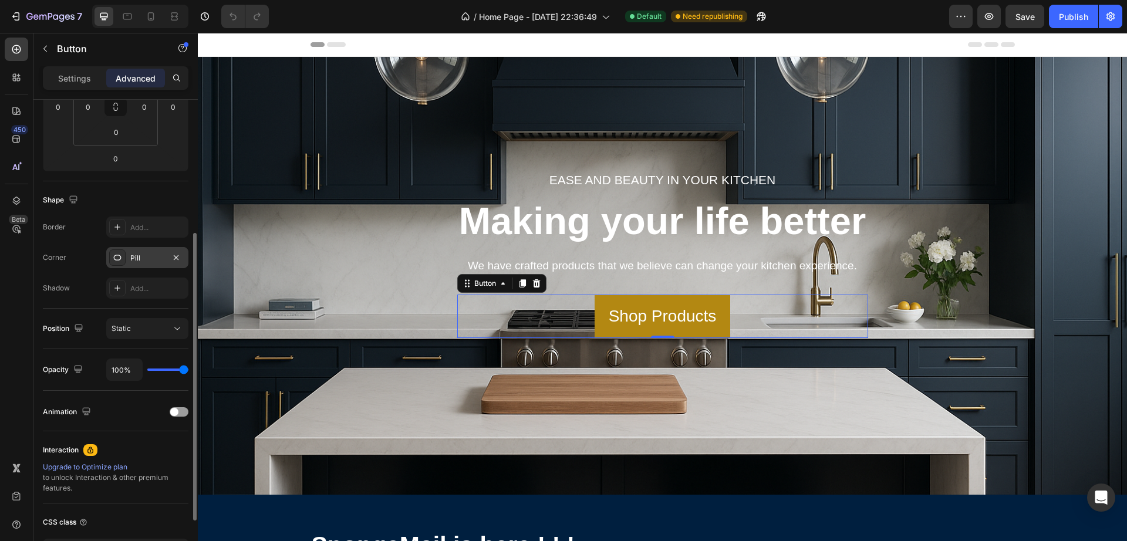
click at [141, 267] on div "Pill" at bounding box center [147, 257] width 82 height 21
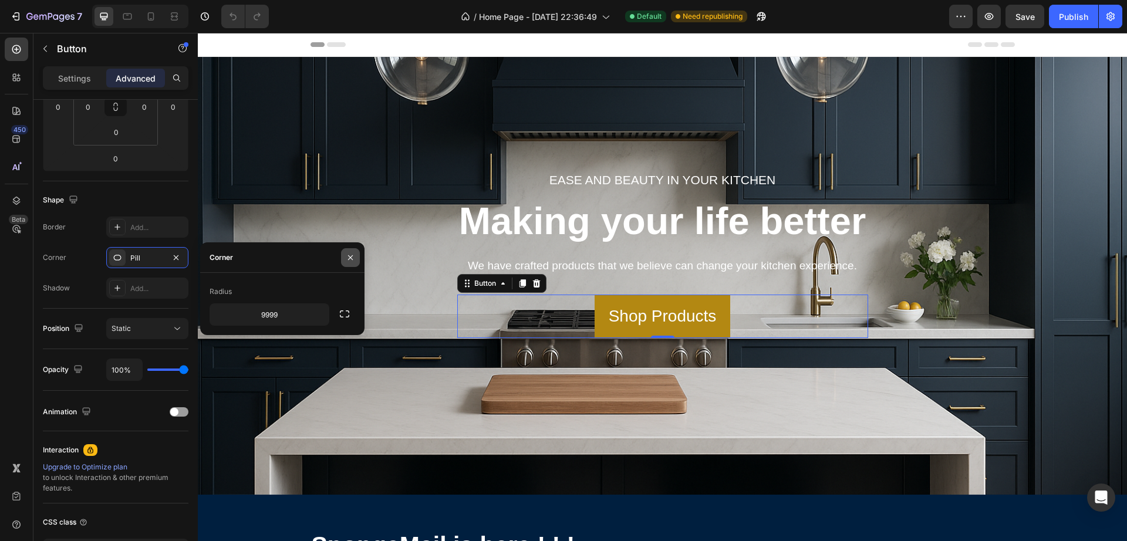
click at [354, 259] on icon "button" at bounding box center [350, 257] width 9 height 9
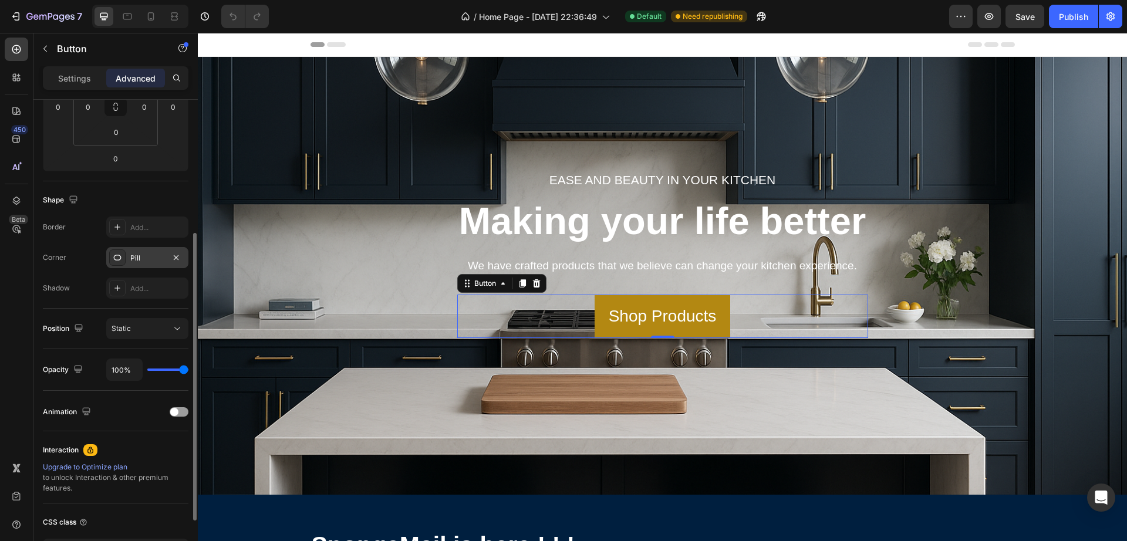
click at [143, 256] on div "Pill" at bounding box center [147, 258] width 34 height 11
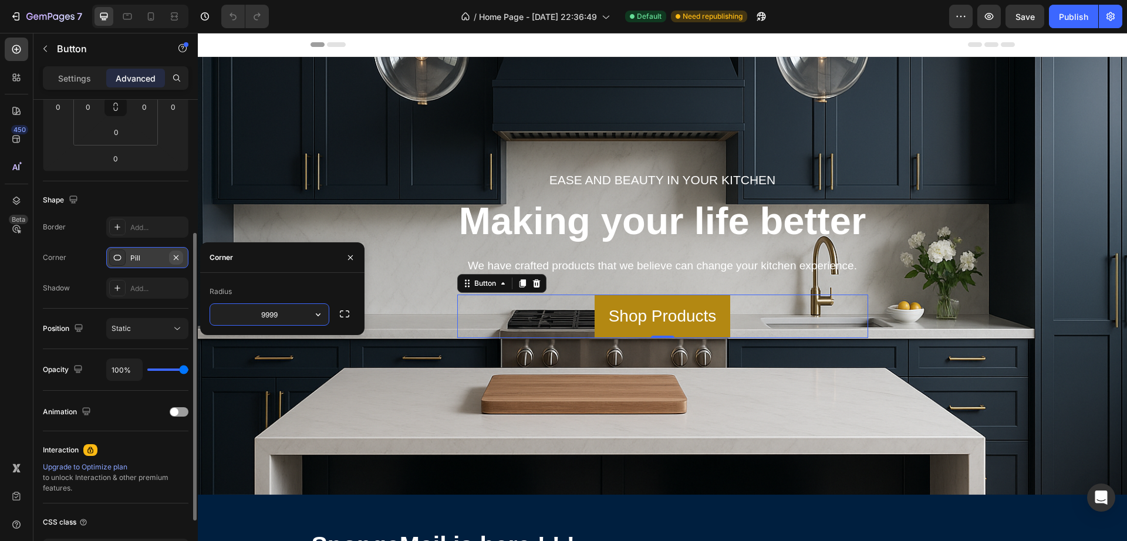
click at [183, 259] on button "button" at bounding box center [176, 258] width 14 height 14
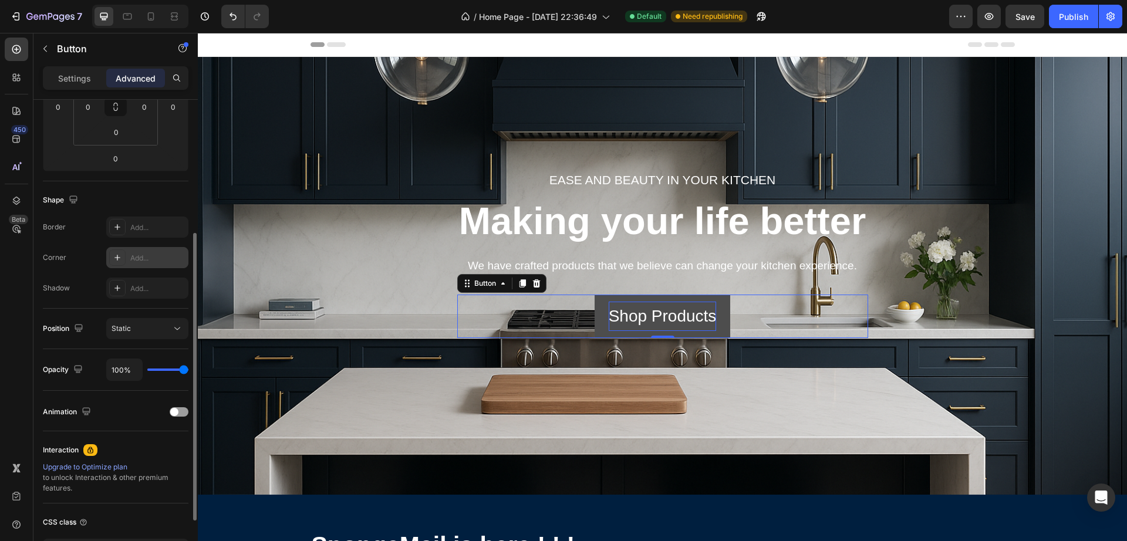
click at [689, 305] on p "Shop Products" at bounding box center [663, 316] width 108 height 29
click at [667, 312] on p "Shop Products" at bounding box center [663, 316] width 108 height 29
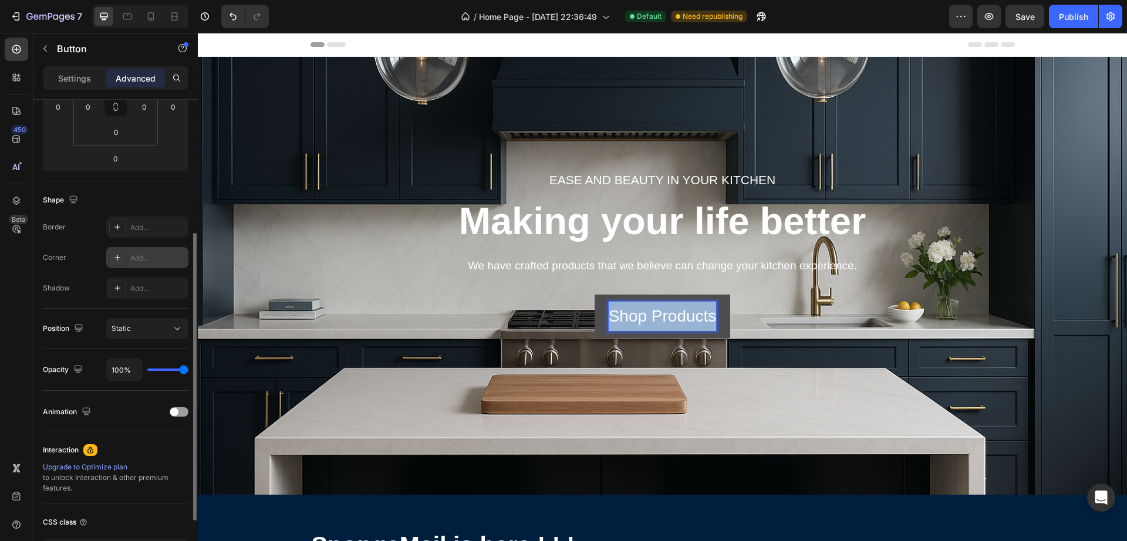
click at [667, 312] on p "Shop Products" at bounding box center [663, 316] width 108 height 29
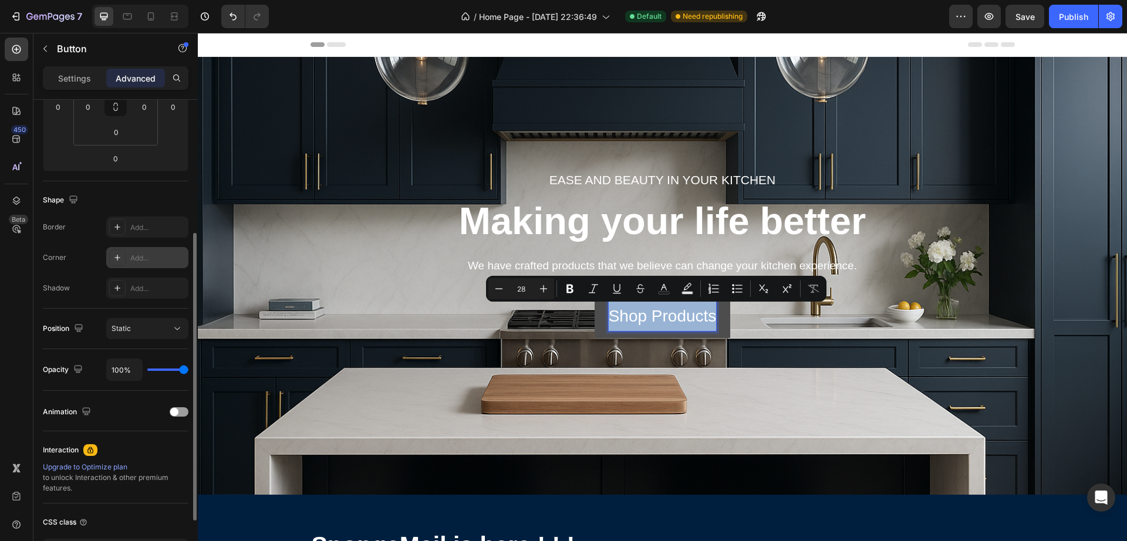
click at [714, 319] on link "Shop Products" at bounding box center [663, 316] width 136 height 43
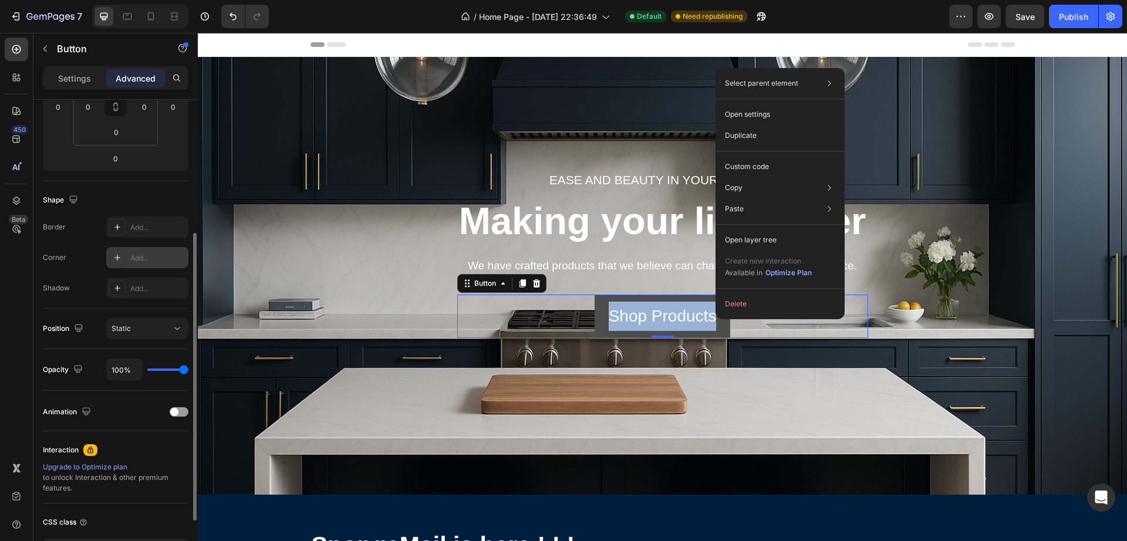
click at [716, 319] on link "Shop Products" at bounding box center [663, 316] width 136 height 43
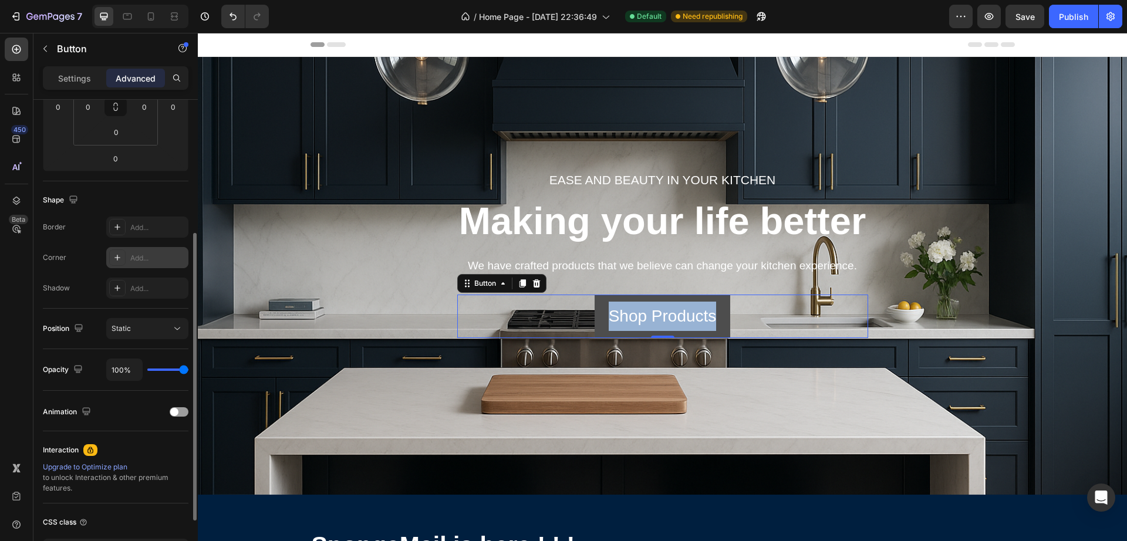
click at [716, 319] on link "Shop Products" at bounding box center [663, 316] width 136 height 43
click at [137, 252] on div "Add..." at bounding box center [147, 257] width 82 height 21
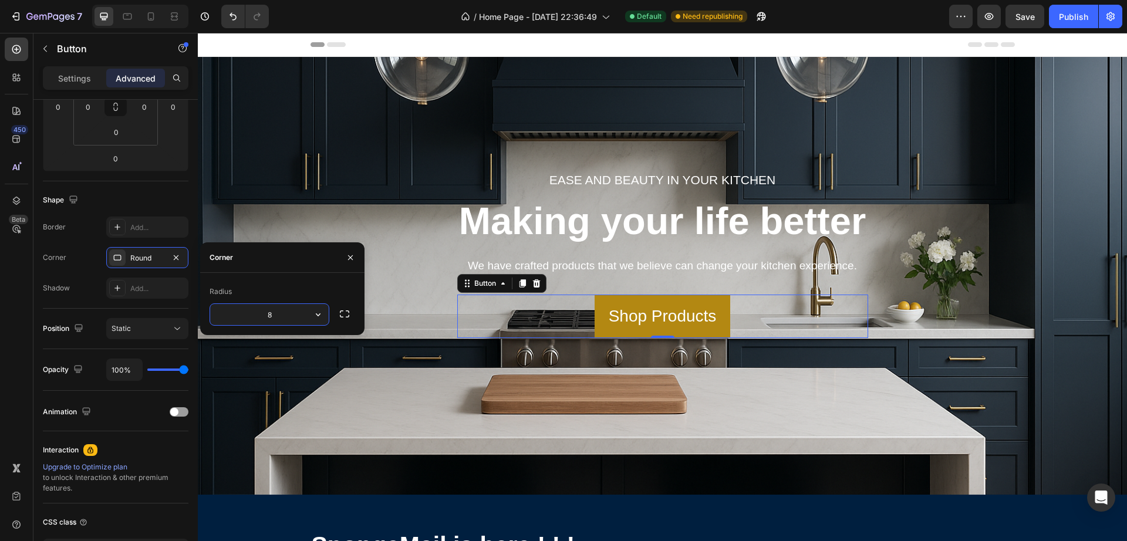
click at [269, 316] on input "8" at bounding box center [269, 314] width 119 height 21
click at [319, 318] on icon "button" at bounding box center [318, 315] width 12 height 12
click at [261, 352] on div "Sharp" at bounding box center [276, 344] width 96 height 22
click at [315, 317] on icon "button" at bounding box center [318, 315] width 12 height 12
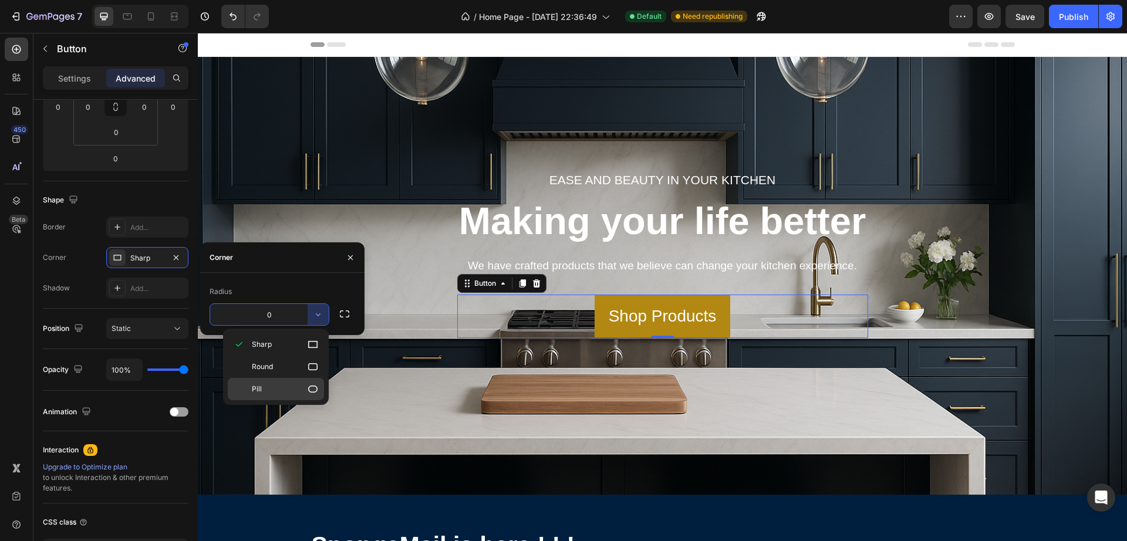
click at [267, 382] on div "Pill" at bounding box center [276, 389] width 96 height 22
type input "9999"
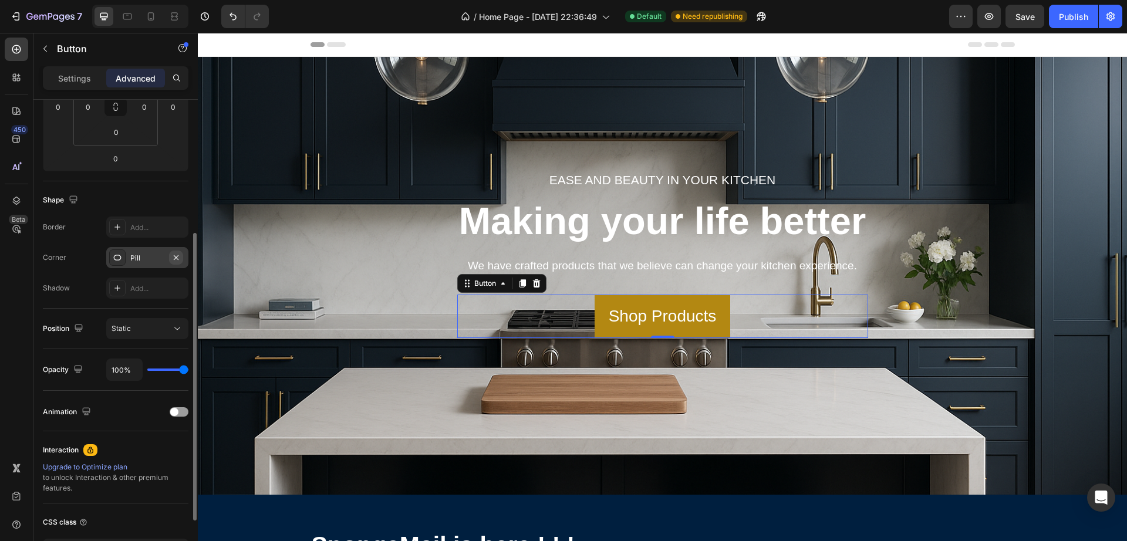
click at [176, 257] on icon "button" at bounding box center [176, 257] width 5 height 5
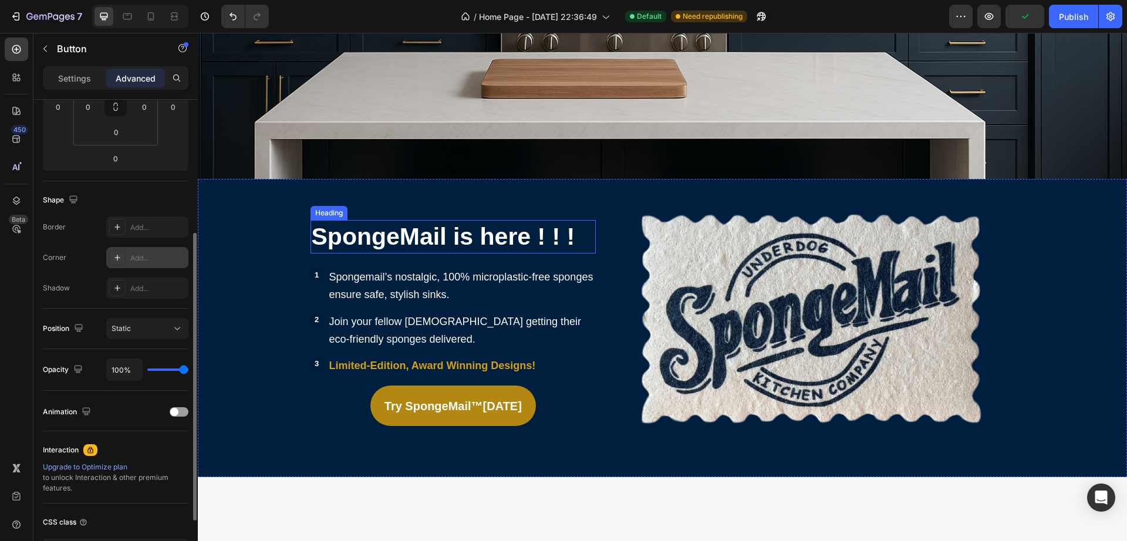
scroll to position [367, 0]
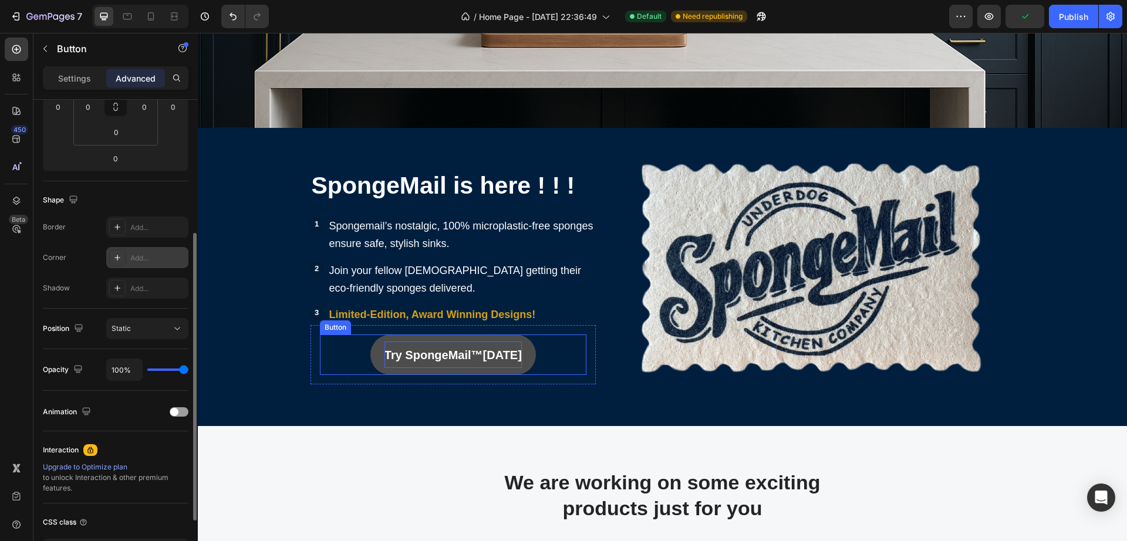
click at [420, 365] on p "Try SpongeMai l™ Today" at bounding box center [453, 355] width 137 height 26
click at [516, 351] on link "Try SpongeMai l™ Today" at bounding box center [453, 355] width 166 height 41
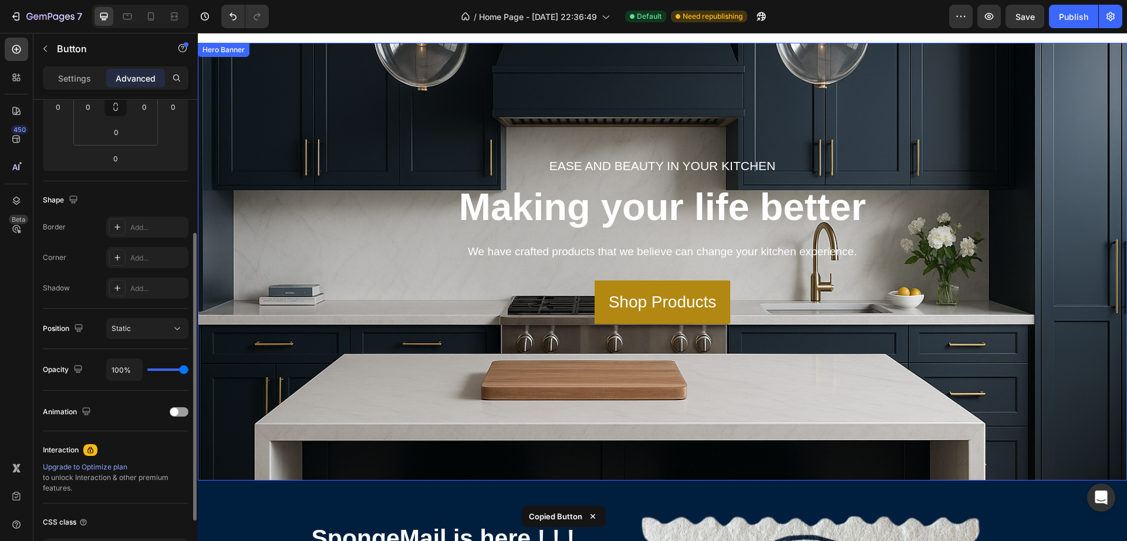
scroll to position [0, 0]
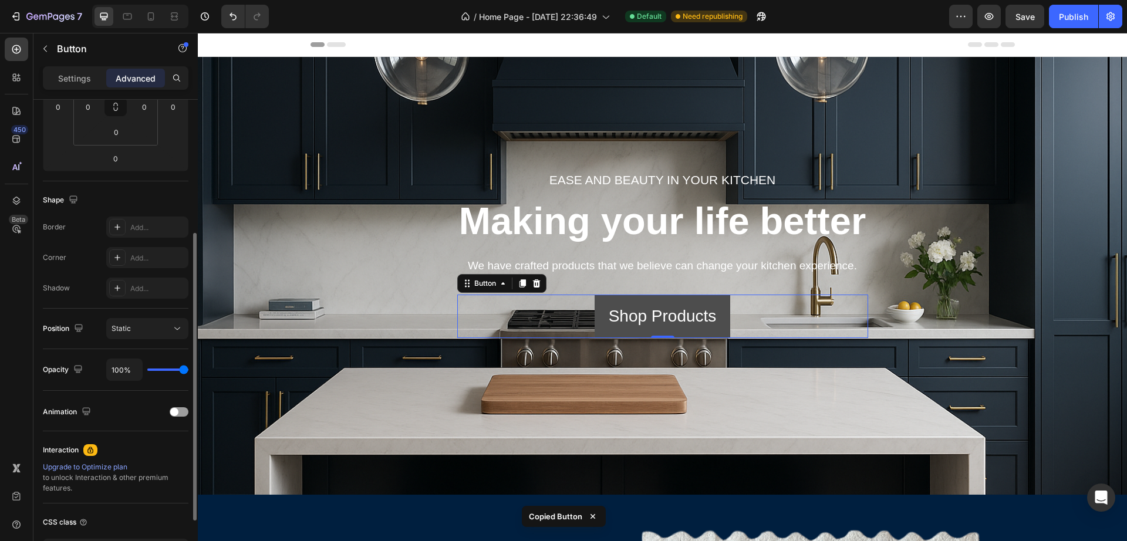
click at [685, 297] on link "Shop Products" at bounding box center [663, 316] width 136 height 43
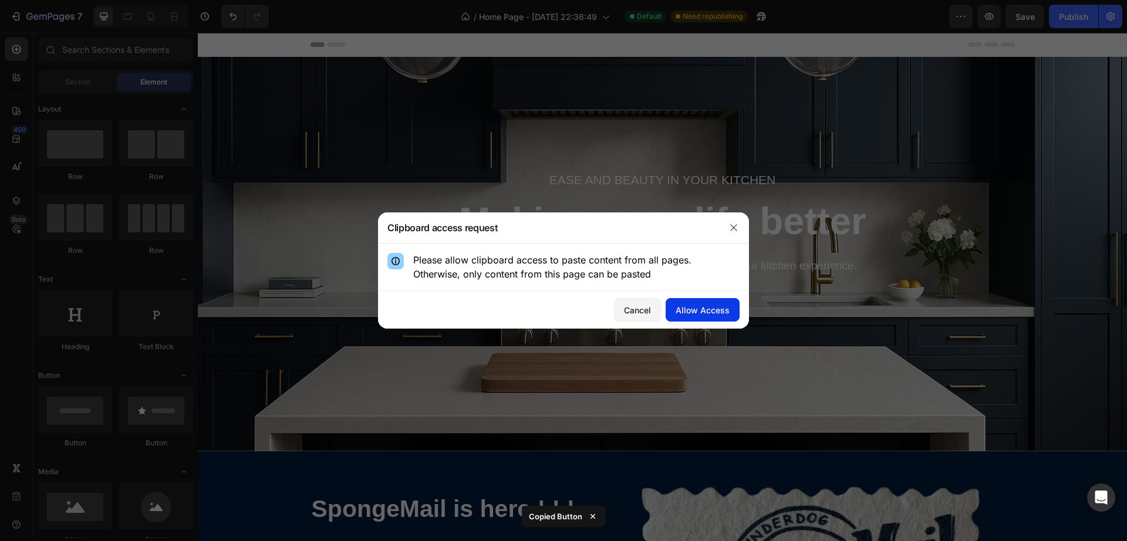
click at [725, 304] on div "Allow Access" at bounding box center [703, 310] width 54 height 12
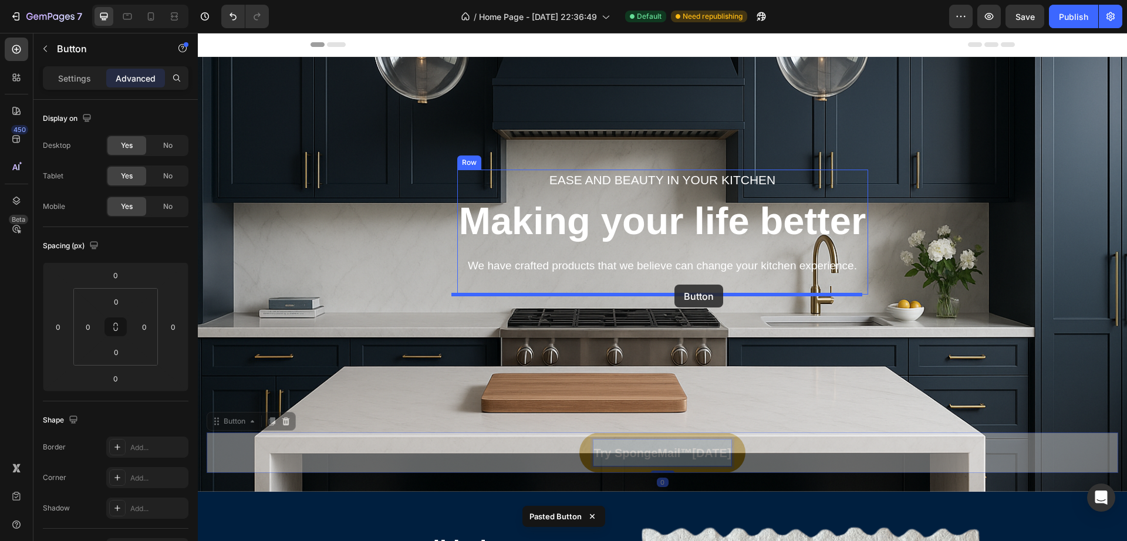
drag, startPoint x: 692, startPoint y: 447, endPoint x: 675, endPoint y: 285, distance: 163.0
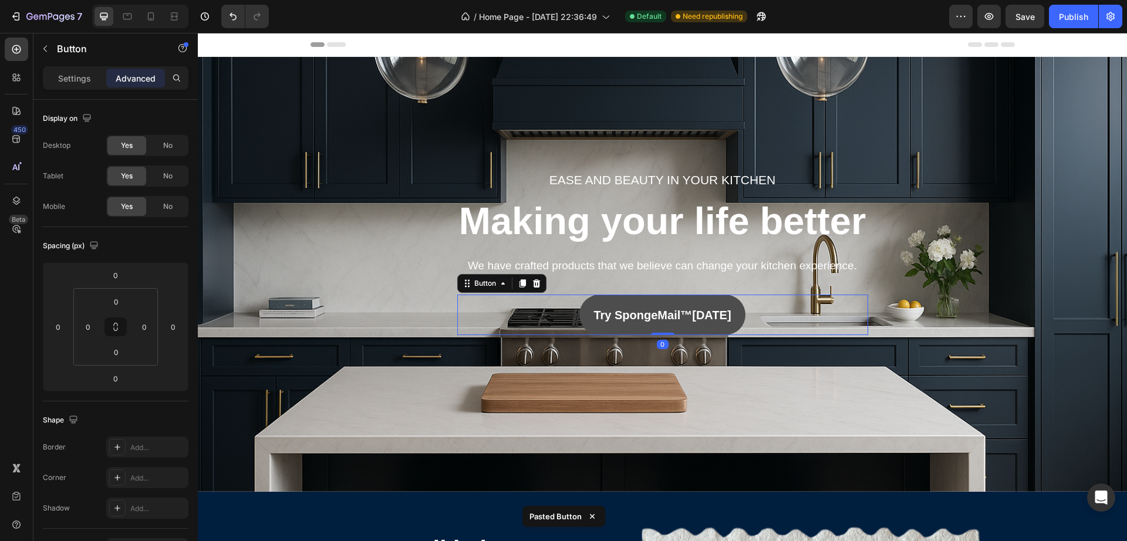
click at [733, 309] on link "Try SpongeMai l™ Today" at bounding box center [662, 315] width 166 height 41
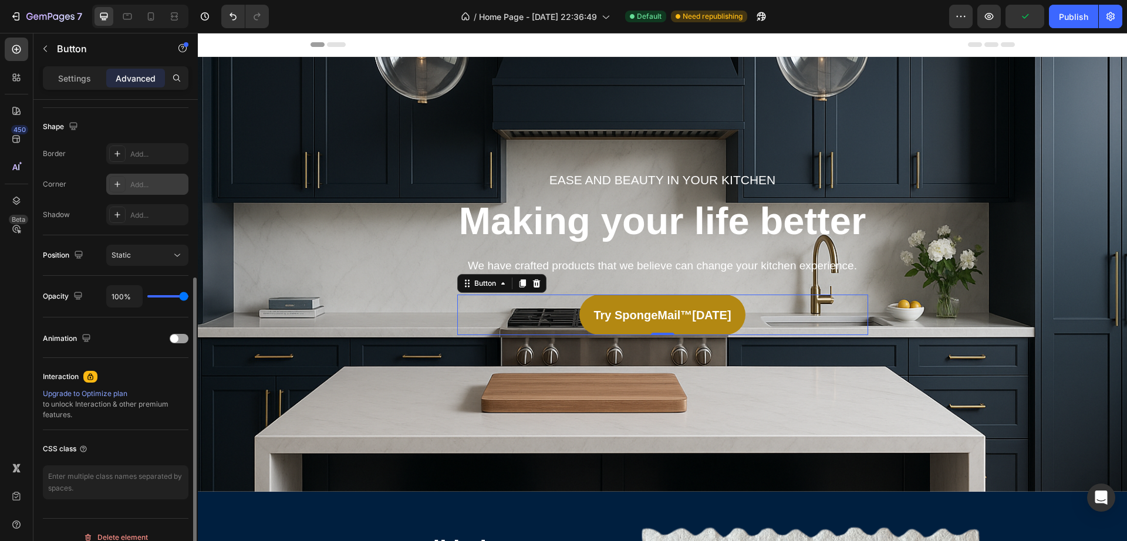
scroll to position [147, 0]
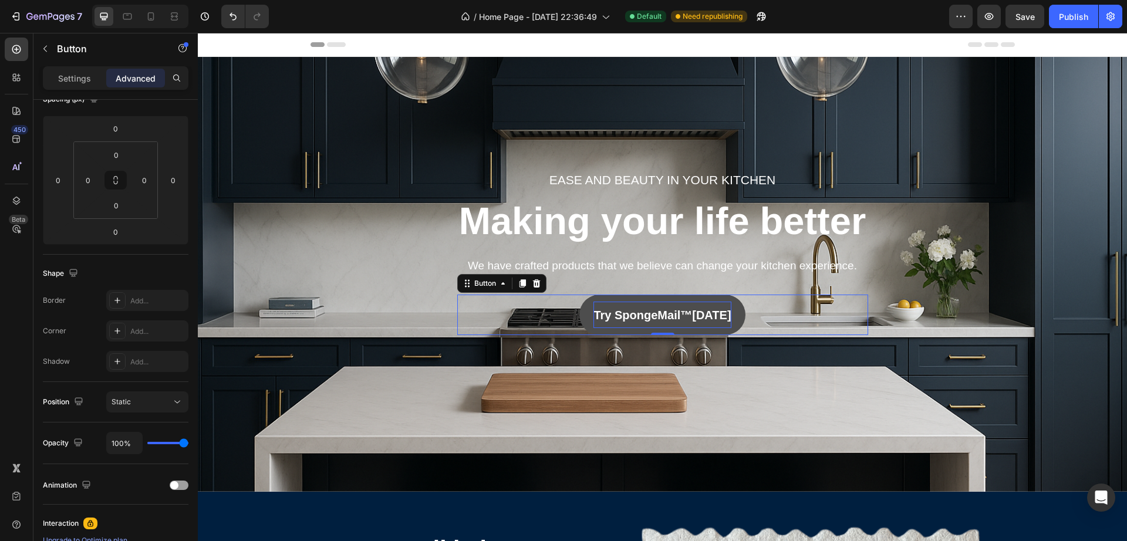
click at [700, 302] on p "Try SpongeMai l™ Today" at bounding box center [662, 315] width 137 height 26
click at [729, 314] on link "Try SpongeMai l™ Today" at bounding box center [662, 315] width 166 height 41
click at [639, 315] on strong "Try SpongeMai" at bounding box center [635, 315] width 83 height 13
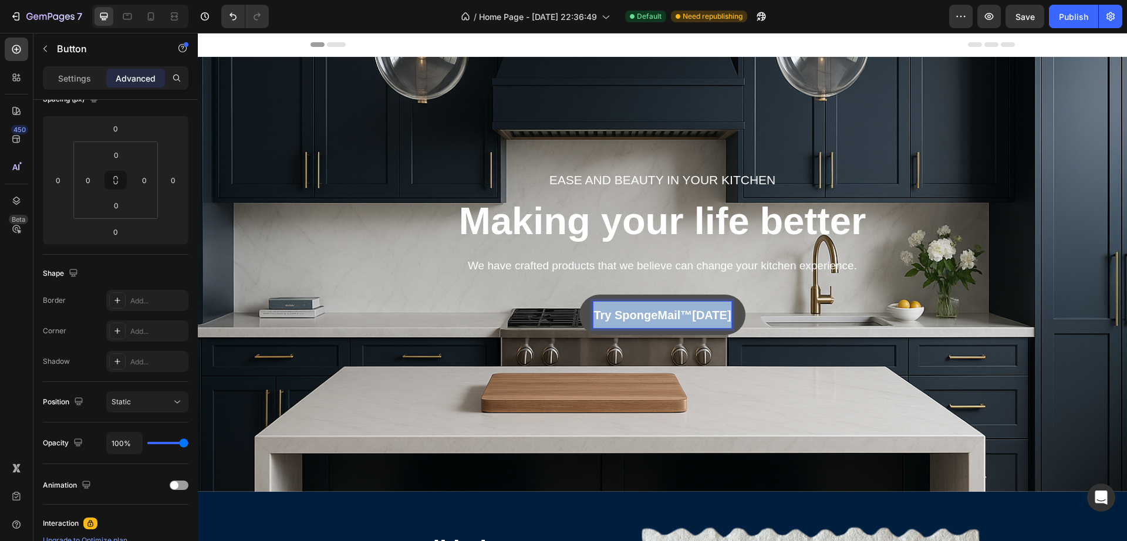
click at [639, 315] on strong "Try SpongeMai" at bounding box center [635, 315] width 83 height 13
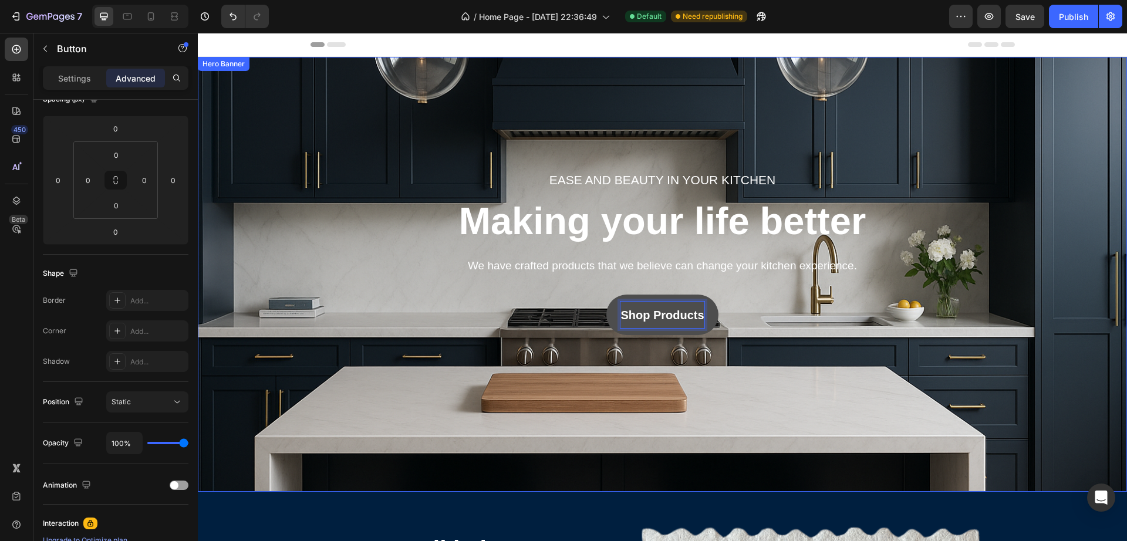
click at [790, 357] on div "Ease and beauty in your kitchen Text block Making your life better Heading We h…" at bounding box center [663, 274] width 912 height 397
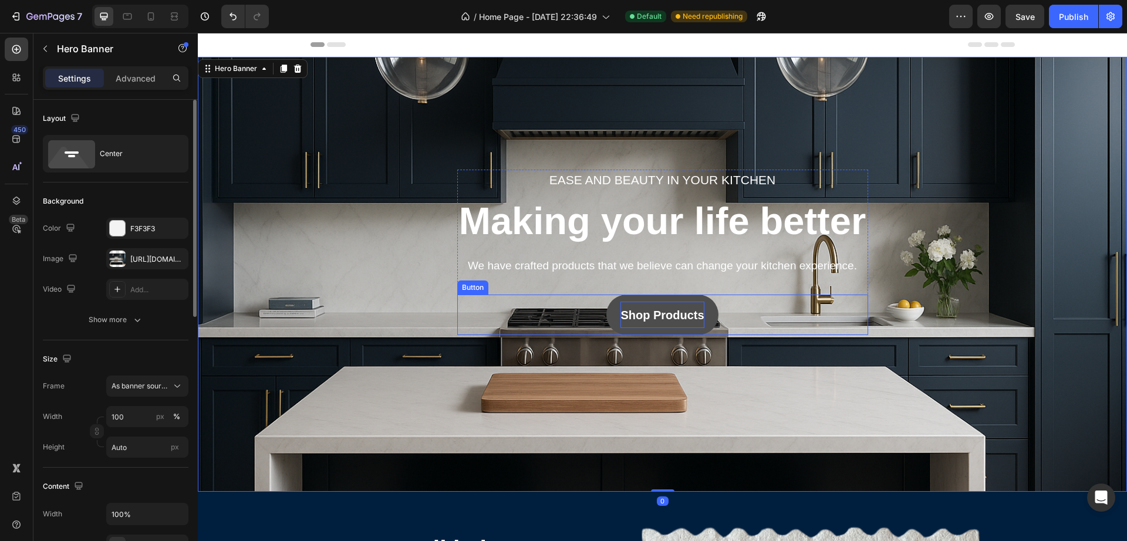
click at [705, 303] on link "Shop Products" at bounding box center [662, 315] width 112 height 41
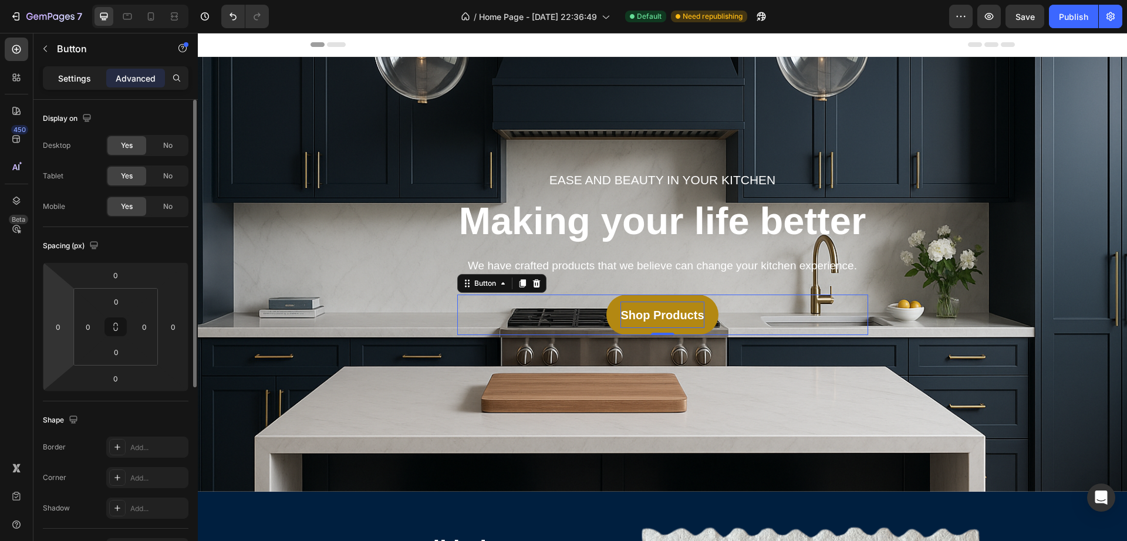
click at [70, 82] on p "Settings" at bounding box center [74, 78] width 33 height 12
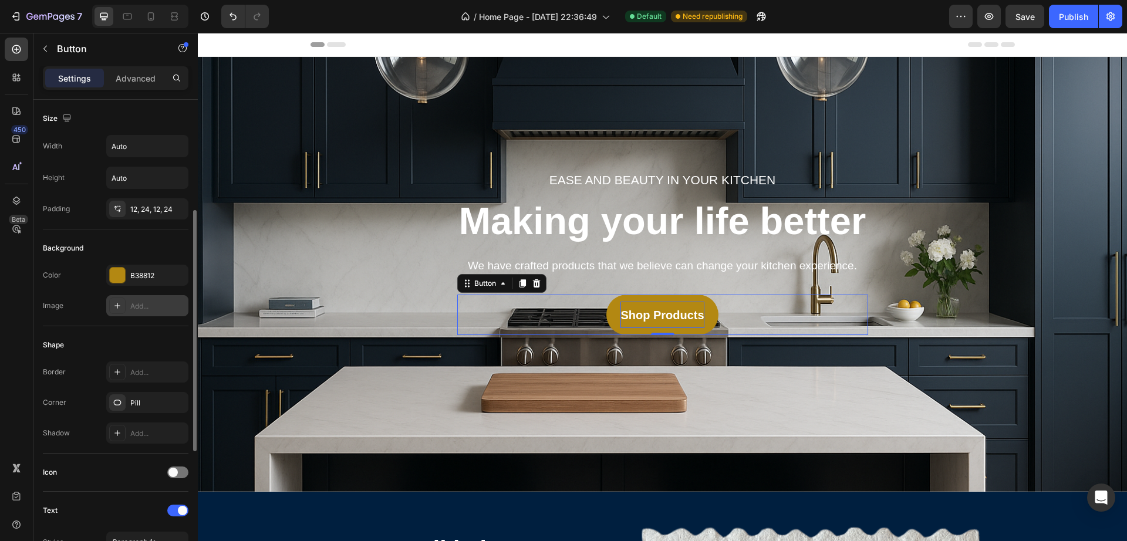
scroll to position [147, 0]
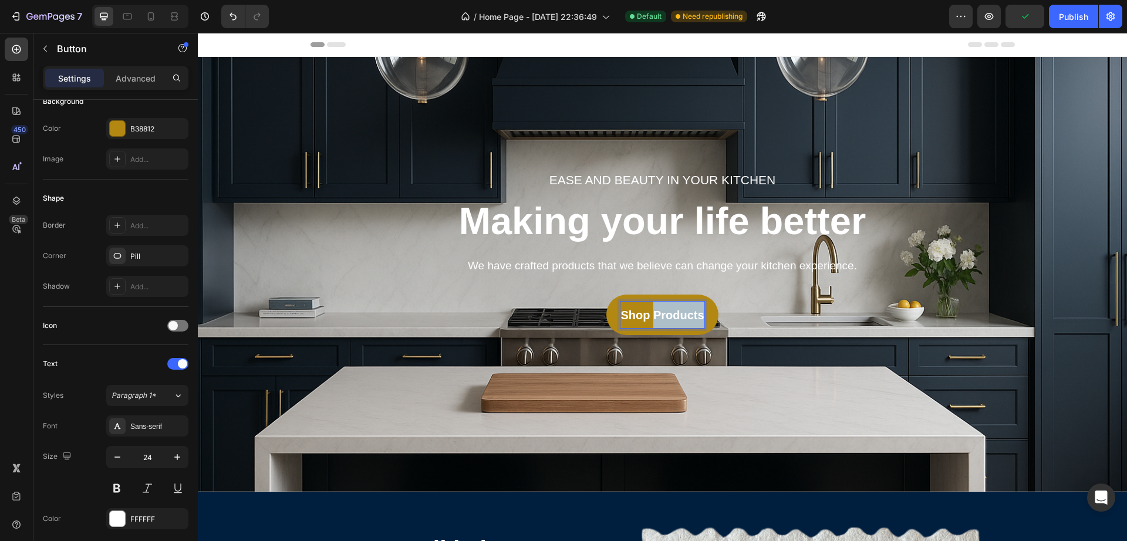
click at [660, 313] on strong "Shop Products" at bounding box center [662, 315] width 83 height 13
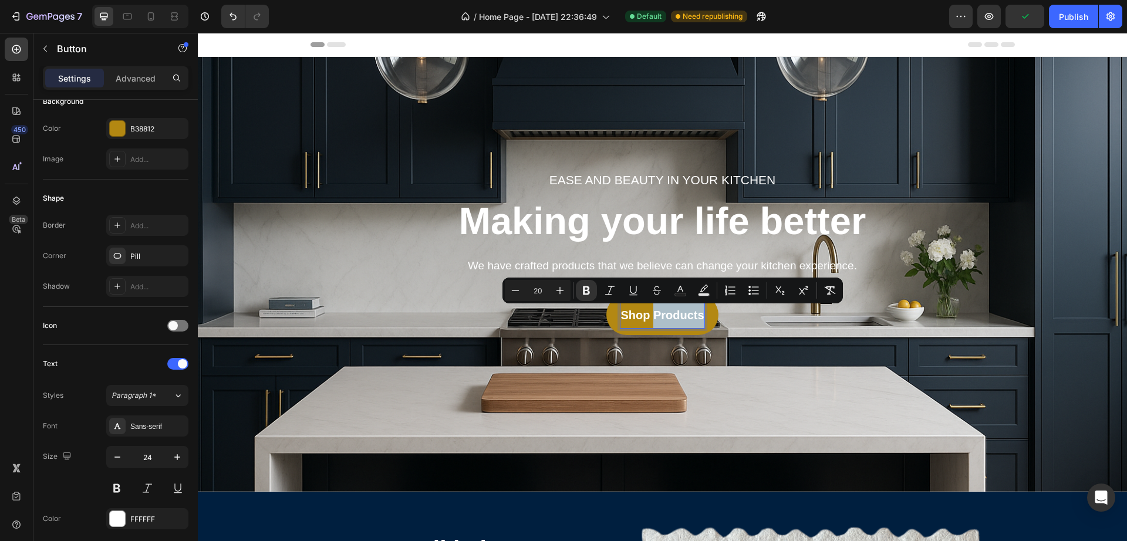
click at [690, 314] on strong "Shop Products" at bounding box center [662, 315] width 83 height 13
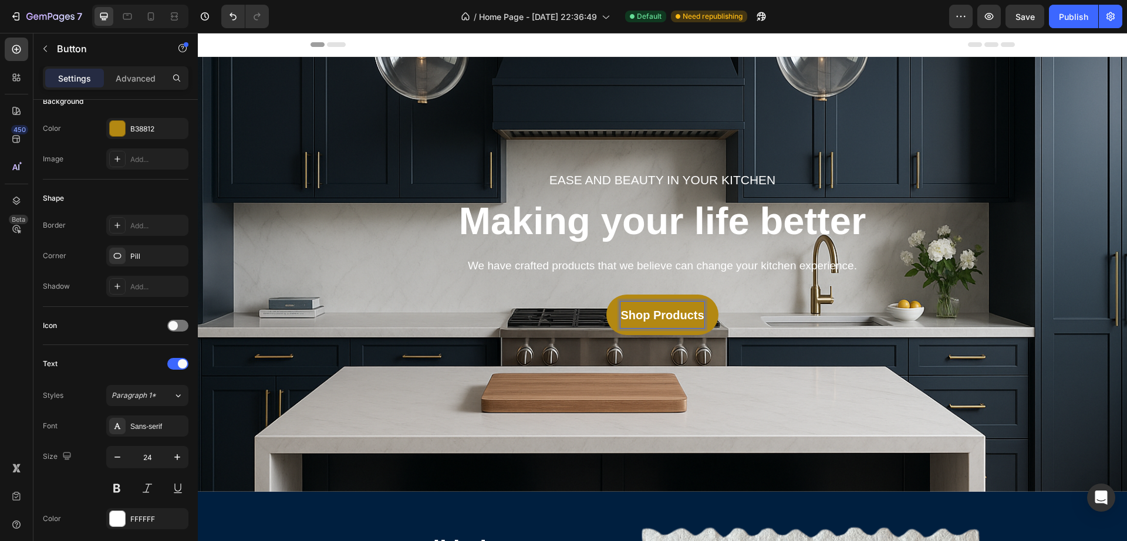
click at [706, 316] on link "Shop Products" at bounding box center [662, 315] width 112 height 41
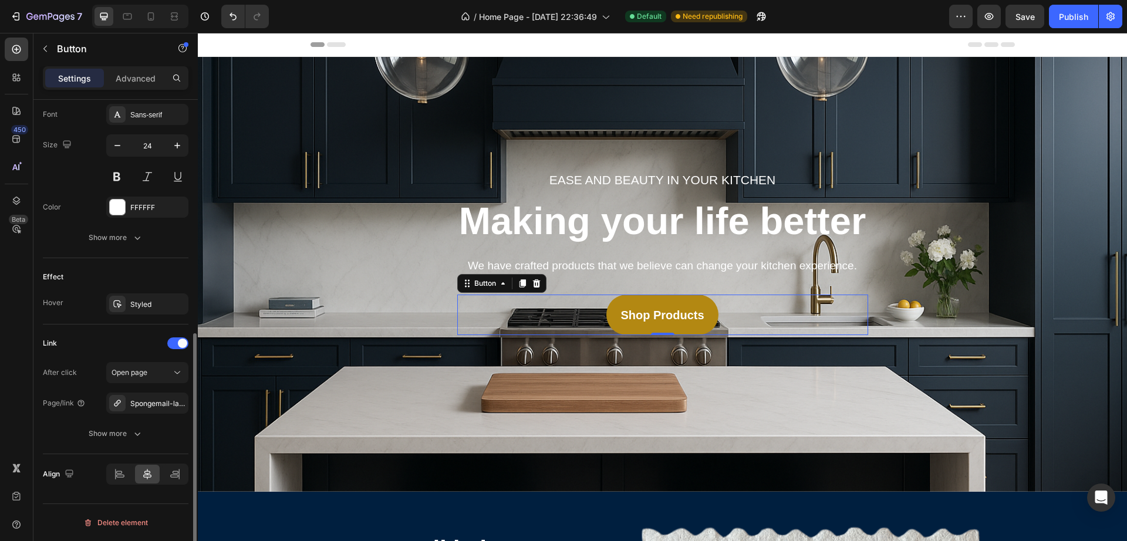
scroll to position [459, 0]
click at [153, 401] on div "Spongemail-landing-page" at bounding box center [147, 404] width 34 height 11
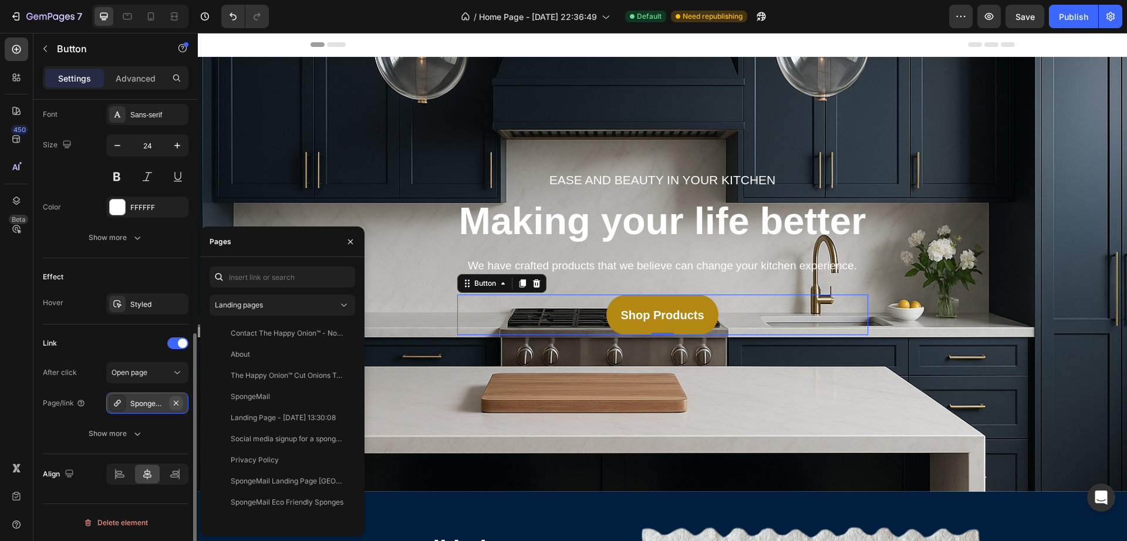
click at [174, 400] on icon "button" at bounding box center [175, 403] width 9 height 9
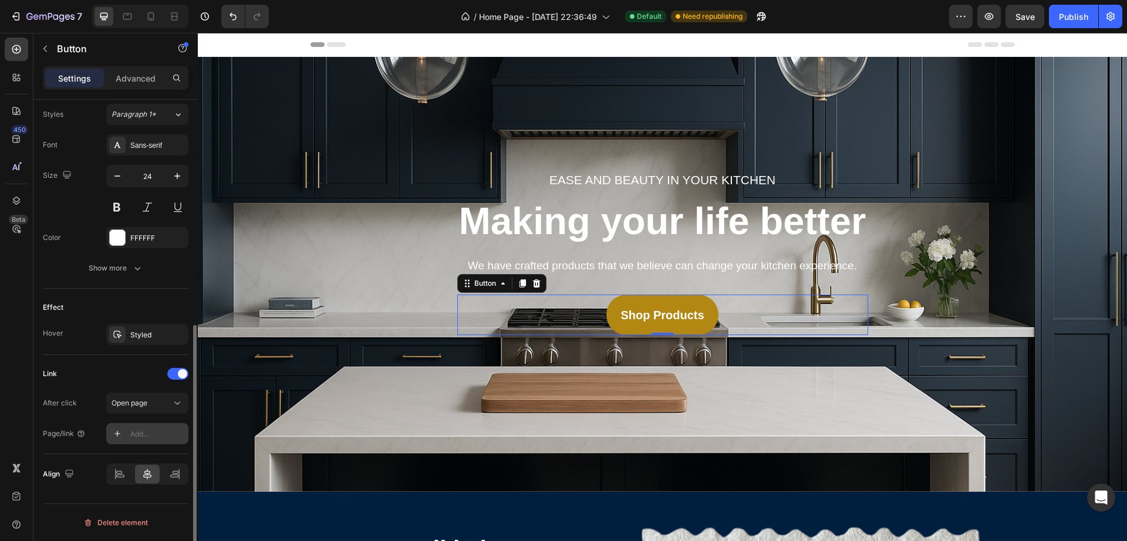
click at [150, 430] on div "Add..." at bounding box center [157, 434] width 55 height 11
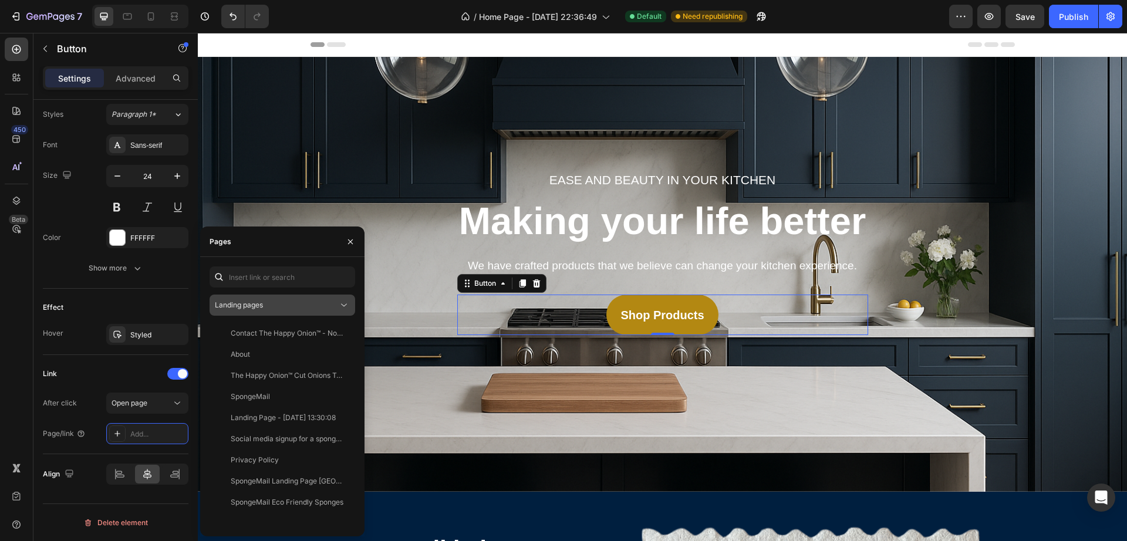
click at [260, 312] on button "Landing pages" at bounding box center [283, 305] width 146 height 21
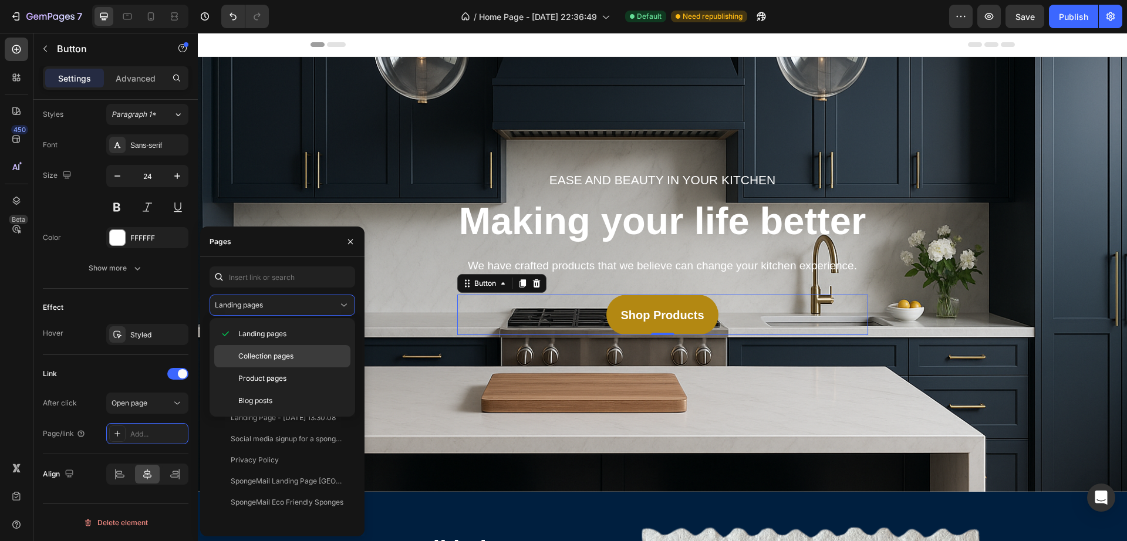
click at [264, 353] on span "Collection pages" at bounding box center [265, 356] width 55 height 11
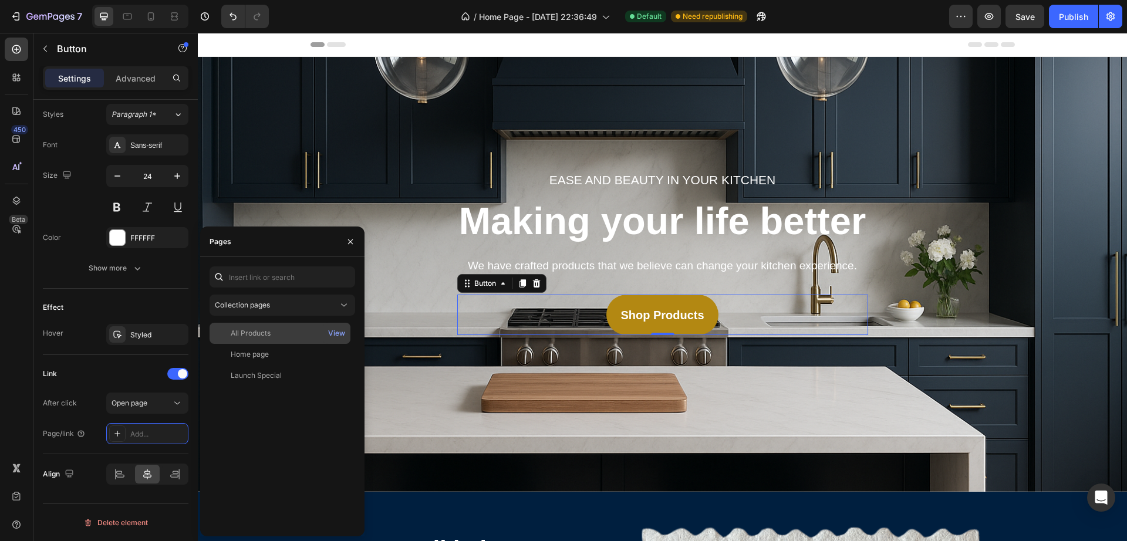
click at [254, 333] on div "All Products" at bounding box center [251, 333] width 40 height 11
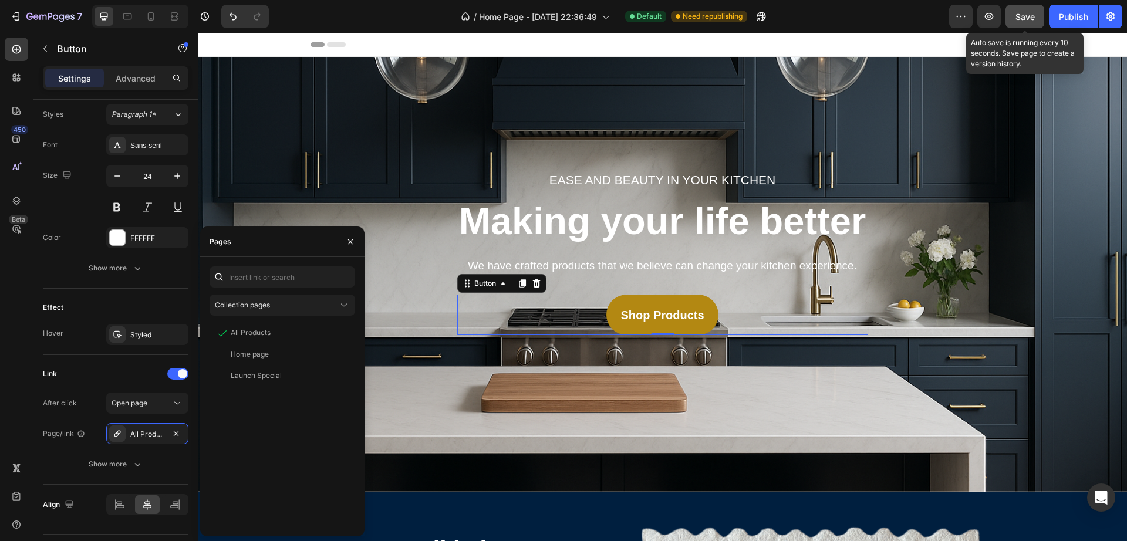
click at [1032, 21] on span "Save" at bounding box center [1025, 17] width 19 height 10
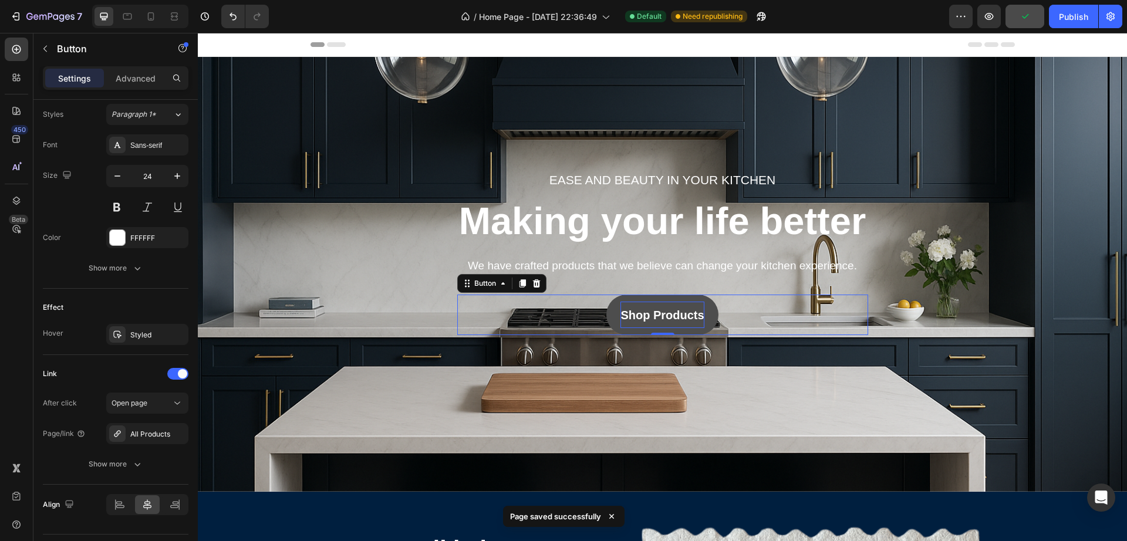
click at [679, 303] on p "Shop Products" at bounding box center [662, 315] width 83 height 26
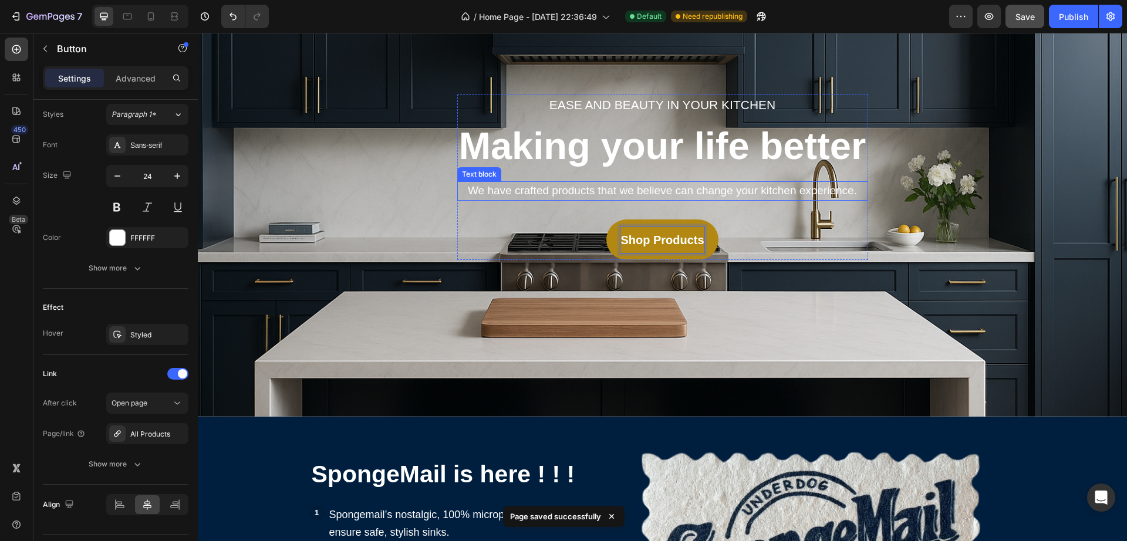
scroll to position [147, 0]
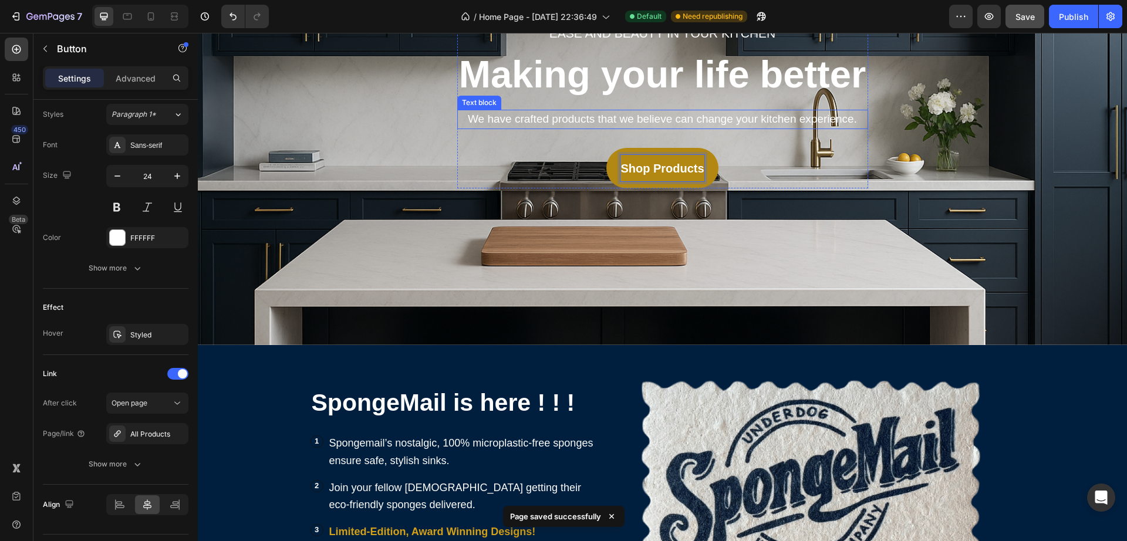
click at [752, 261] on div "Ease and beauty in your kitchen Text block Making your life better Heading We h…" at bounding box center [663, 127] width 912 height 397
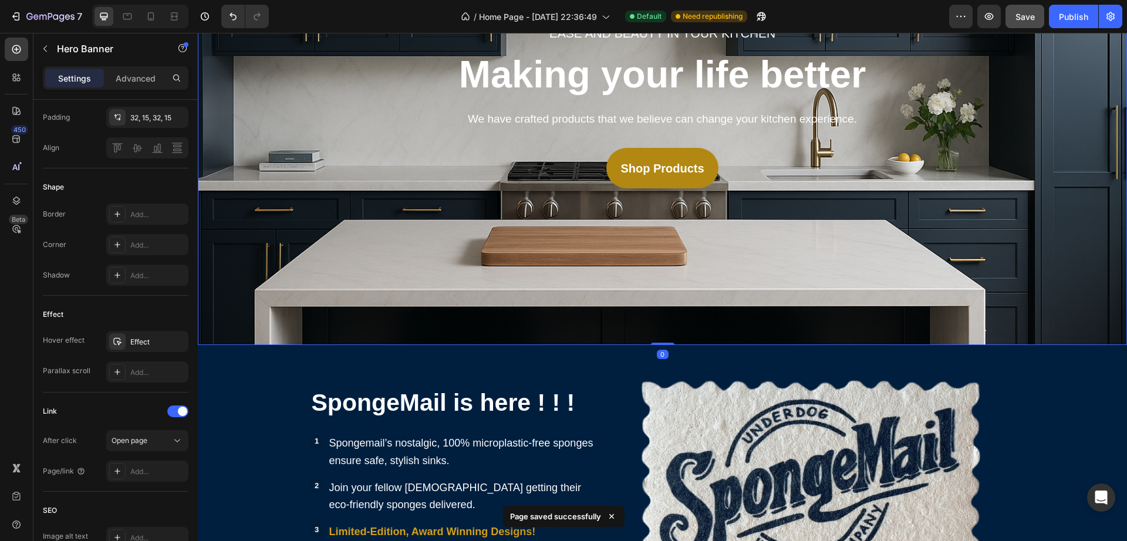
scroll to position [0, 0]
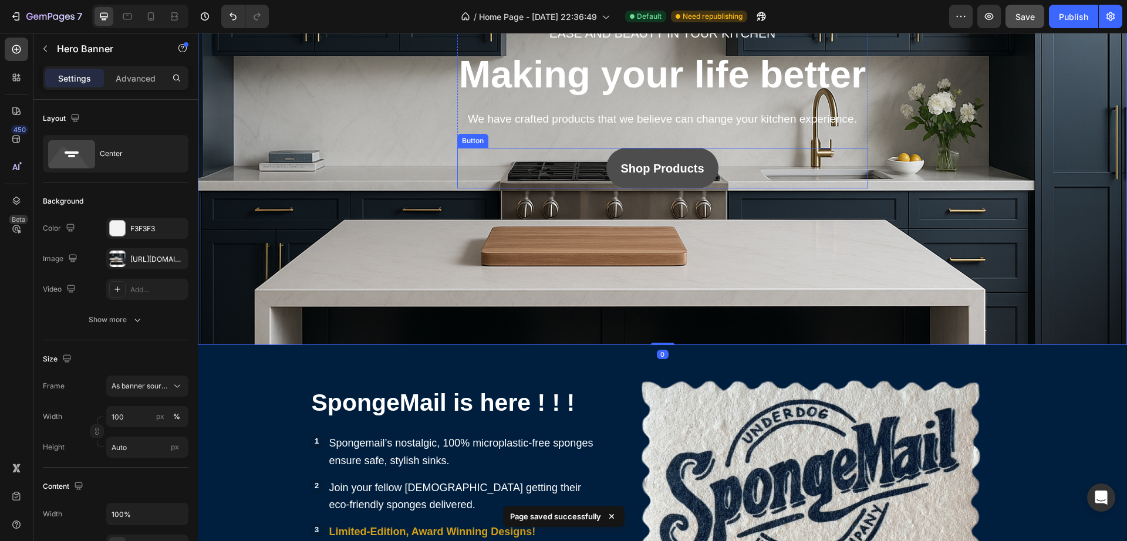
click at [706, 177] on link "Shop Products" at bounding box center [662, 168] width 112 height 41
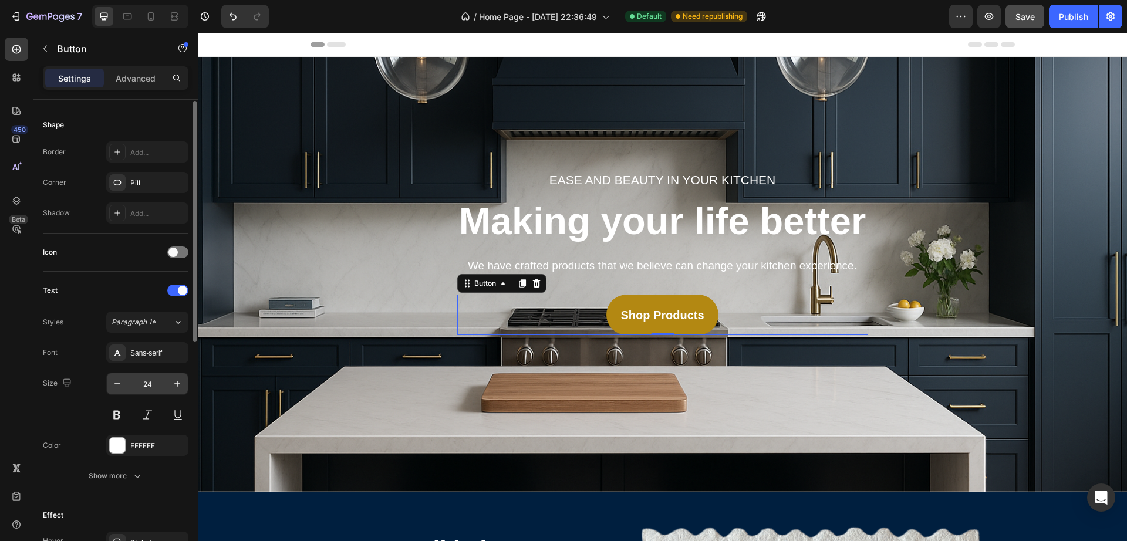
scroll to position [294, 0]
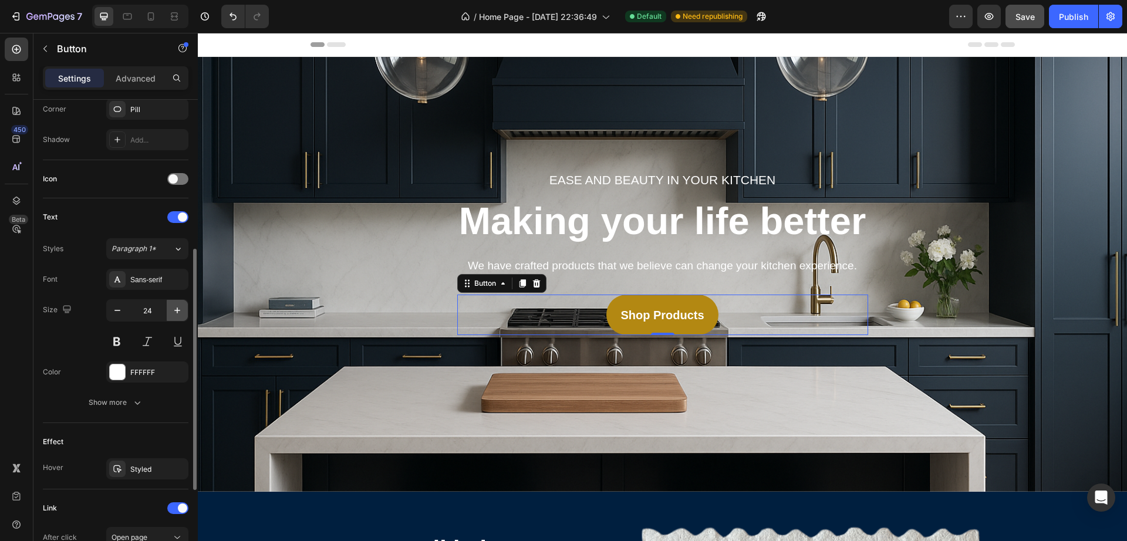
click at [175, 314] on icon "button" at bounding box center [177, 311] width 12 height 12
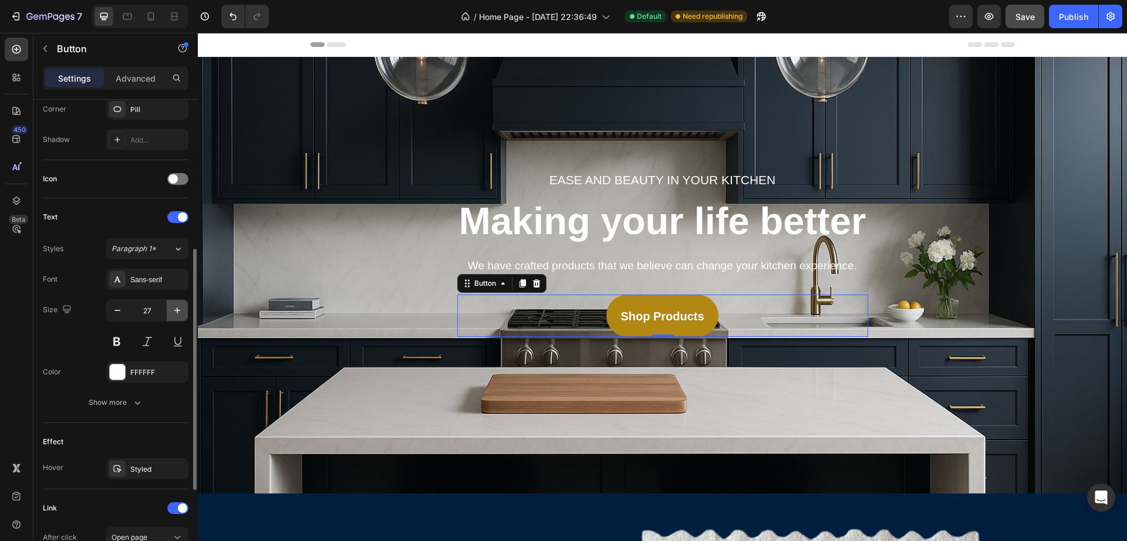
click at [175, 314] on icon "button" at bounding box center [177, 311] width 12 height 12
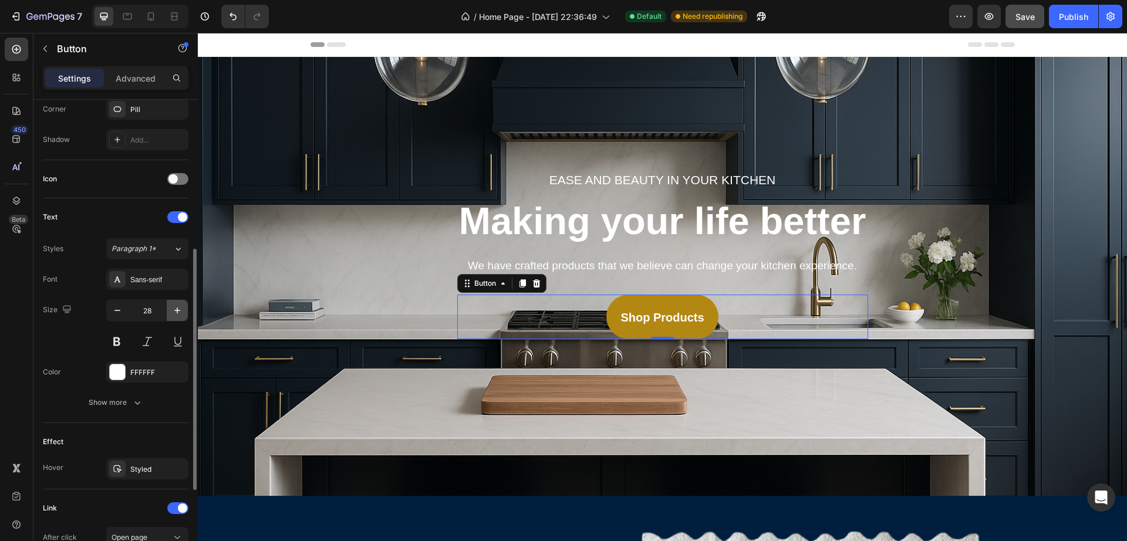
click at [175, 314] on icon "button" at bounding box center [177, 311] width 12 height 12
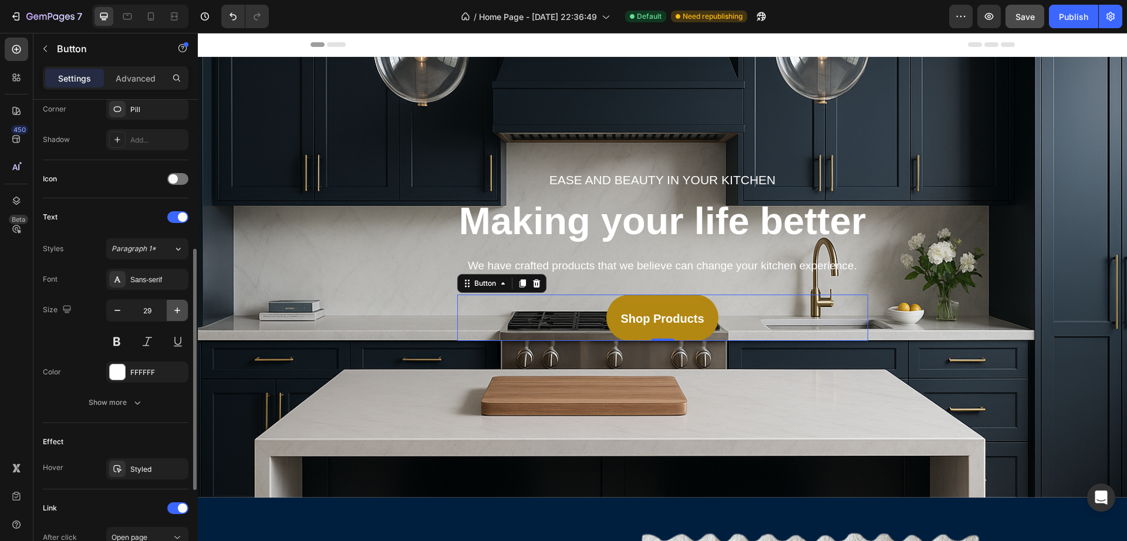
click at [175, 314] on icon "button" at bounding box center [177, 311] width 12 height 12
type input "31"
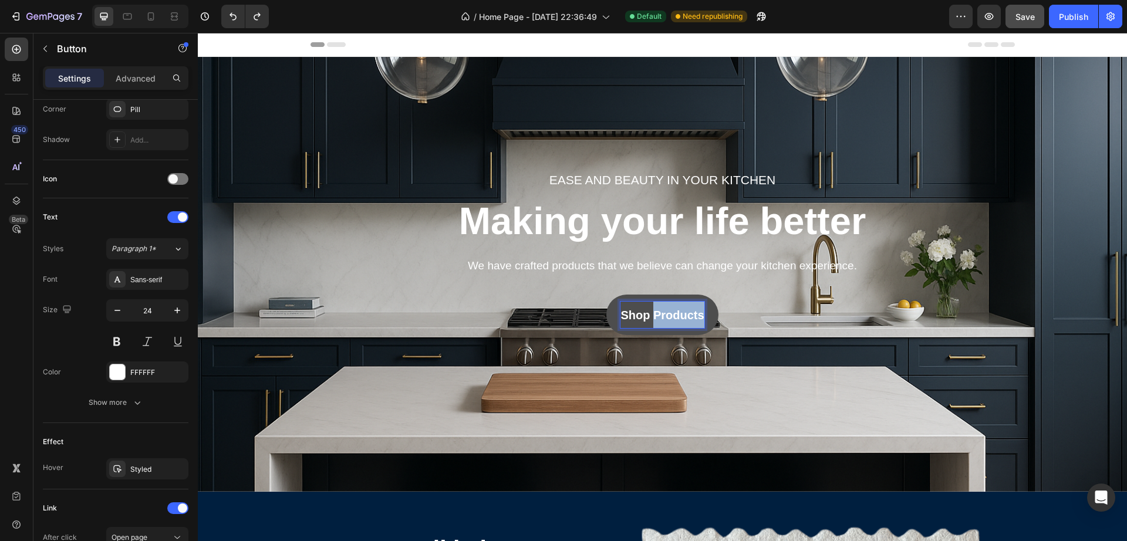
click at [663, 309] on strong "Shop Products" at bounding box center [662, 315] width 83 height 13
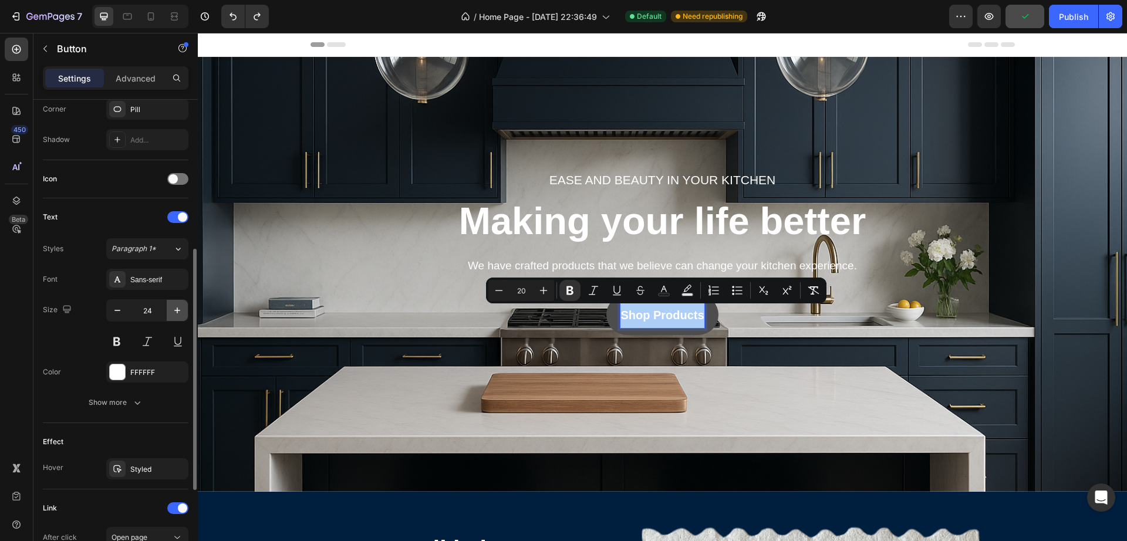
click at [173, 313] on icon "button" at bounding box center [177, 311] width 12 height 12
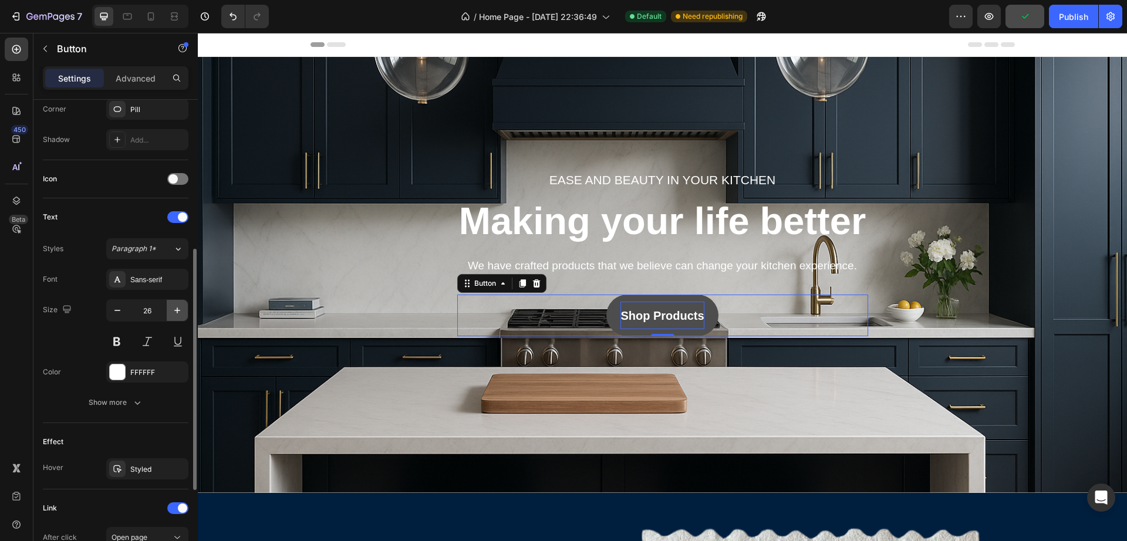
click at [173, 313] on icon "button" at bounding box center [177, 311] width 12 height 12
type input "25"
click at [652, 309] on strong "Shop Products" at bounding box center [662, 315] width 83 height 13
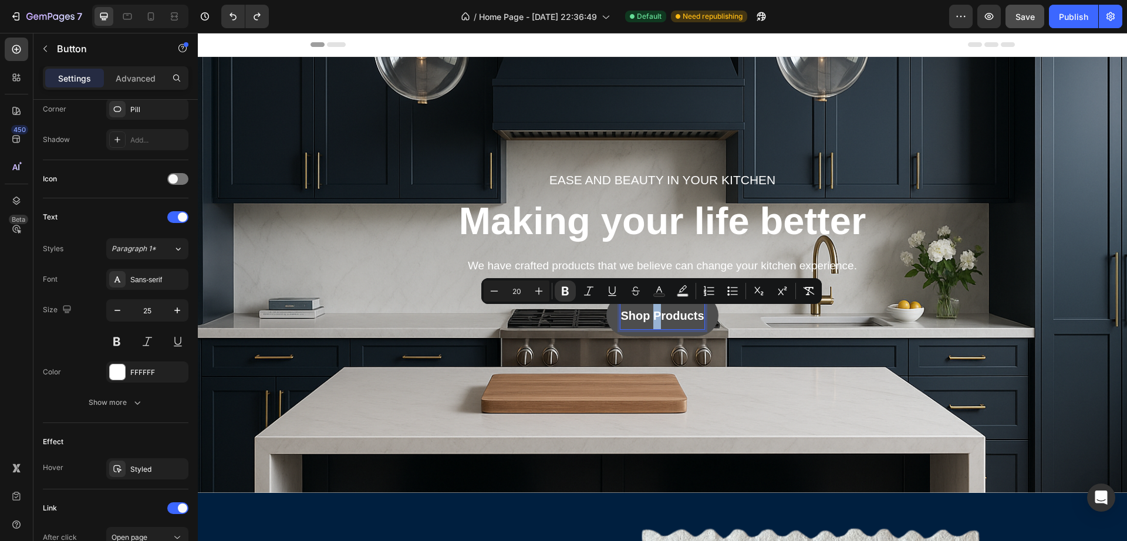
click at [652, 309] on strong "Shop Products" at bounding box center [662, 315] width 83 height 13
click at [541, 292] on icon "Editor contextual toolbar" at bounding box center [544, 291] width 12 height 12
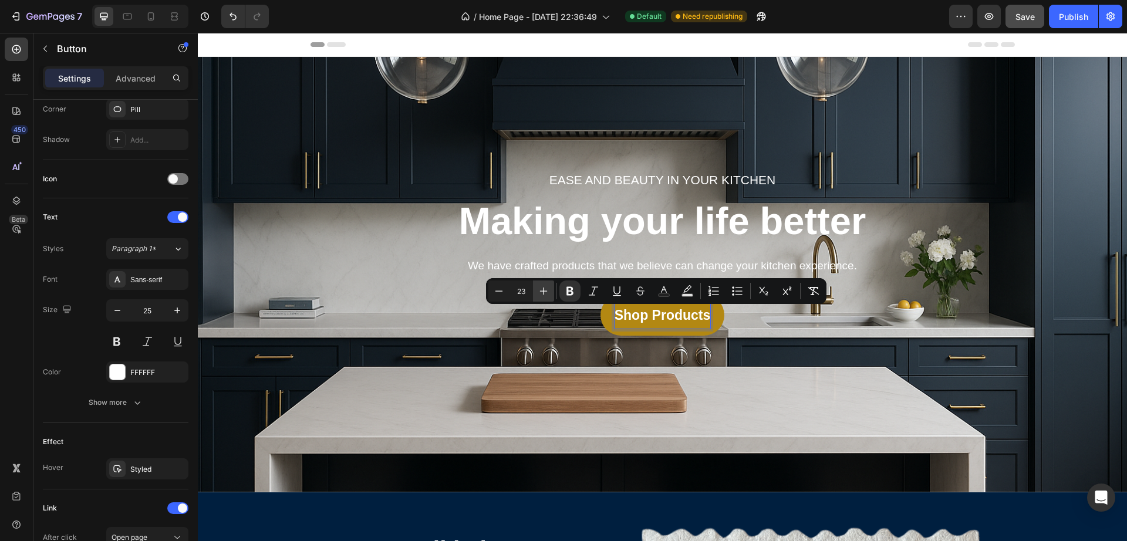
click at [541, 292] on icon "Editor contextual toolbar" at bounding box center [544, 291] width 12 height 12
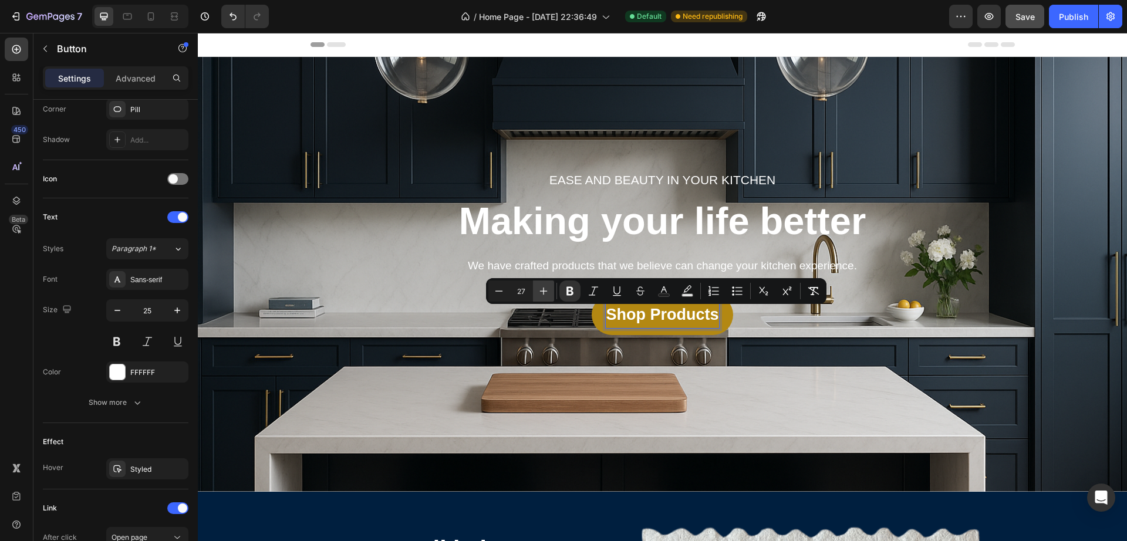
type input "28"
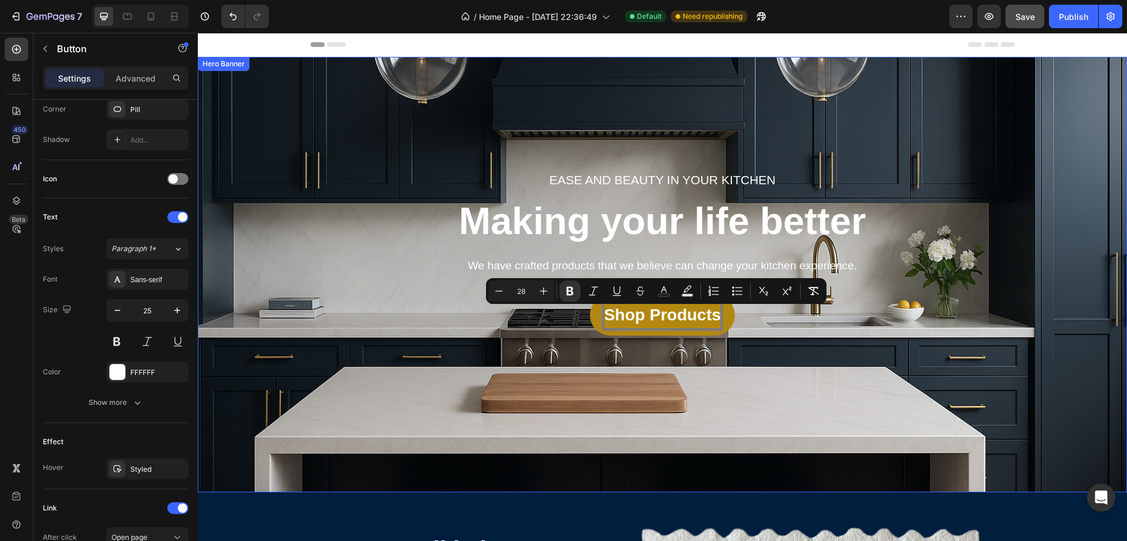
click at [943, 342] on div "Ease and beauty in your kitchen Text block Making your life better Heading We h…" at bounding box center [663, 275] width 912 height 398
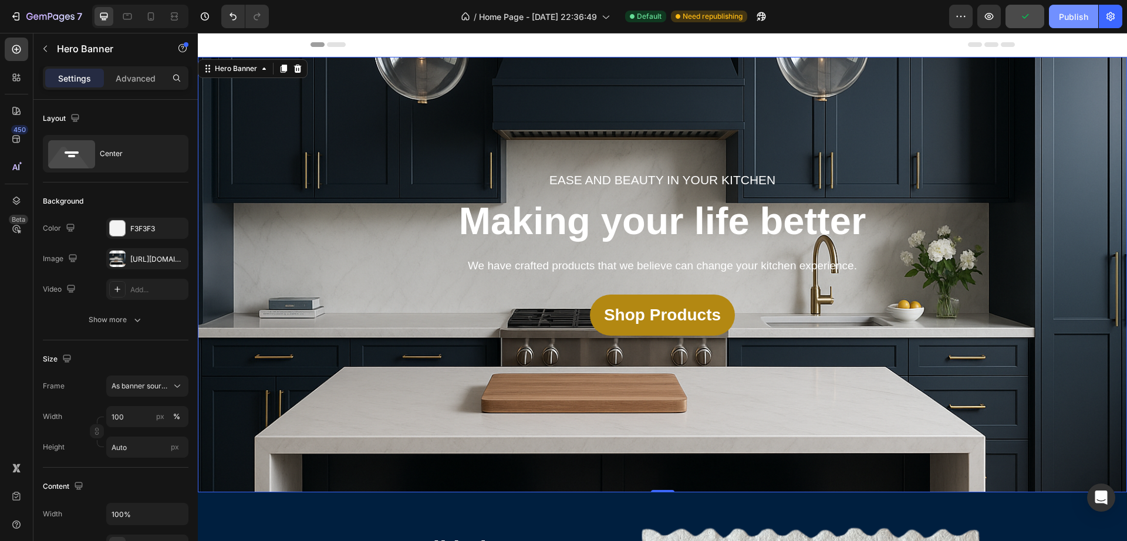
click at [1073, 11] on div "Publish" at bounding box center [1073, 17] width 29 height 12
click at [996, 5] on button "button" at bounding box center [989, 16] width 23 height 23
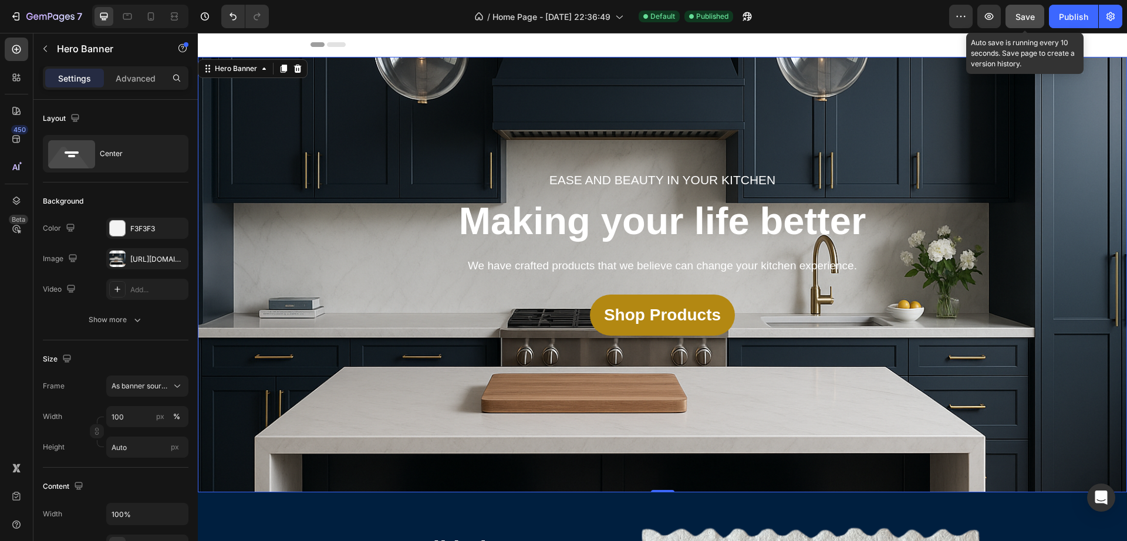
click at [1023, 15] on span "Save" at bounding box center [1025, 17] width 19 height 10
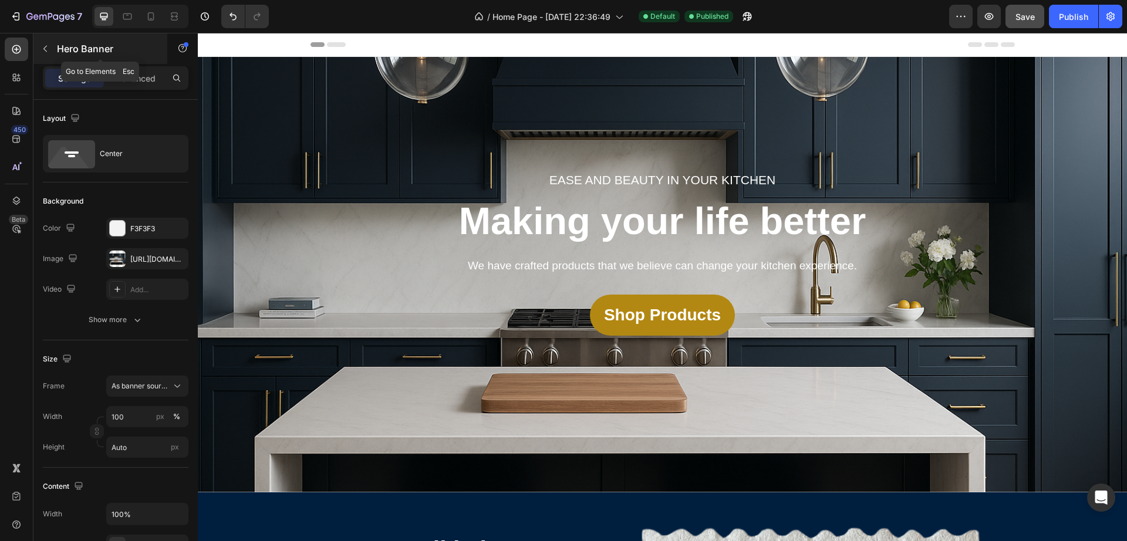
click at [48, 48] on icon "button" at bounding box center [45, 48] width 9 height 9
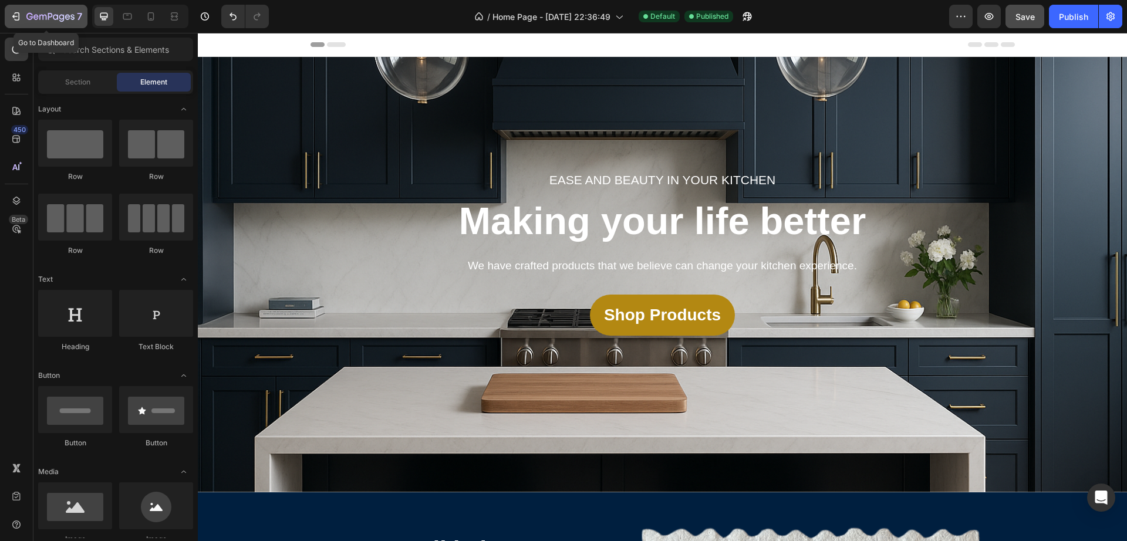
click at [21, 8] on button "7" at bounding box center [46, 16] width 83 height 23
